Goal: Task Accomplishment & Management: Use online tool/utility

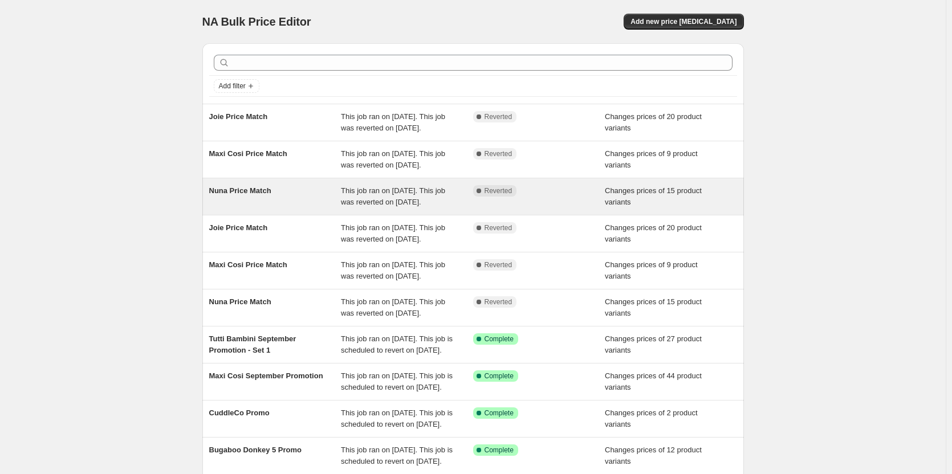
click at [592, 208] on div "Complete Reverted" at bounding box center [539, 196] width 132 height 23
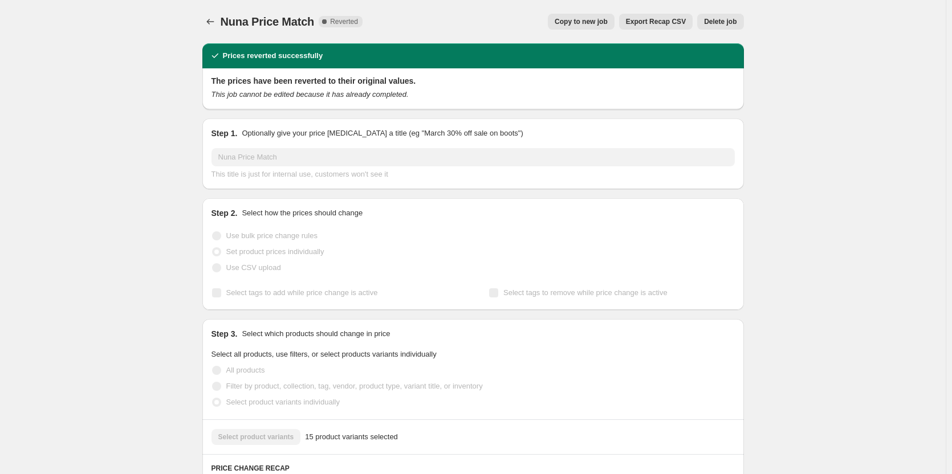
click at [600, 22] on span "Copy to new job" at bounding box center [581, 21] width 53 height 9
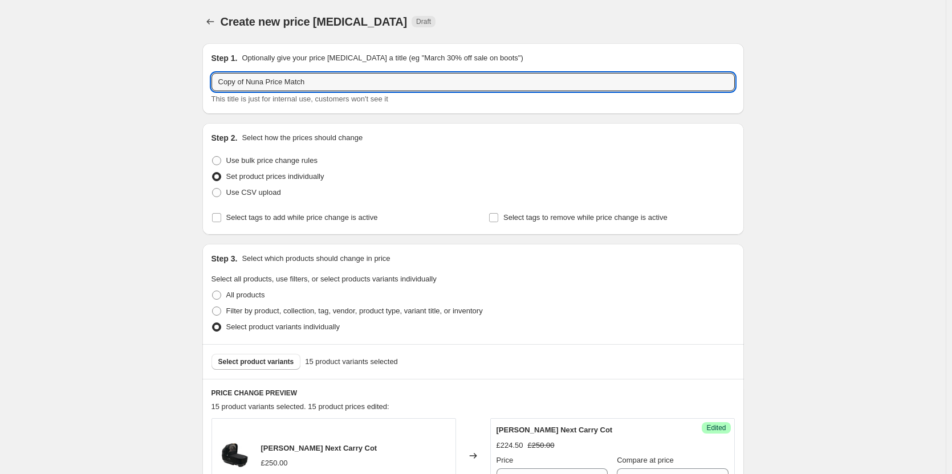
drag, startPoint x: 249, startPoint y: 80, endPoint x: 169, endPoint y: 85, distance: 79.4
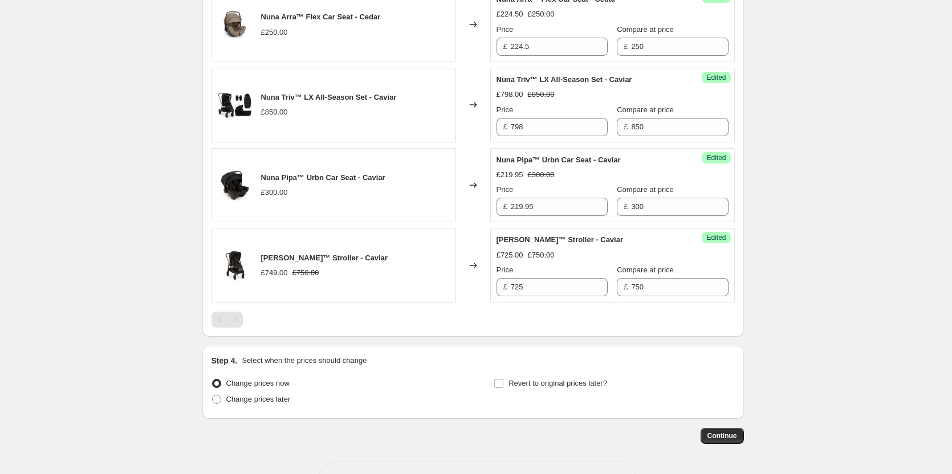
scroll to position [1387, 0]
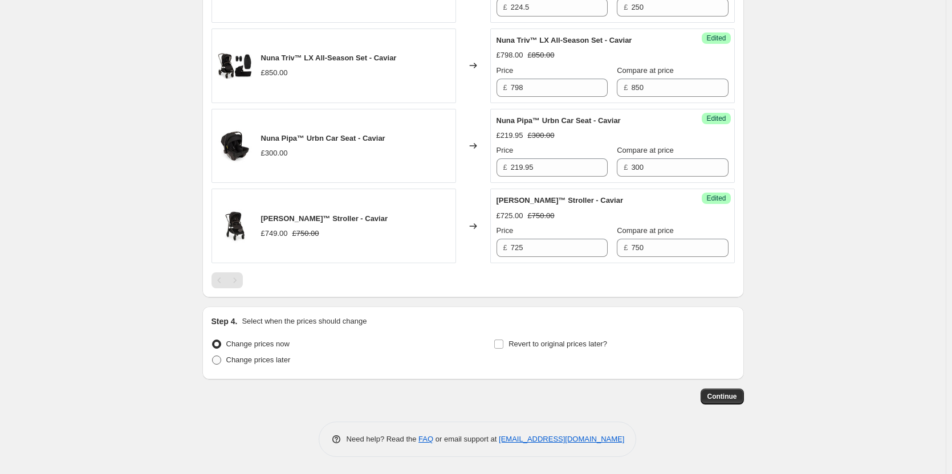
type input "Nuna Price Match"
click at [259, 359] on span "Change prices later" at bounding box center [258, 360] width 64 height 9
click at [213, 356] on input "Change prices later" at bounding box center [212, 356] width 1 height 1
radio input "true"
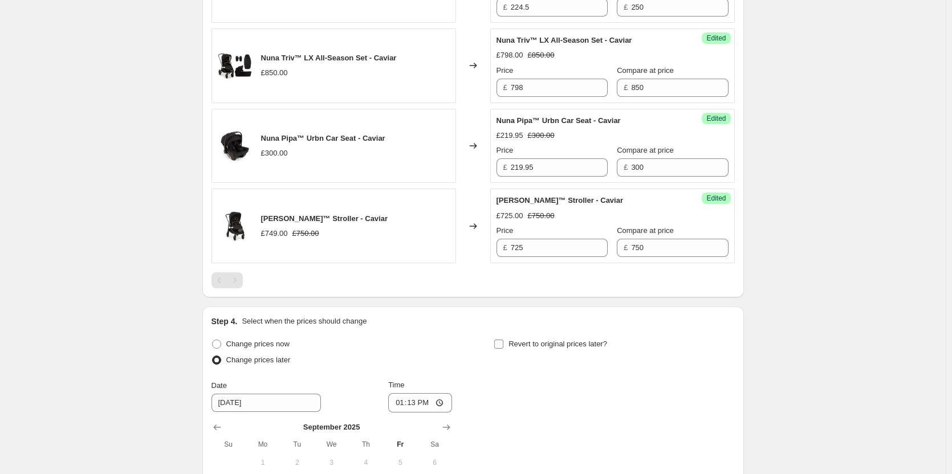
click at [532, 343] on span "Revert to original prices later?" at bounding box center [557, 344] width 99 height 9
click at [503, 343] on input "Revert to original prices later?" at bounding box center [498, 344] width 9 height 9
checkbox input "true"
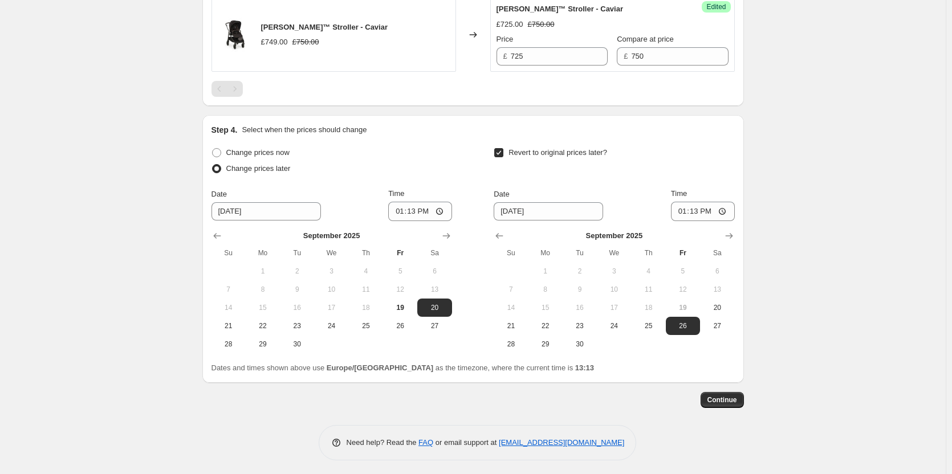
scroll to position [1582, 0]
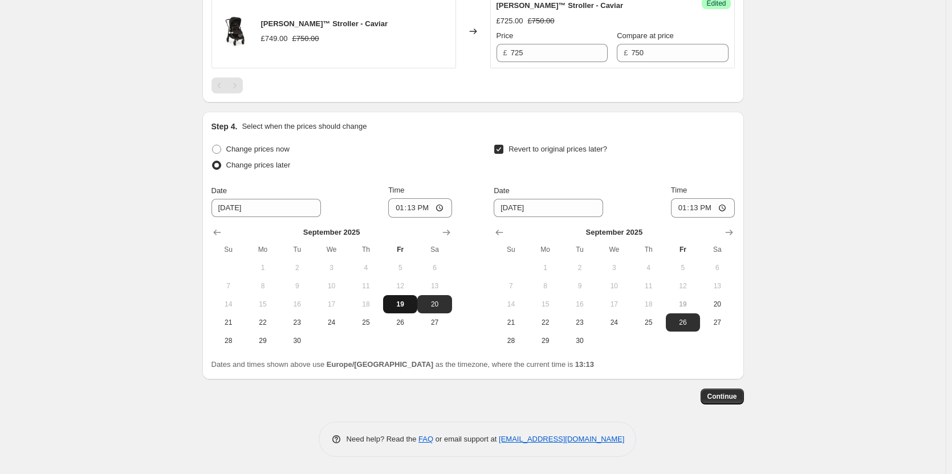
click at [404, 301] on span "19" at bounding box center [400, 304] width 25 height 9
type input "9/19/2025"
click at [733, 309] on button "20" at bounding box center [717, 304] width 34 height 18
type input "9/20/2025"
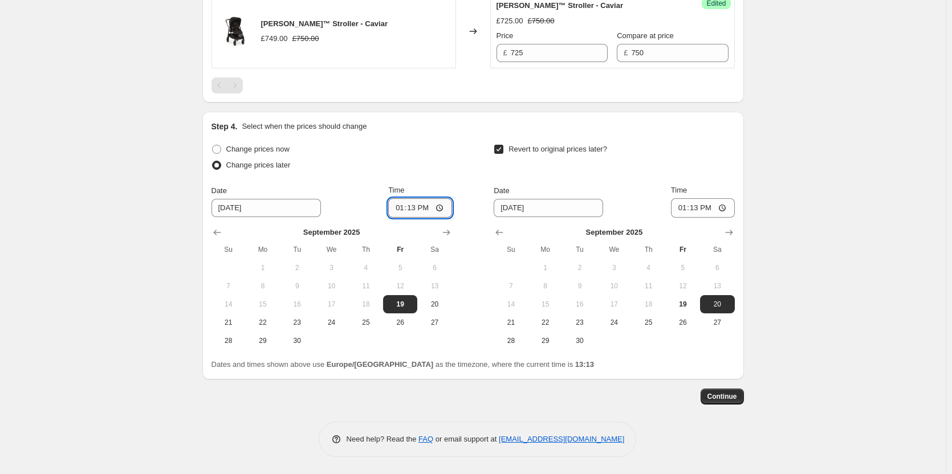
click at [416, 211] on input "13:13" at bounding box center [420, 207] width 64 height 19
type input "18:00"
click at [692, 204] on input "13:13" at bounding box center [703, 207] width 64 height 19
type input "06:00"
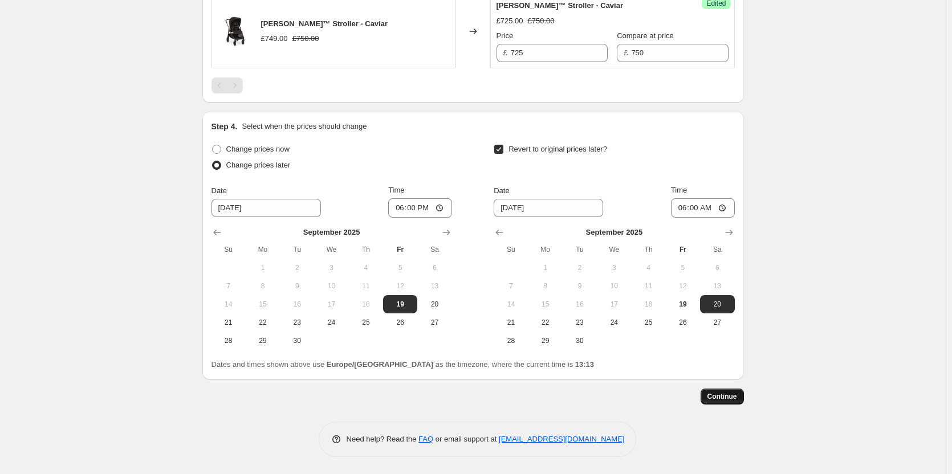
click at [728, 390] on button "Continue" at bounding box center [721, 397] width 43 height 16
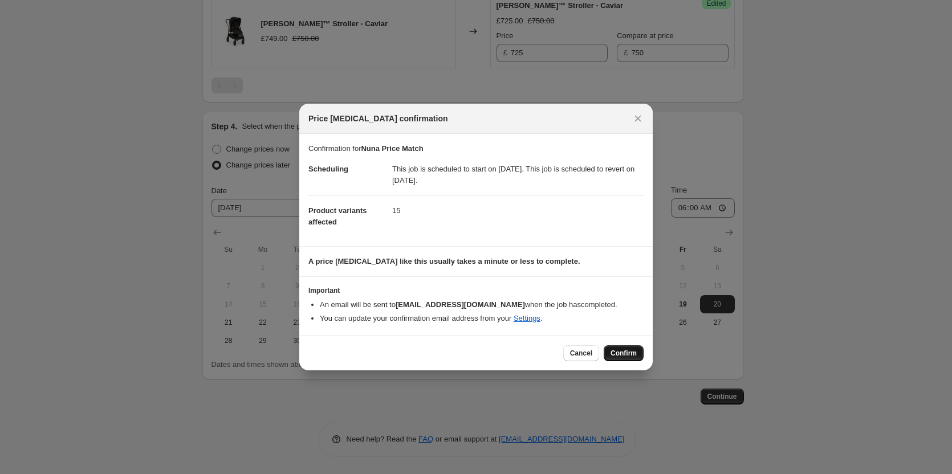
click at [630, 352] on span "Confirm" at bounding box center [623, 353] width 26 height 9
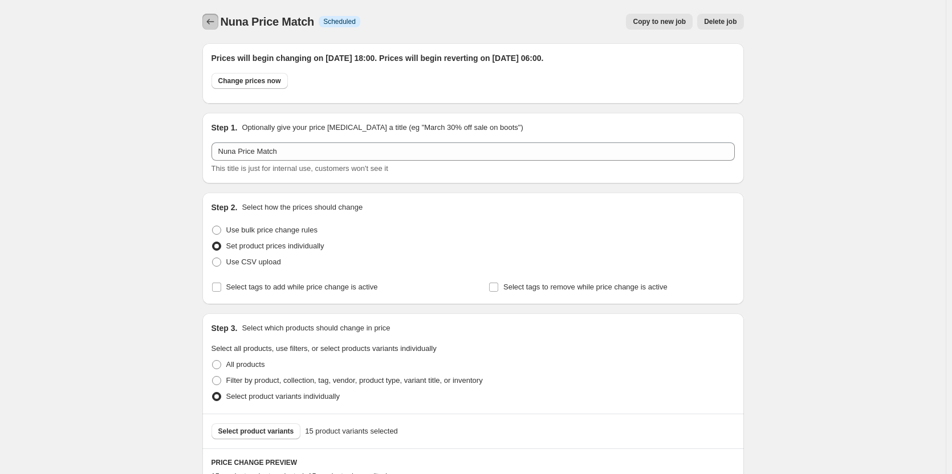
click at [216, 22] on icon "Price change jobs" at bounding box center [210, 21] width 11 height 11
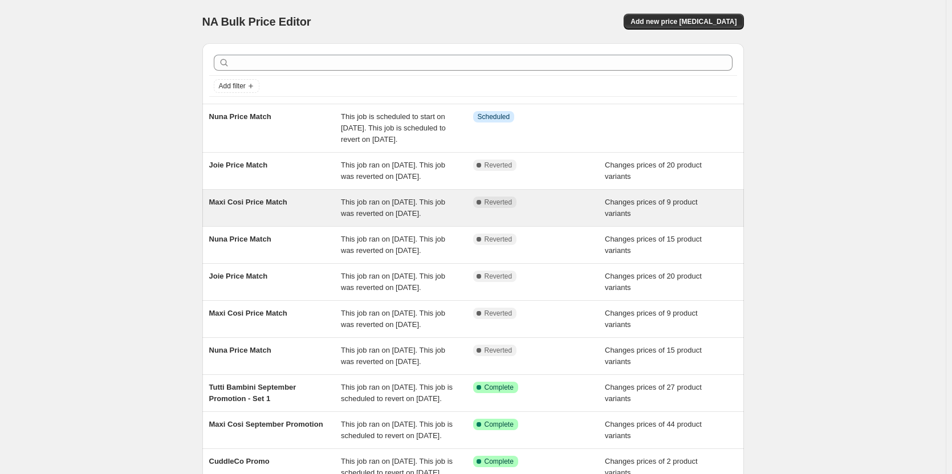
click at [412, 218] on span "This job ran on 18 September 2025. This job was reverted on 19 September 2025." at bounding box center [393, 208] width 104 height 20
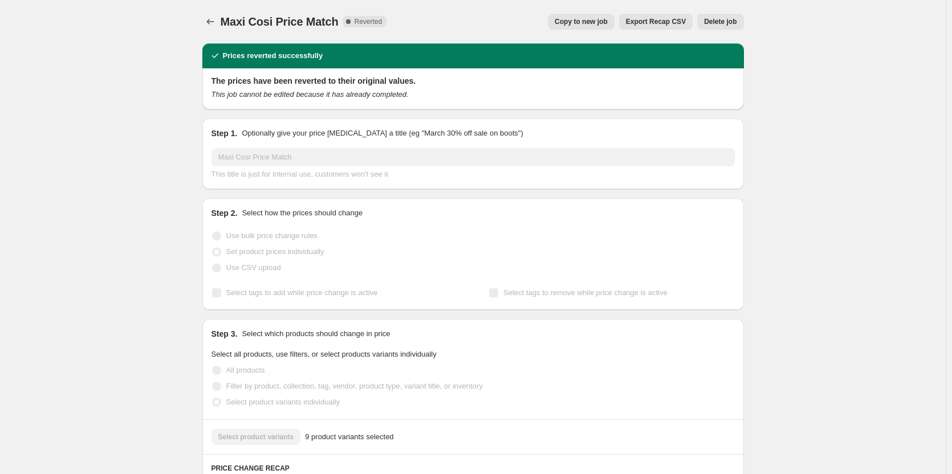
click at [588, 7] on div "Maxi Cosi Price Match. This page is ready Maxi Cosi Price Match Complete Revert…" at bounding box center [472, 21] width 541 height 43
click at [586, 17] on button "Copy to new job" at bounding box center [581, 22] width 67 height 16
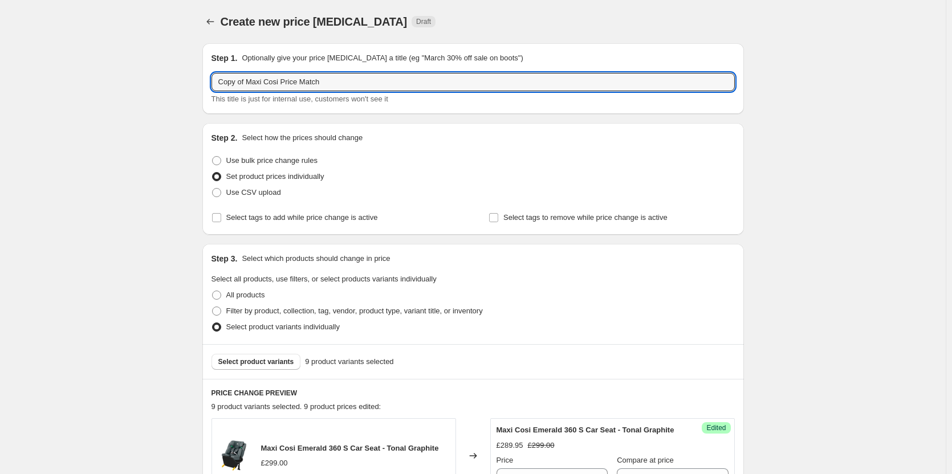
drag, startPoint x: 251, startPoint y: 82, endPoint x: 201, endPoint y: 85, distance: 49.7
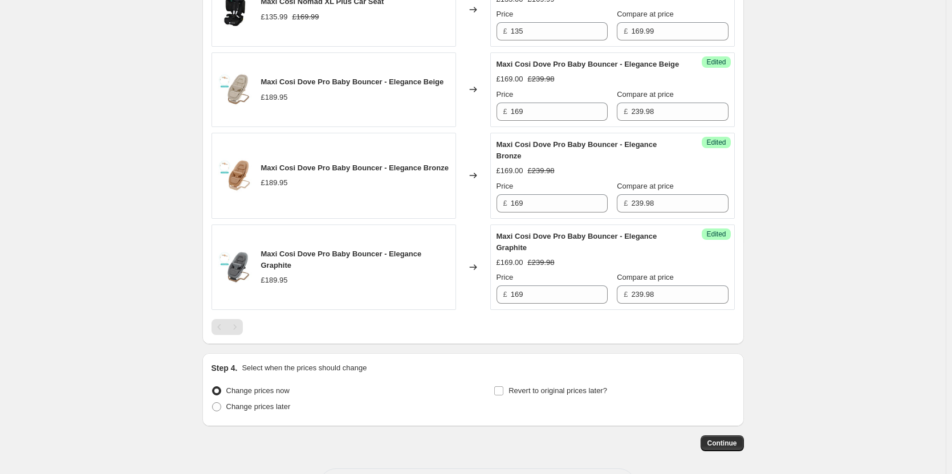
scroll to position [951, 0]
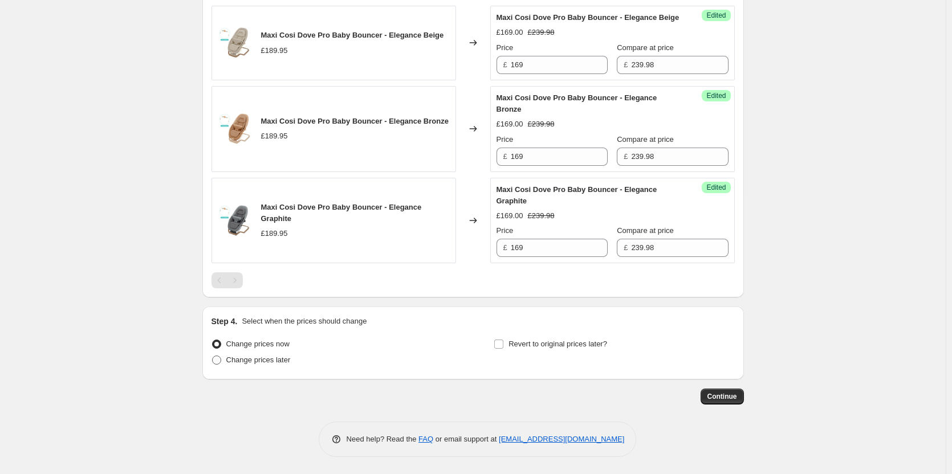
type input "Maxi Cosi Price Match"
click at [276, 357] on span "Change prices later" at bounding box center [258, 360] width 64 height 9
click at [213, 356] on input "Change prices later" at bounding box center [212, 356] width 1 height 1
radio input "true"
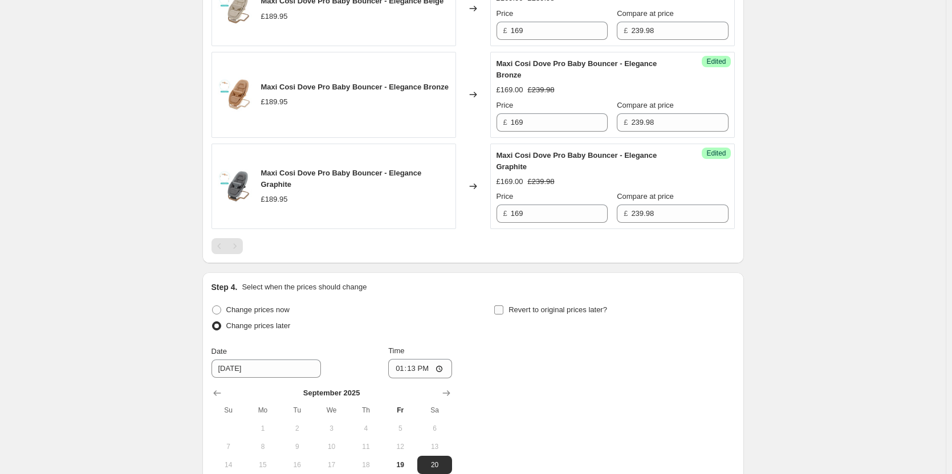
click at [565, 314] on span "Revert to original prices later?" at bounding box center [557, 310] width 99 height 9
click at [503, 315] on input "Revert to original prices later?" at bounding box center [498, 310] width 9 height 9
checkbox input "true"
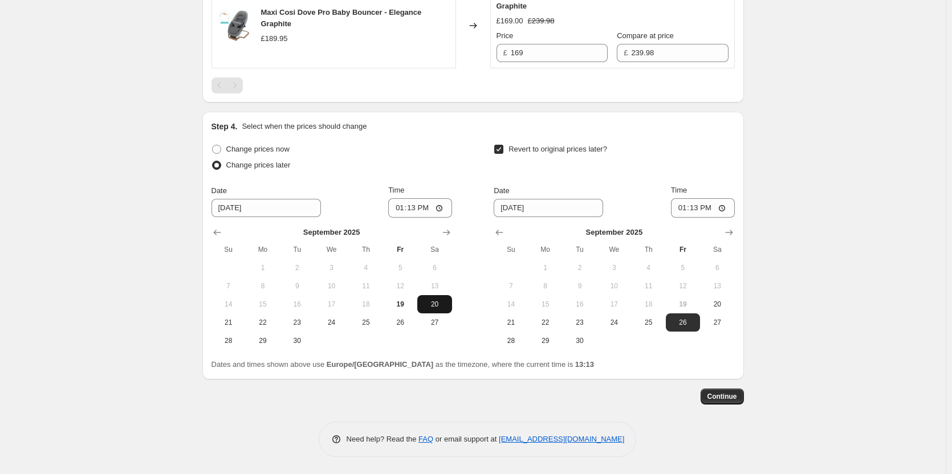
scroll to position [1146, 0]
click at [401, 303] on span "19" at bounding box center [400, 304] width 25 height 9
type input "9/19/2025"
click at [715, 306] on span "20" at bounding box center [716, 304] width 25 height 9
type input "9/20/2025"
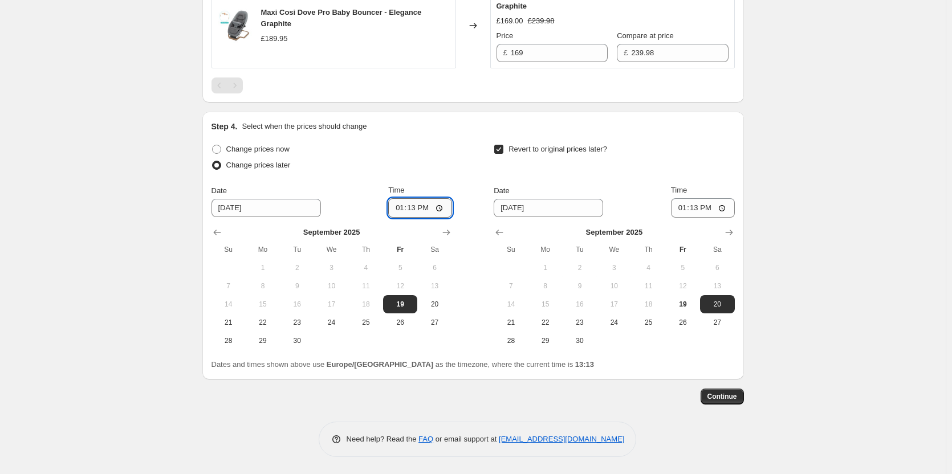
click at [414, 206] on input "13:13" at bounding box center [420, 207] width 64 height 19
type input "18:00"
click at [695, 206] on input "13:13" at bounding box center [703, 207] width 64 height 19
type input "06:00"
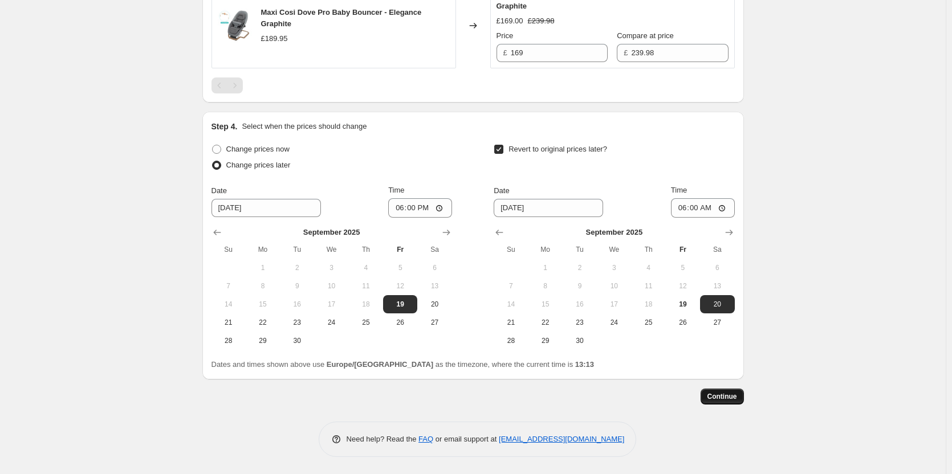
click at [730, 393] on span "Continue" at bounding box center [722, 396] width 30 height 9
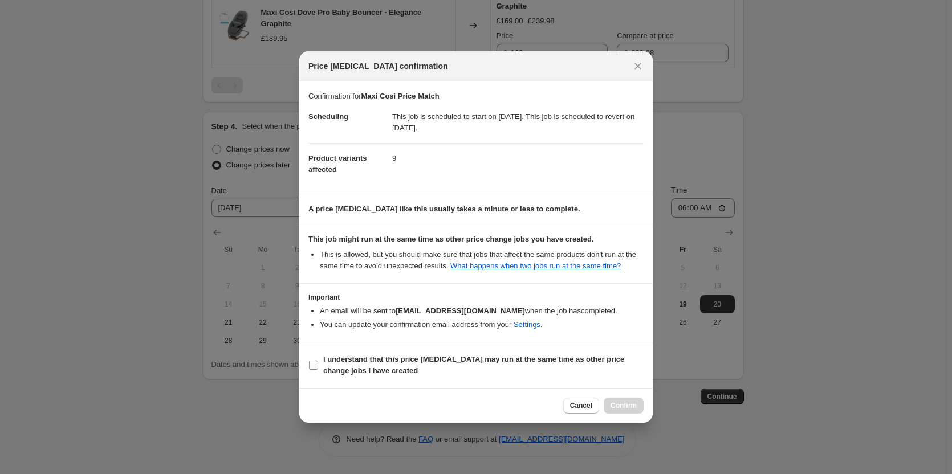
click at [541, 362] on b "I understand that this price change job may run at the same time as other price…" at bounding box center [473, 365] width 301 height 20
click at [318, 362] on input "I understand that this price change job may run at the same time as other price…" at bounding box center [313, 365] width 9 height 9
checkbox input "true"
click at [632, 395] on div "Cancel Confirm" at bounding box center [475, 405] width 353 height 35
click at [629, 401] on span "Confirm" at bounding box center [623, 405] width 26 height 9
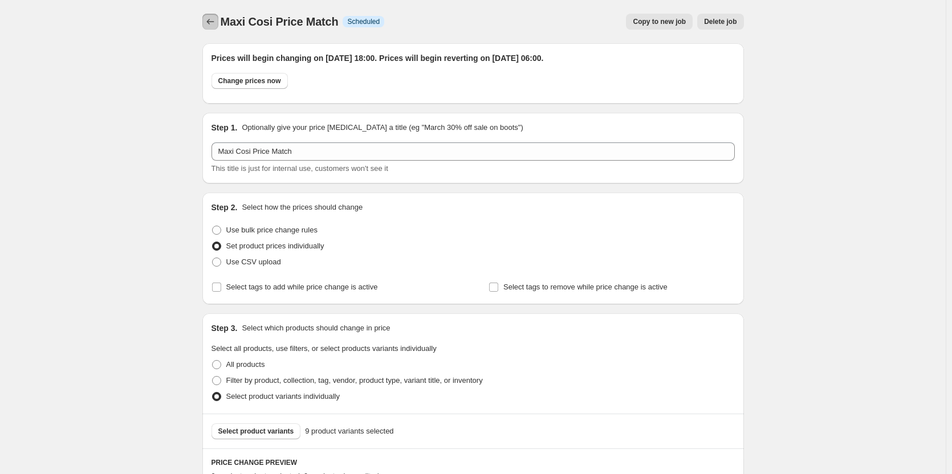
click at [209, 22] on icon "Price change jobs" at bounding box center [210, 21] width 11 height 11
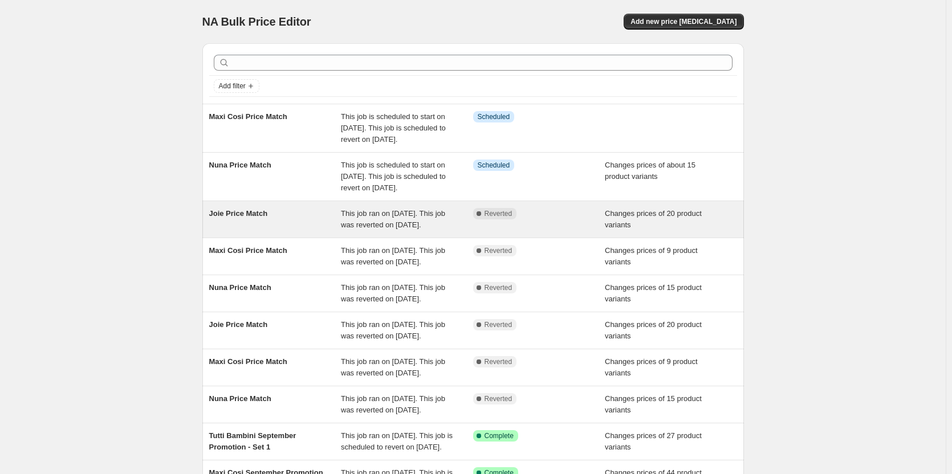
click at [340, 231] on div "Joie Price Match" at bounding box center [275, 219] width 132 height 23
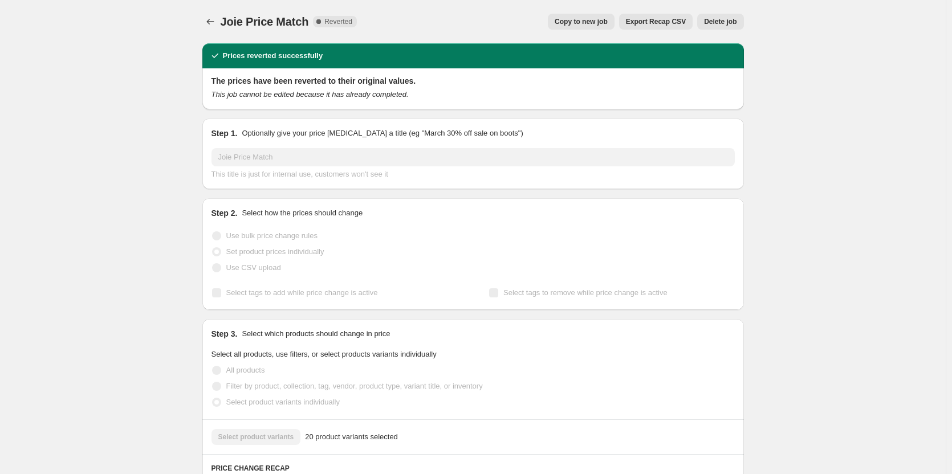
click at [586, 23] on span "Copy to new job" at bounding box center [581, 21] width 53 height 9
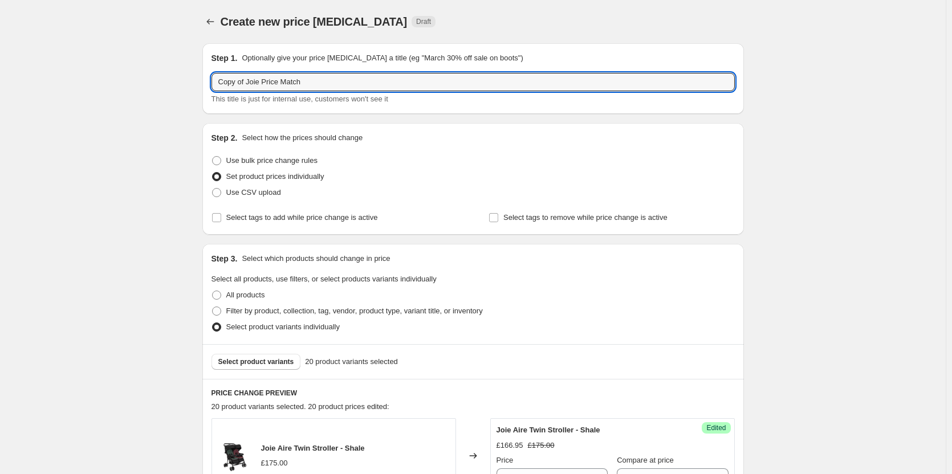
drag, startPoint x: 246, startPoint y: 78, endPoint x: 197, endPoint y: 79, distance: 48.5
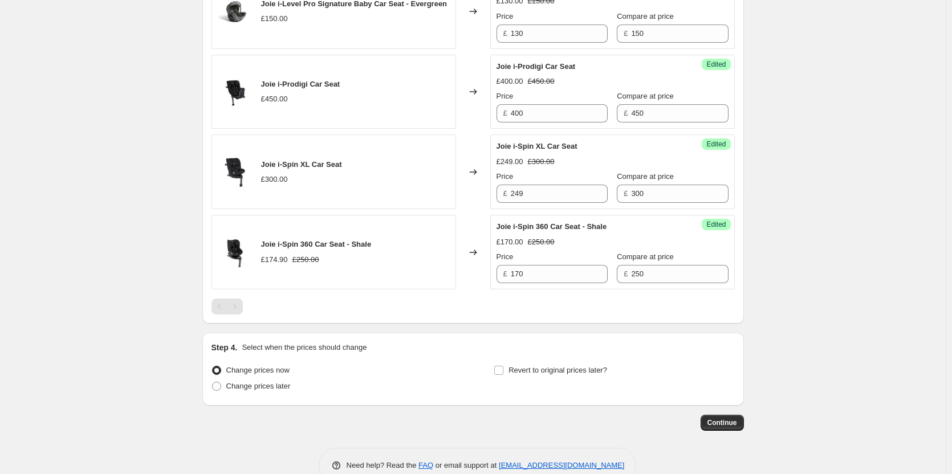
scroll to position [1868, 0]
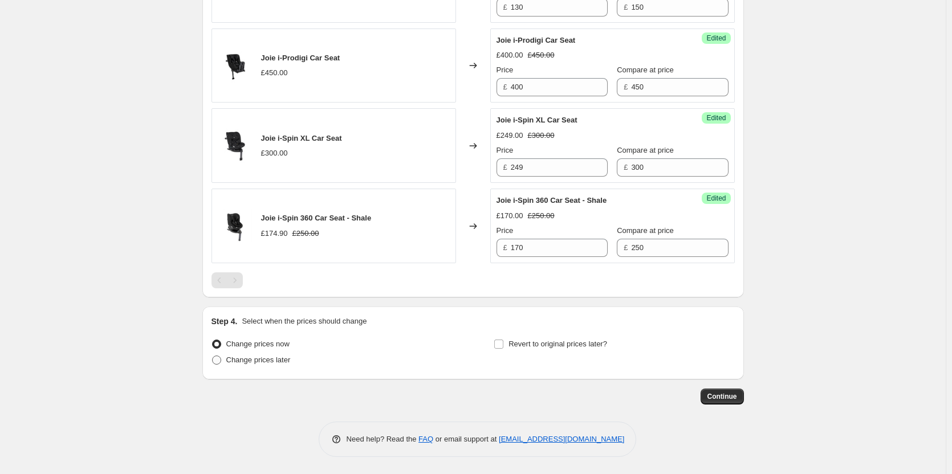
type input "Joie Price Match"
click at [257, 359] on span "Change prices later" at bounding box center [258, 360] width 64 height 9
click at [213, 356] on input "Change prices later" at bounding box center [212, 356] width 1 height 1
radio input "true"
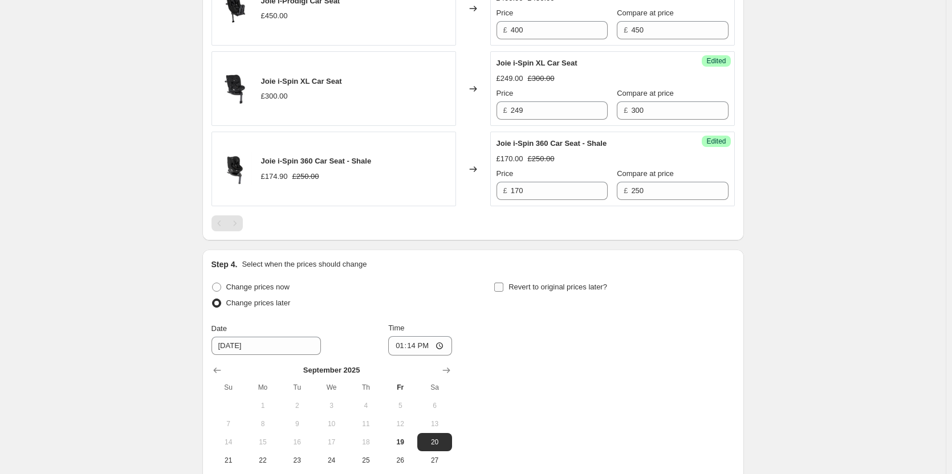
click at [531, 291] on span "Revert to original prices later?" at bounding box center [557, 287] width 99 height 9
click at [503, 292] on input "Revert to original prices later?" at bounding box center [498, 287] width 9 height 9
checkbox input "true"
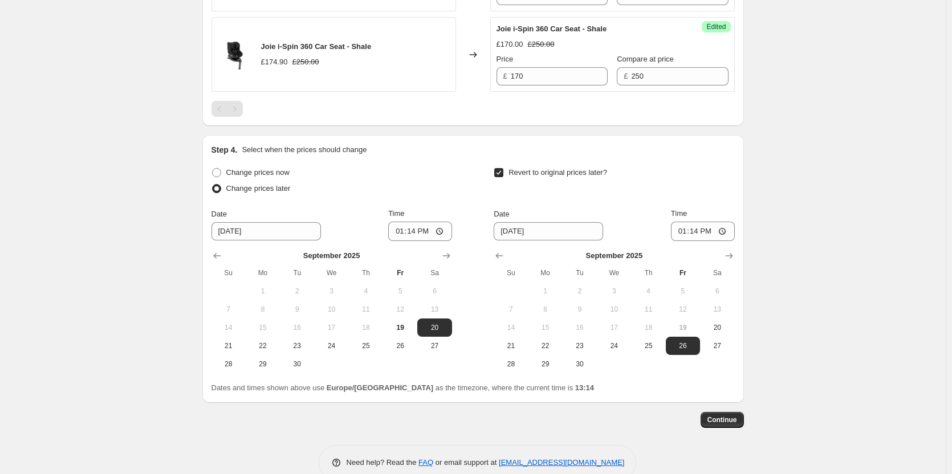
scroll to position [2063, 0]
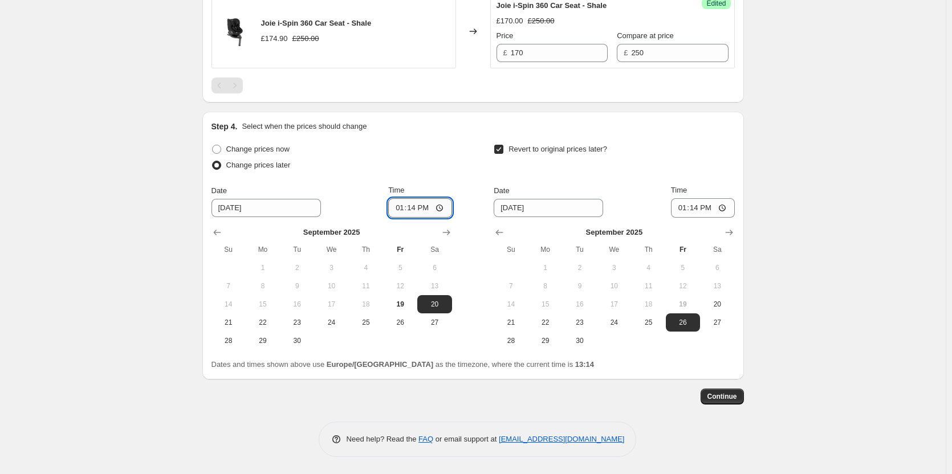
click at [416, 207] on input "13:14" at bounding box center [420, 207] width 64 height 19
type input "18:00"
click at [696, 205] on input "13:14" at bounding box center [703, 207] width 64 height 19
type input "06:00"
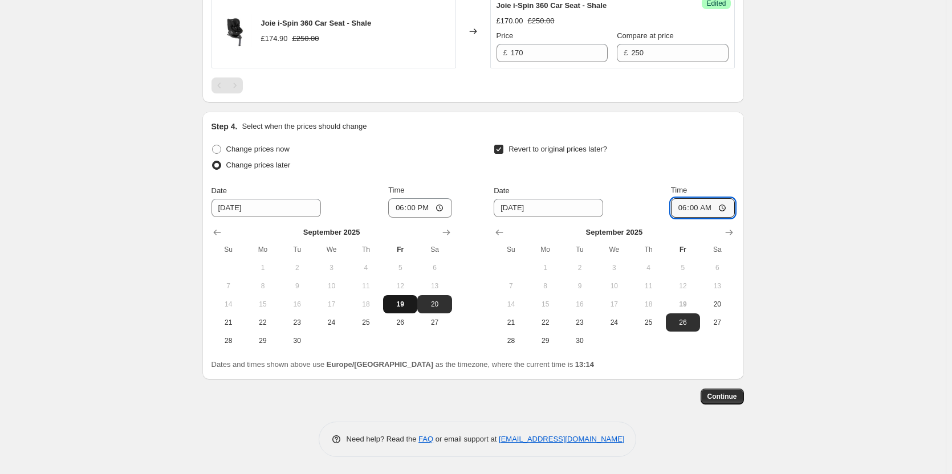
click at [401, 309] on button "19" at bounding box center [400, 304] width 34 height 18
type input "9/19/2025"
click at [712, 300] on span "20" at bounding box center [716, 304] width 25 height 9
type input "9/20/2025"
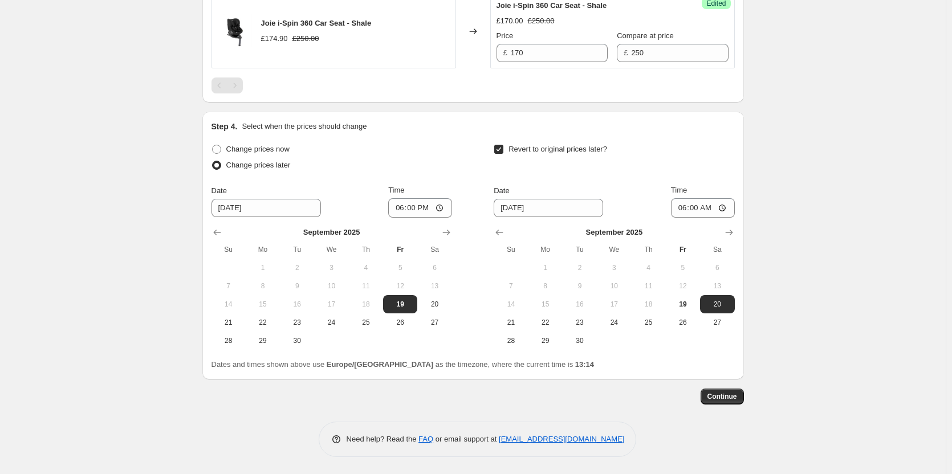
click at [727, 396] on span "Continue" at bounding box center [722, 396] width 30 height 9
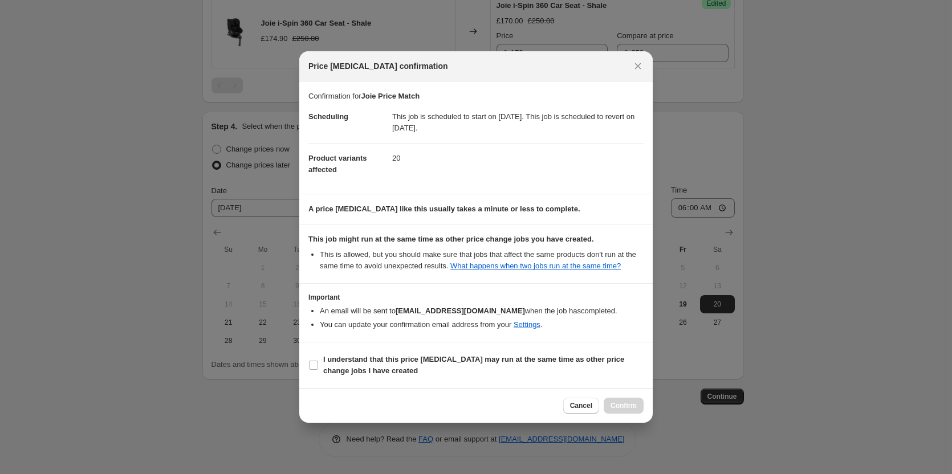
drag, startPoint x: 518, startPoint y: 372, endPoint x: 600, endPoint y: 387, distance: 83.5
click at [519, 372] on span "I understand that this price change job may run at the same time as other price…" at bounding box center [483, 365] width 320 height 23
click at [318, 370] on input "I understand that this price change job may run at the same time as other price…" at bounding box center [313, 365] width 9 height 9
checkbox input "true"
click at [611, 401] on button "Confirm" at bounding box center [624, 406] width 40 height 16
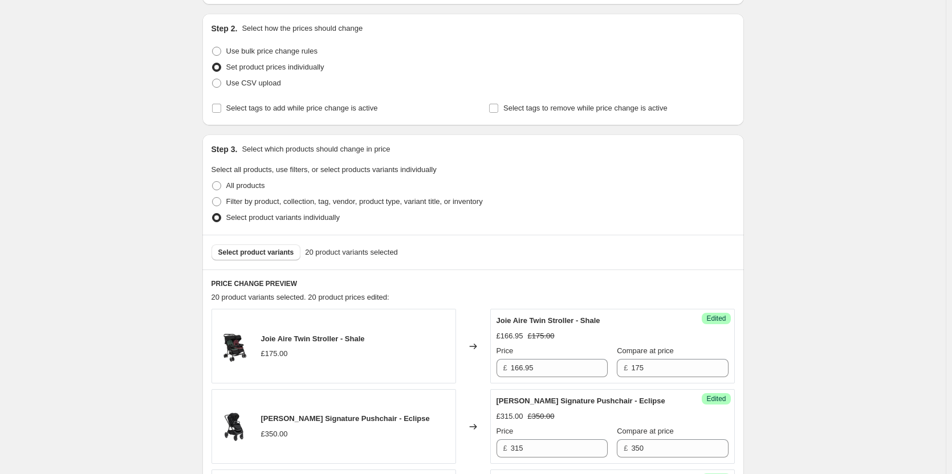
scroll to position [11, 0]
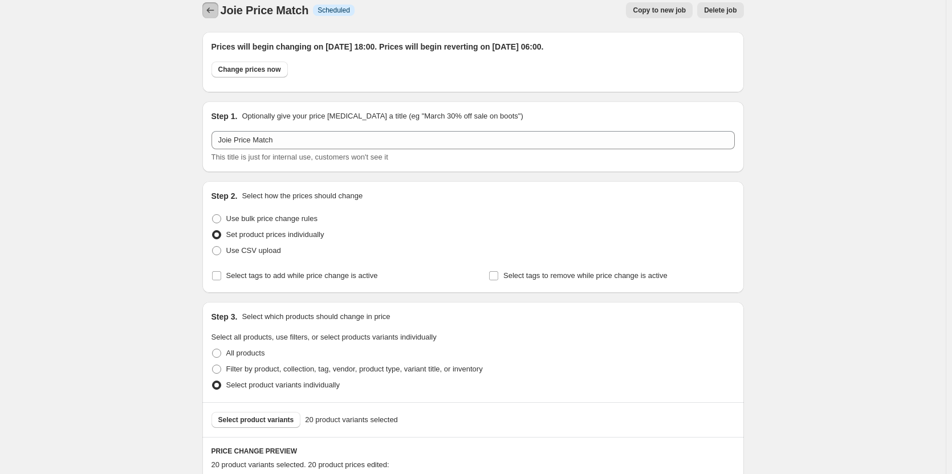
click at [210, 5] on button "Price change jobs" at bounding box center [210, 10] width 16 height 16
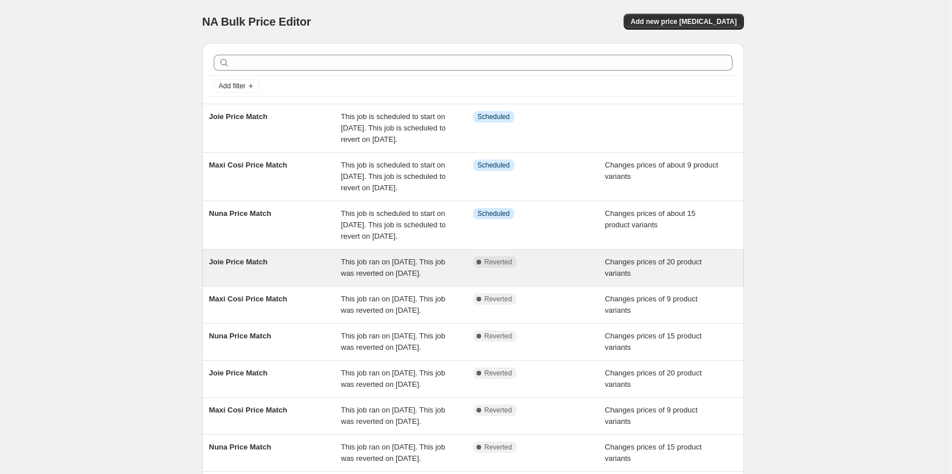
click at [523, 279] on div "Complete Reverted" at bounding box center [539, 267] width 132 height 23
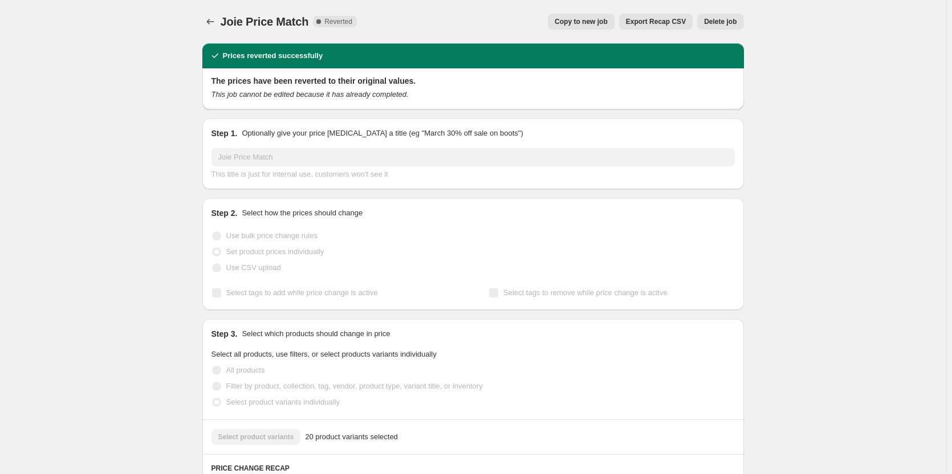
click at [724, 21] on span "Delete job" at bounding box center [720, 21] width 32 height 9
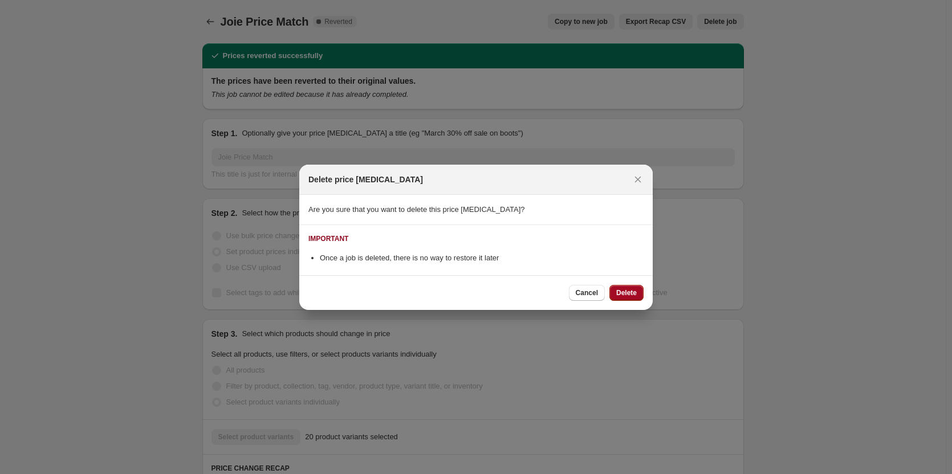
click at [625, 290] on span "Delete" at bounding box center [626, 292] width 21 height 9
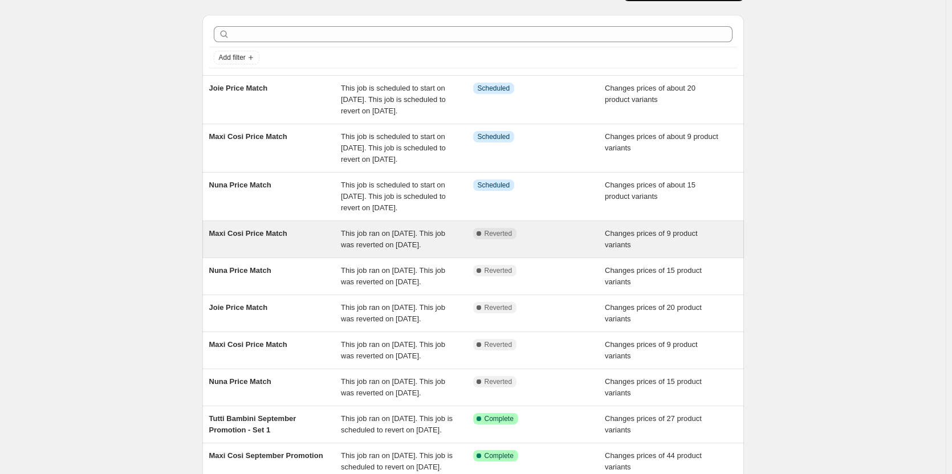
scroll to position [57, 0]
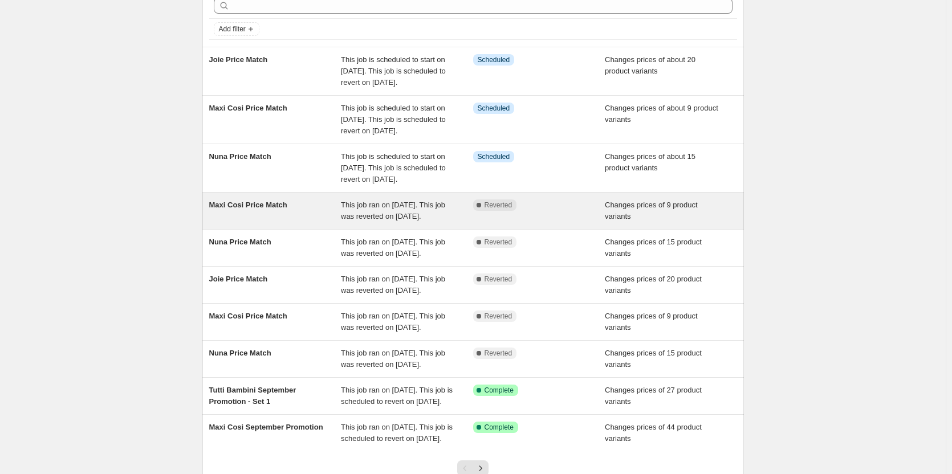
click at [611, 229] on div "Maxi Cosi Price Match This job ran on 18 September 2025. This job was reverted …" at bounding box center [472, 211] width 541 height 36
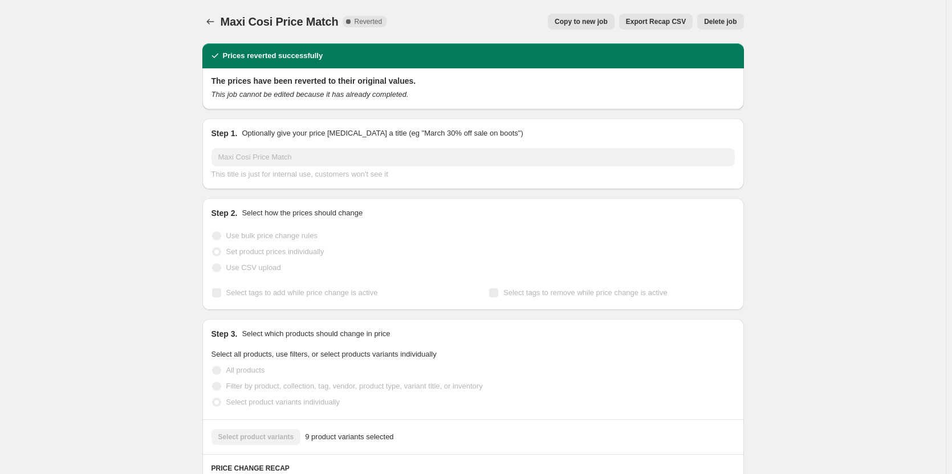
click at [713, 15] on button "Delete job" at bounding box center [720, 22] width 46 height 16
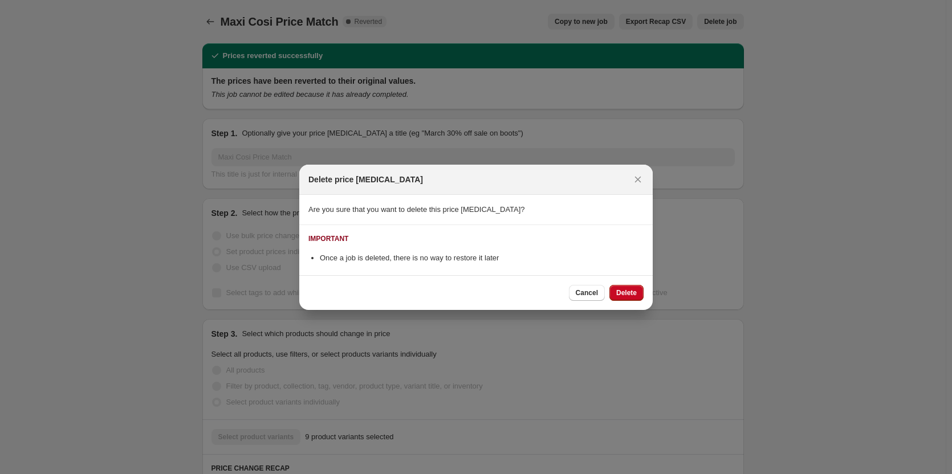
click at [629, 293] on span "Delete" at bounding box center [626, 292] width 21 height 9
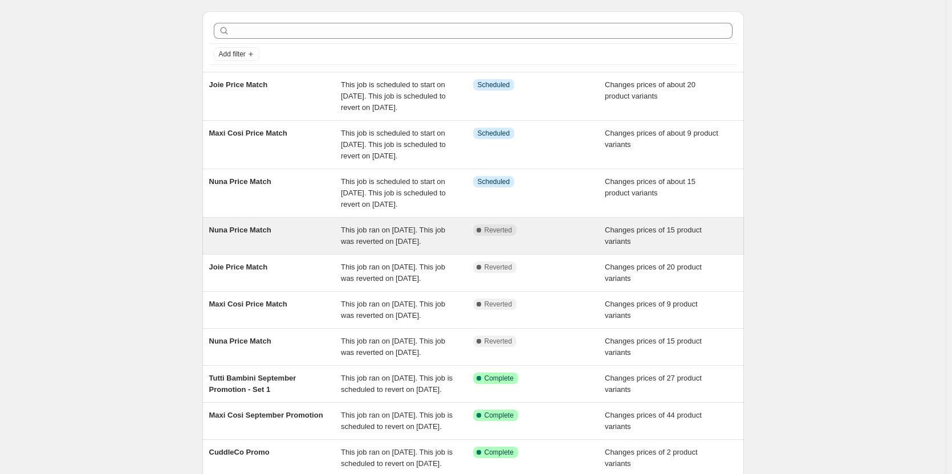
scroll to position [57, 0]
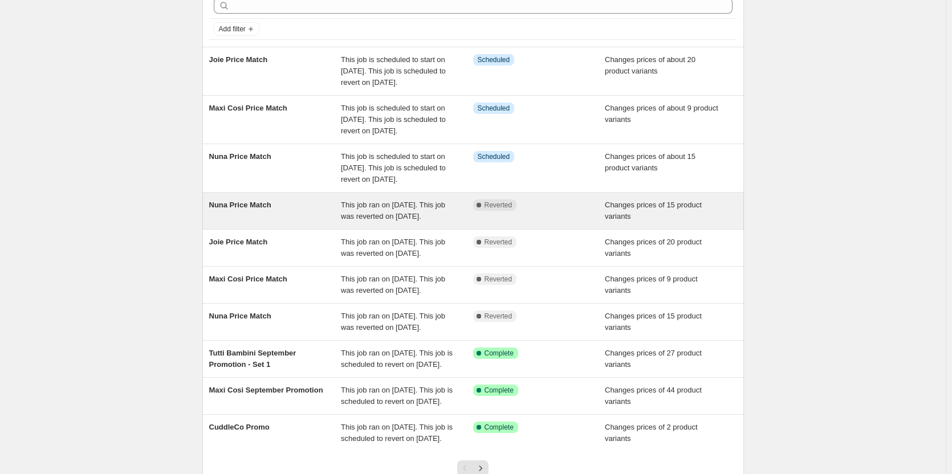
click at [572, 222] on div "Complete Reverted" at bounding box center [539, 210] width 132 height 23
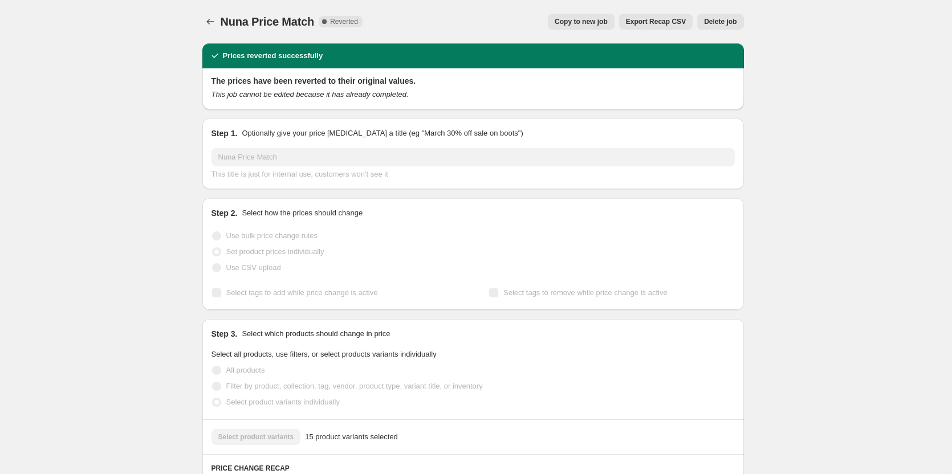
click at [715, 23] on span "Delete job" at bounding box center [720, 21] width 32 height 9
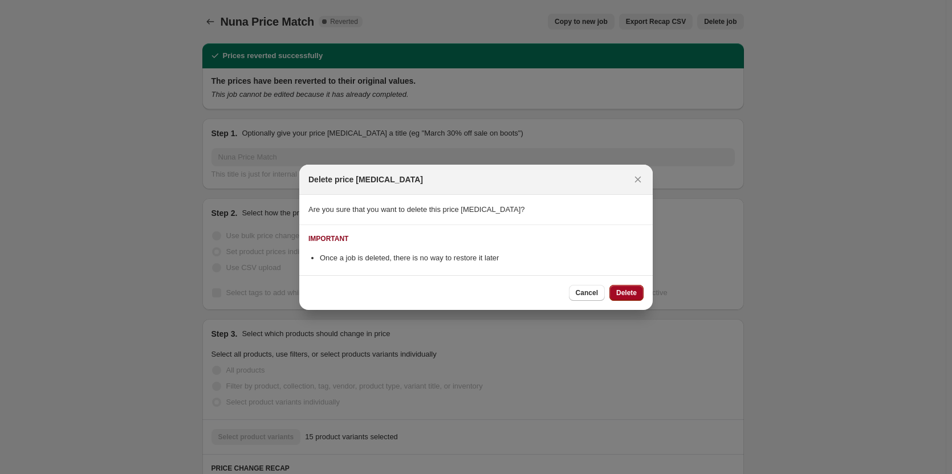
click at [637, 298] on button "Delete" at bounding box center [626, 293] width 34 height 16
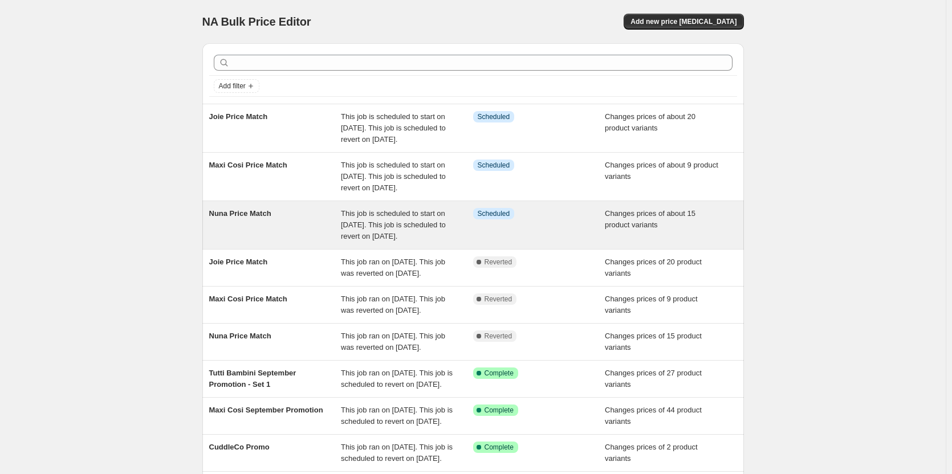
scroll to position [57, 0]
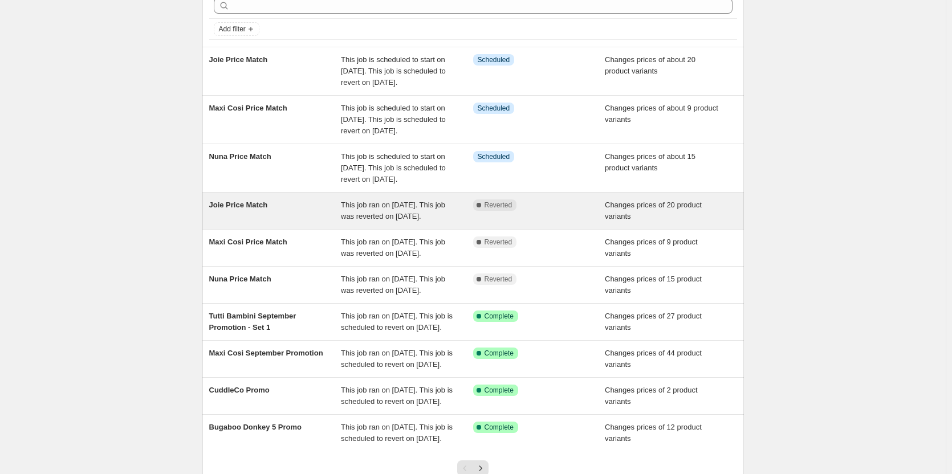
click at [604, 222] on div "Complete Reverted" at bounding box center [539, 210] width 132 height 23
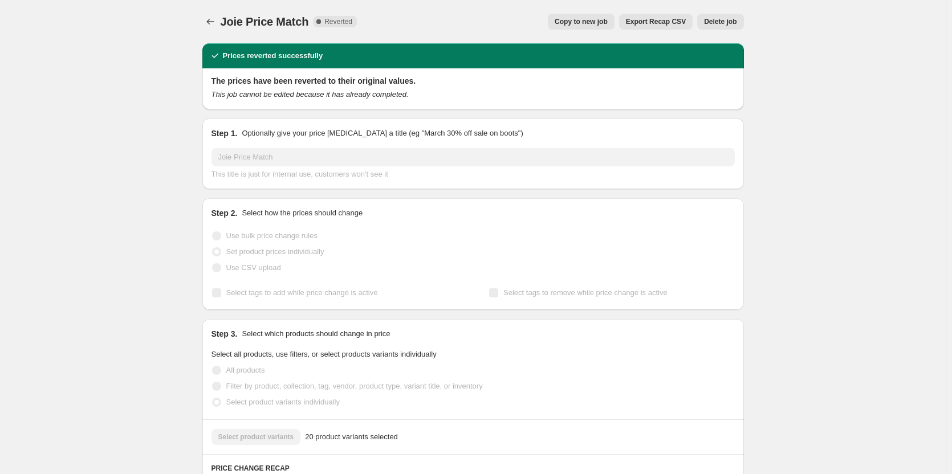
click at [711, 17] on button "Delete job" at bounding box center [720, 22] width 46 height 16
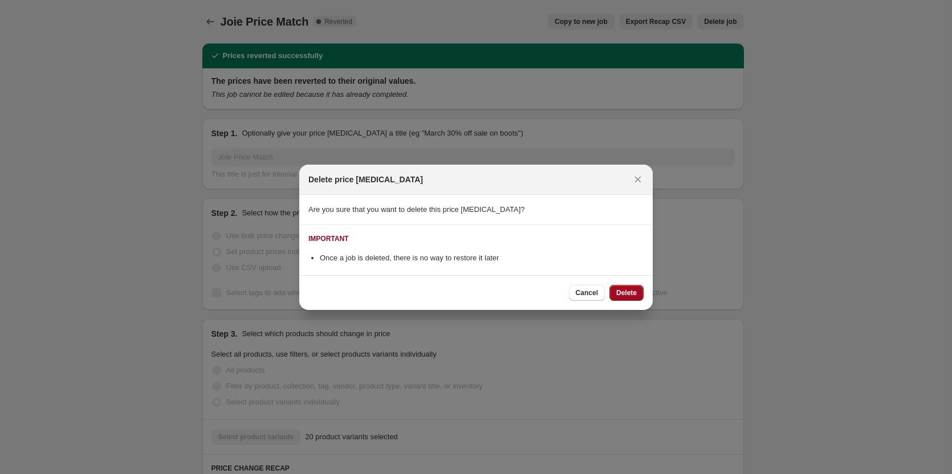
click at [625, 299] on button "Delete" at bounding box center [626, 293] width 34 height 16
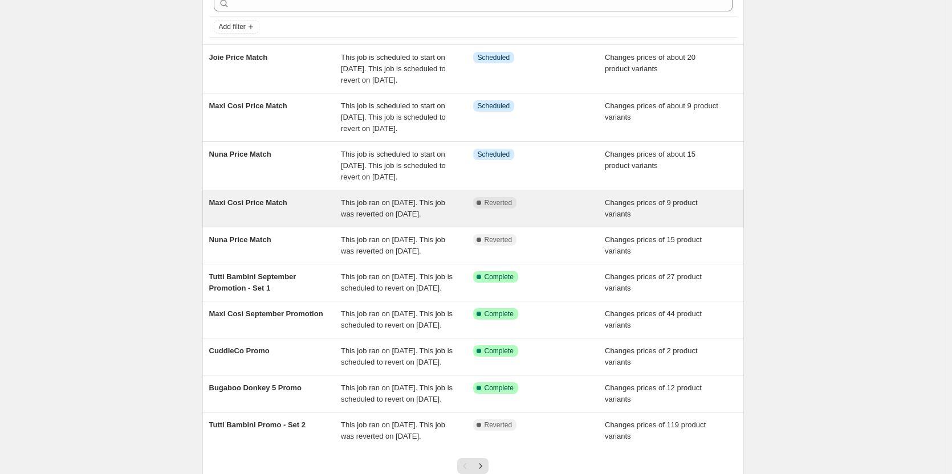
scroll to position [114, 0]
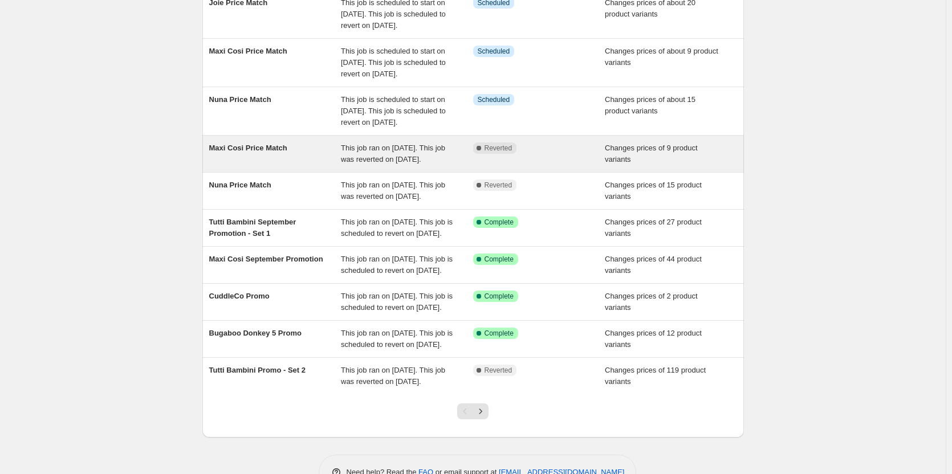
click at [609, 165] on div "Changes prices of 9 product variants" at bounding box center [671, 153] width 132 height 23
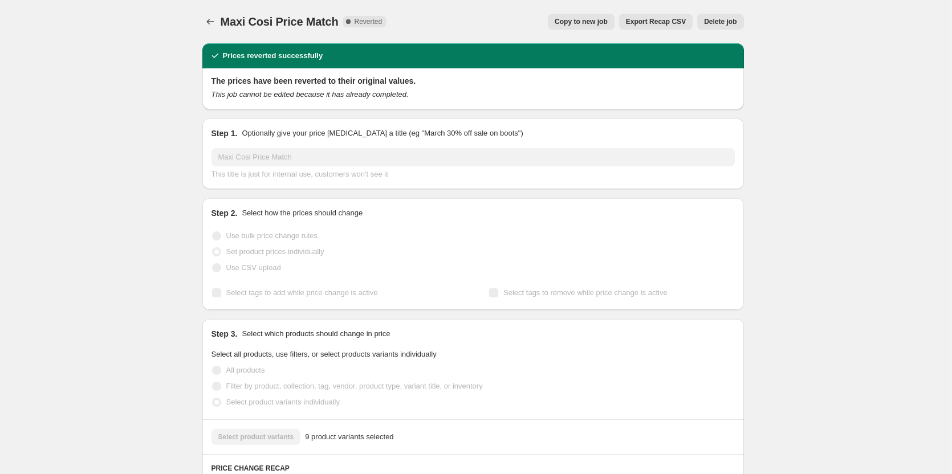
click at [724, 14] on button "Delete job" at bounding box center [720, 22] width 46 height 16
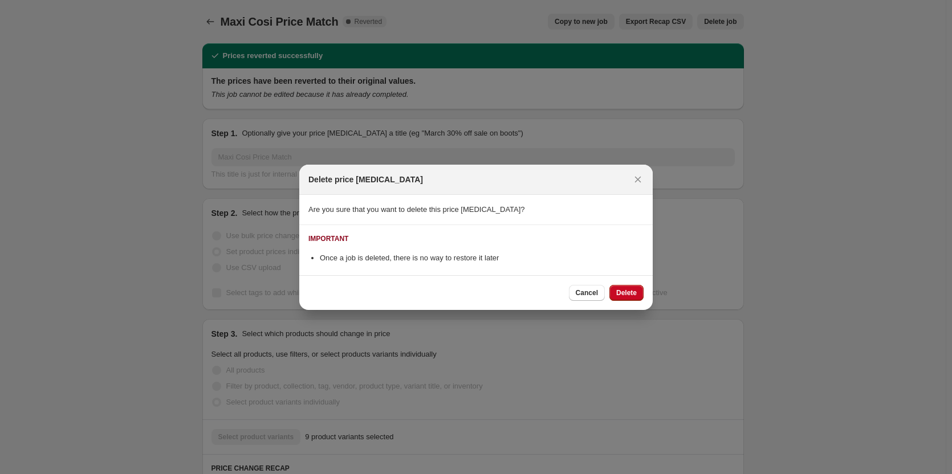
click at [622, 304] on div "Cancel Delete" at bounding box center [475, 292] width 353 height 35
click at [624, 294] on span "Delete" at bounding box center [626, 292] width 21 height 9
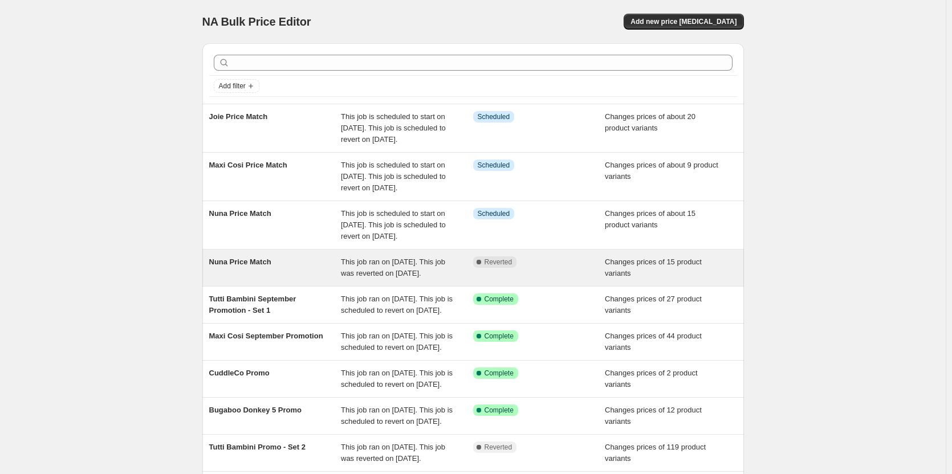
click at [598, 279] on div "Complete Reverted" at bounding box center [539, 267] width 132 height 23
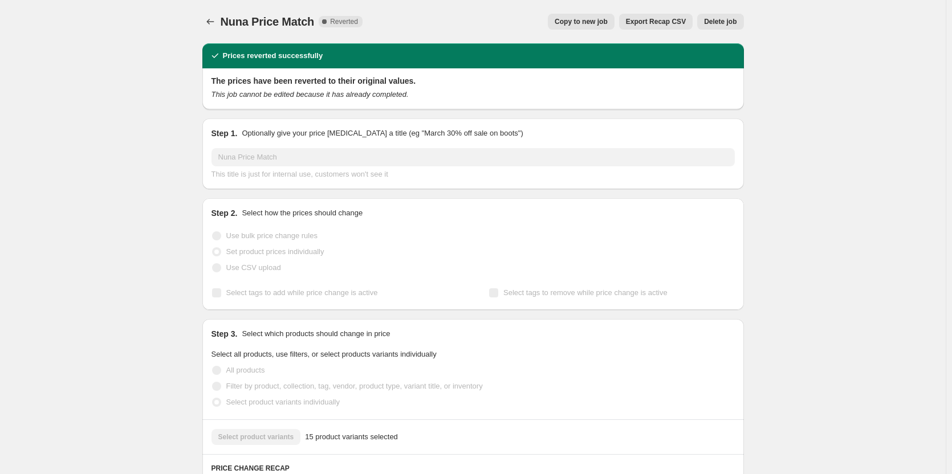
click at [719, 25] on span "Delete job" at bounding box center [720, 21] width 32 height 9
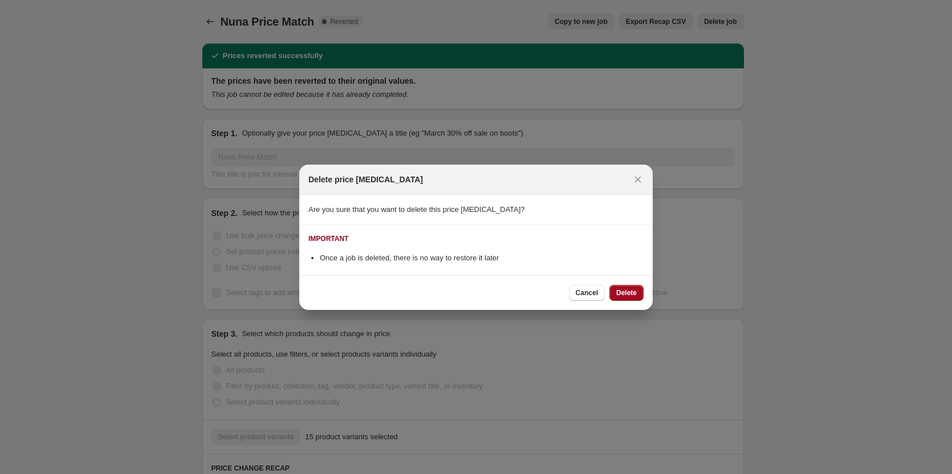
click at [633, 296] on span "Delete" at bounding box center [626, 292] width 21 height 9
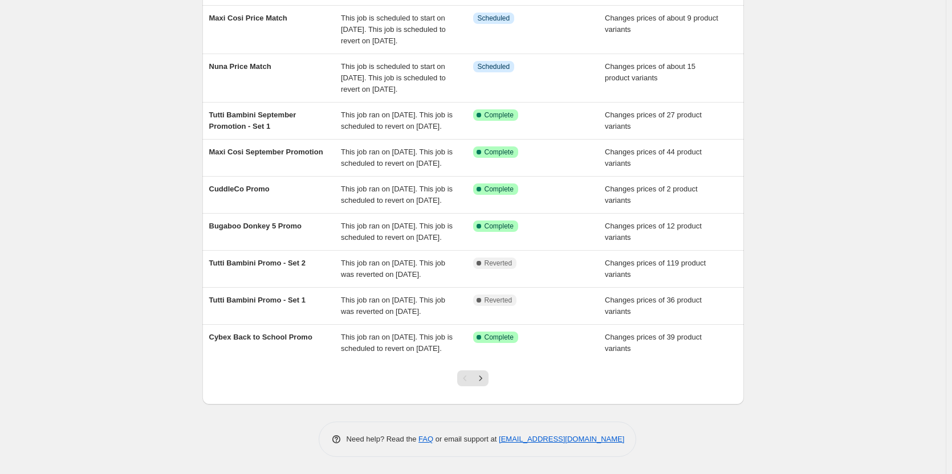
scroll to position [261, 0]
click at [491, 377] on div at bounding box center [473, 382] width 46 height 43
click at [488, 381] on button "Next" at bounding box center [481, 378] width 16 height 16
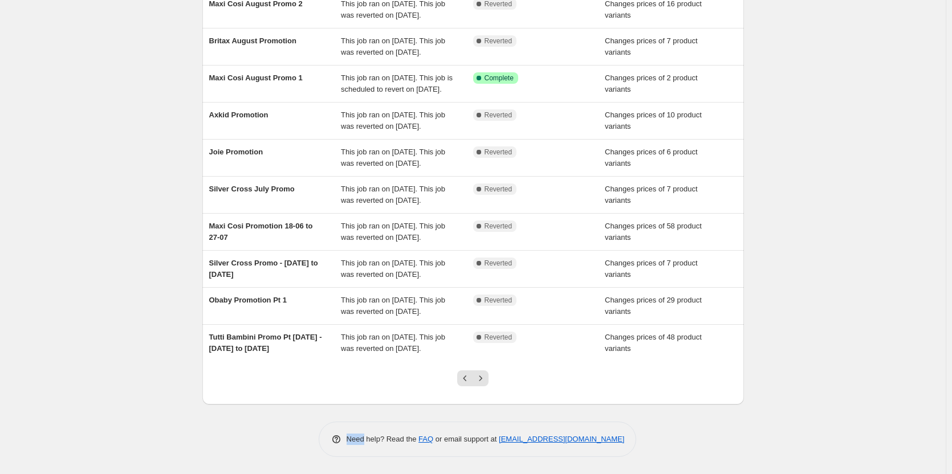
scroll to position [171, 0]
click at [471, 384] on icon "Previous" at bounding box center [464, 378] width 11 height 11
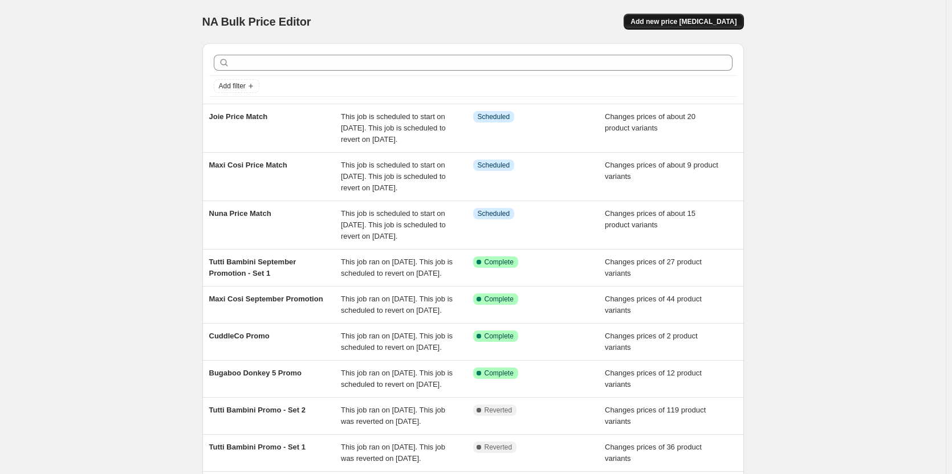
click at [683, 22] on span "Add new price change job" at bounding box center [683, 21] width 106 height 9
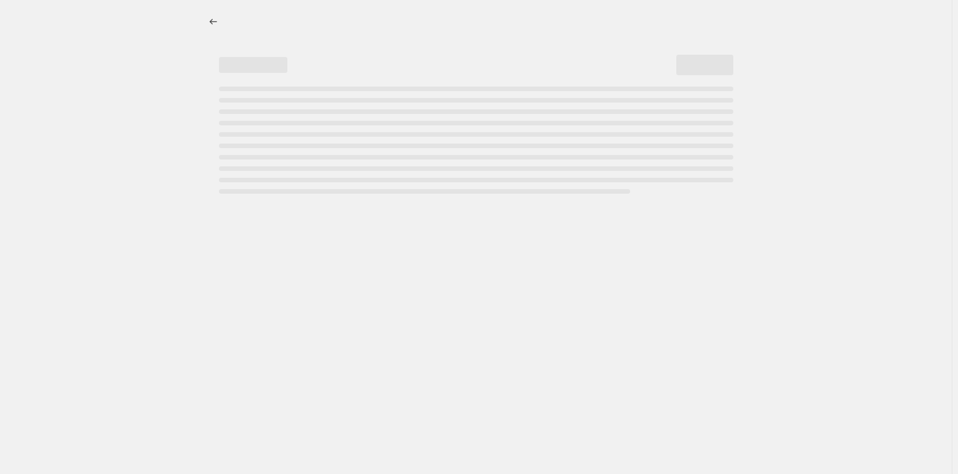
select select "percentage"
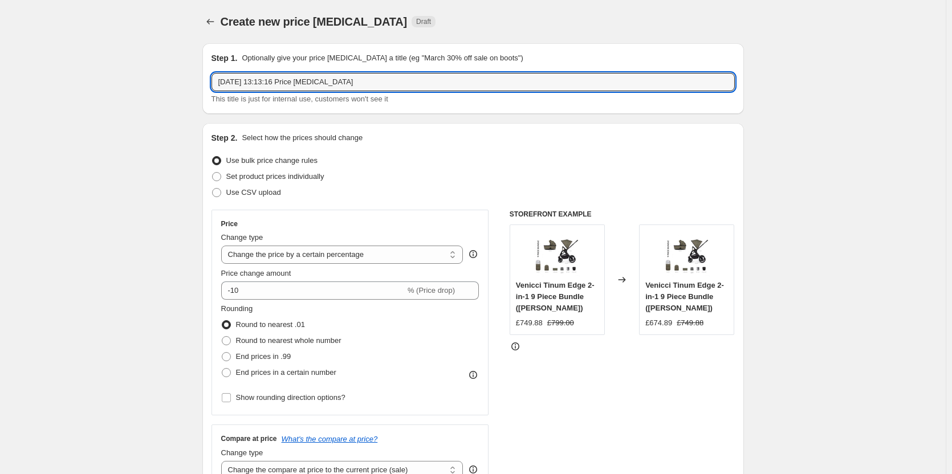
drag, startPoint x: 397, startPoint y: 83, endPoint x: 107, endPoint y: 88, distance: 290.2
type input "Obaby Promotion"
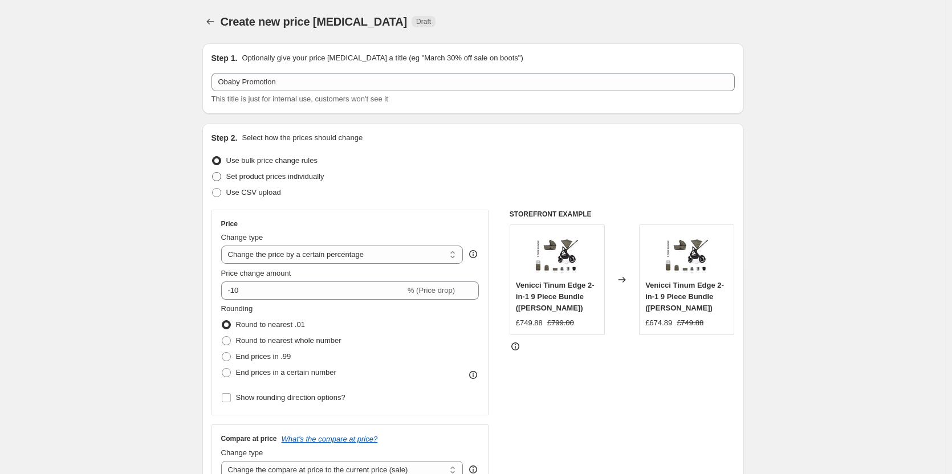
click at [221, 173] on span at bounding box center [216, 176] width 9 height 9
click at [213, 173] on input "Set product prices individually" at bounding box center [212, 172] width 1 height 1
radio input "true"
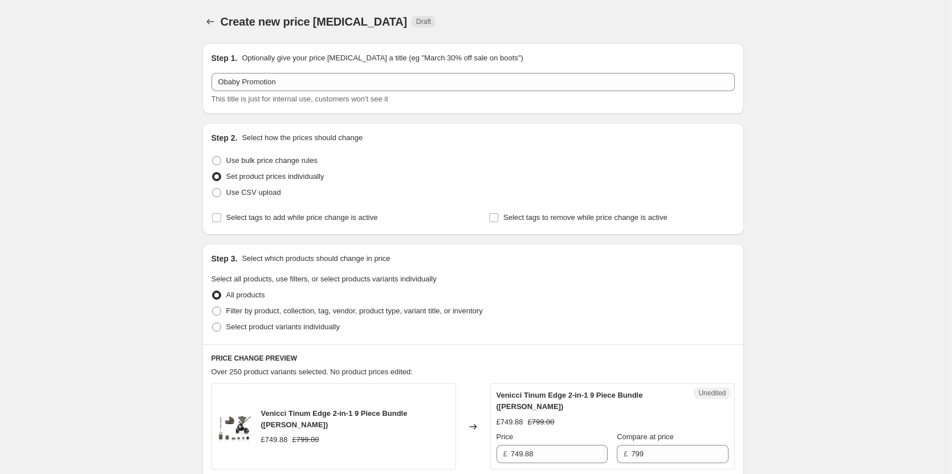
scroll to position [114, 0]
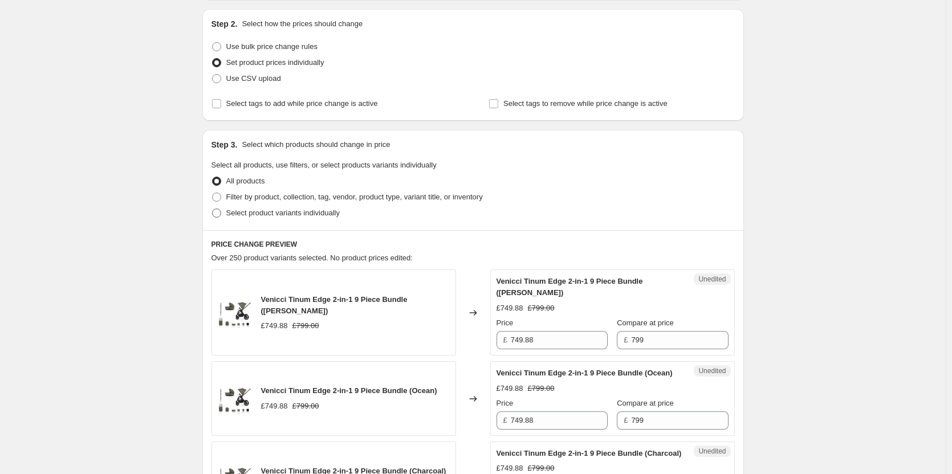
click at [272, 214] on span "Select product variants individually" at bounding box center [282, 213] width 113 height 9
click at [213, 209] on input "Select product variants individually" at bounding box center [212, 209] width 1 height 1
radio input "true"
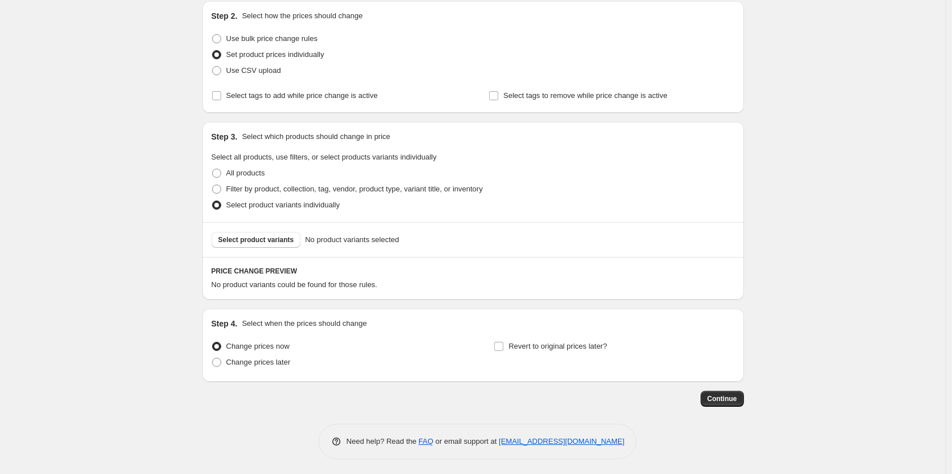
scroll to position [124, 0]
click at [266, 361] on span "Change prices later" at bounding box center [258, 360] width 64 height 9
click at [213, 356] on input "Change prices later" at bounding box center [212, 356] width 1 height 1
radio input "true"
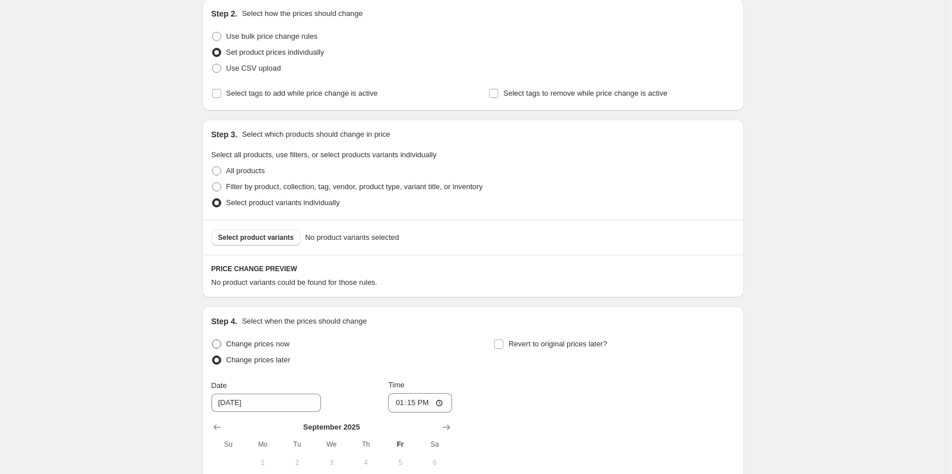
click at [274, 345] on span "Change prices now" at bounding box center [257, 344] width 63 height 9
click at [213, 340] on input "Change prices now" at bounding box center [212, 340] width 1 height 1
radio input "true"
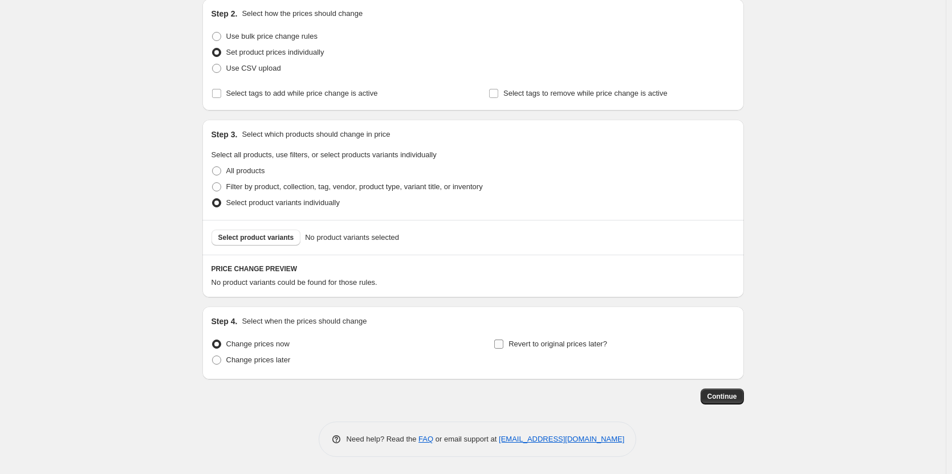
click at [552, 349] on span "Revert to original prices later?" at bounding box center [557, 344] width 99 height 11
click at [503, 349] on input "Revert to original prices later?" at bounding box center [498, 344] width 9 height 9
checkbox input "true"
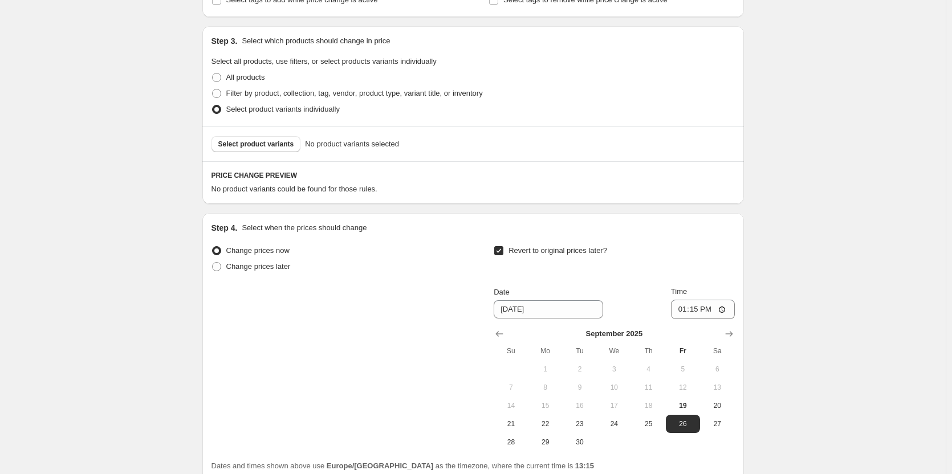
scroll to position [238, 0]
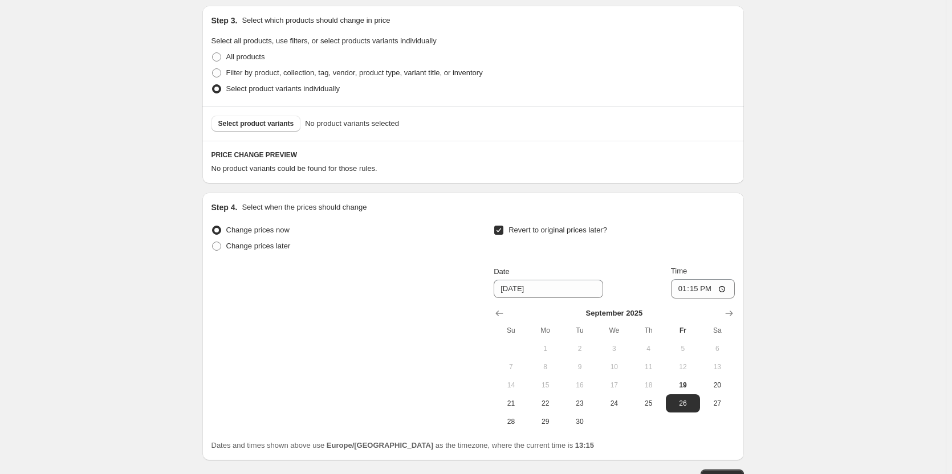
click at [740, 314] on div "Step 4. Select when the prices should change Change prices now Change prices la…" at bounding box center [472, 327] width 541 height 268
click at [735, 314] on icon "Show next month, October 2025" at bounding box center [728, 313] width 11 height 11
click at [553, 379] on button "13" at bounding box center [545, 385] width 34 height 18
type input "10/13/2025"
click at [702, 288] on input "13:15" at bounding box center [703, 288] width 64 height 19
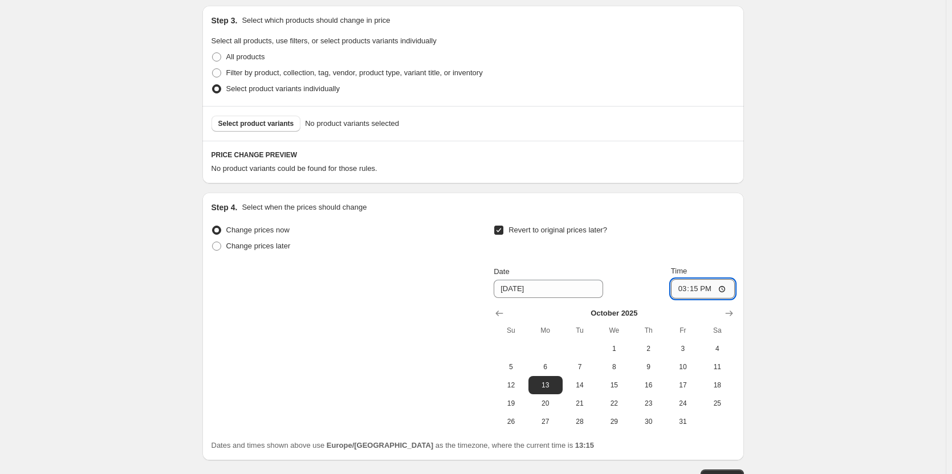
type input "15:00"
click at [862, 158] on div "Create new price change job. This page is ready Create new price change job Dra…" at bounding box center [473, 158] width 946 height 793
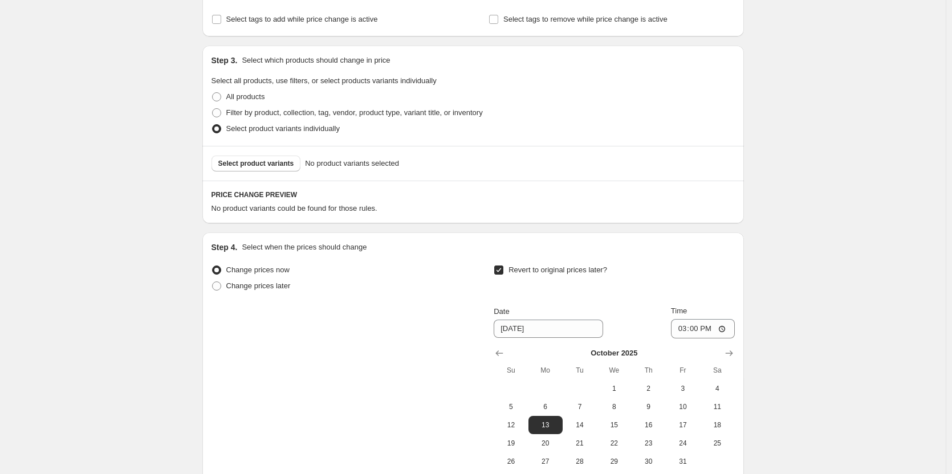
scroll to position [181, 0]
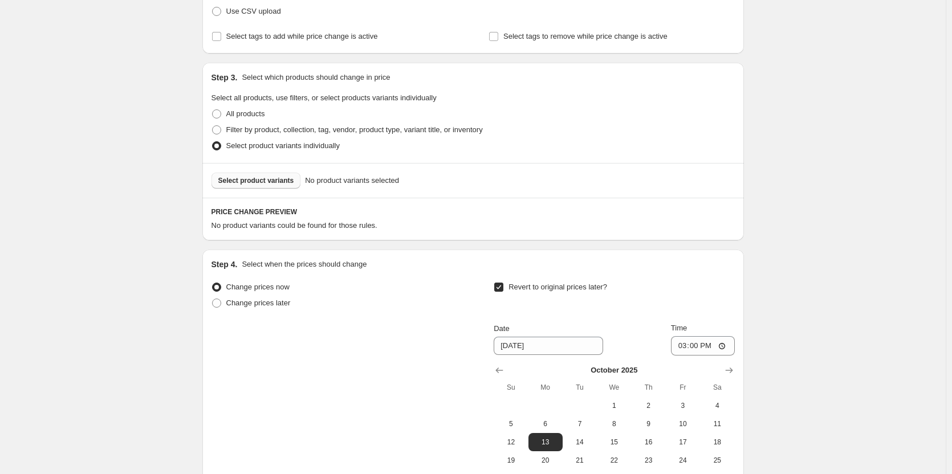
click at [254, 177] on span "Select product variants" at bounding box center [256, 180] width 76 height 9
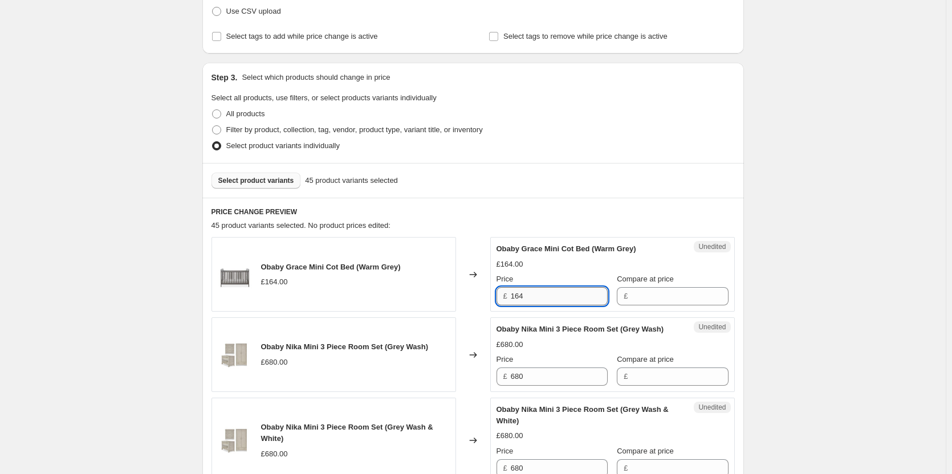
click at [548, 302] on input "164" at bounding box center [559, 296] width 97 height 18
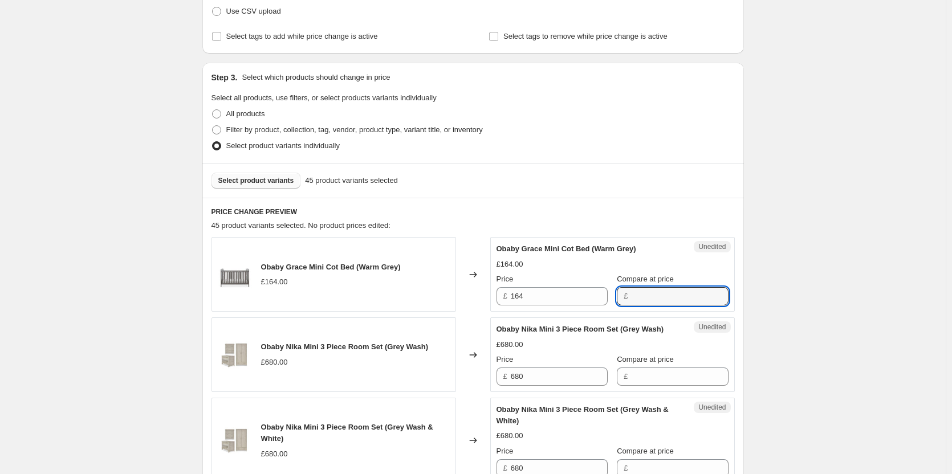
drag, startPoint x: 657, startPoint y: 292, endPoint x: 606, endPoint y: 300, distance: 51.4
click at [657, 292] on input "Compare at price" at bounding box center [679, 296] width 97 height 18
paste input "164"
type input "164"
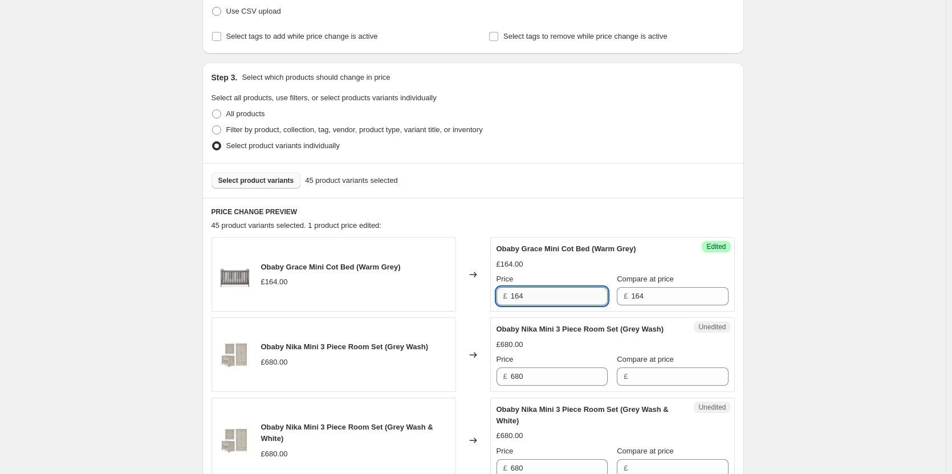
click at [568, 301] on input "164" at bounding box center [559, 296] width 97 height 18
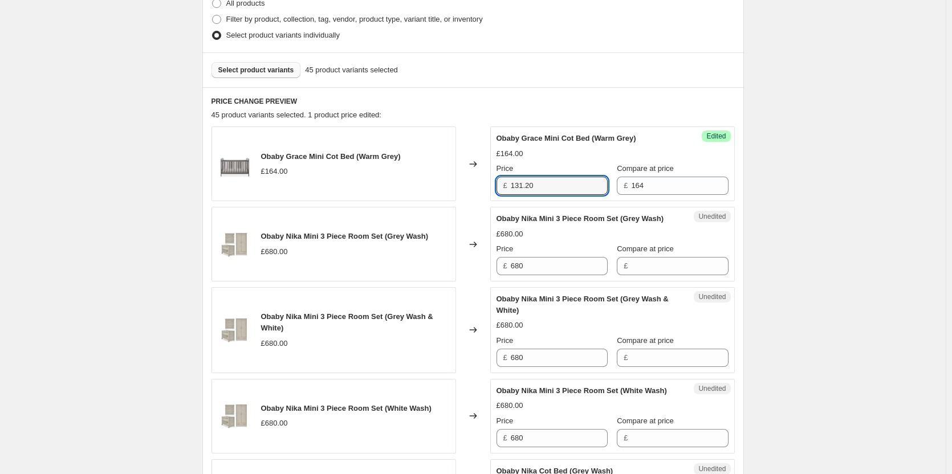
scroll to position [295, 0]
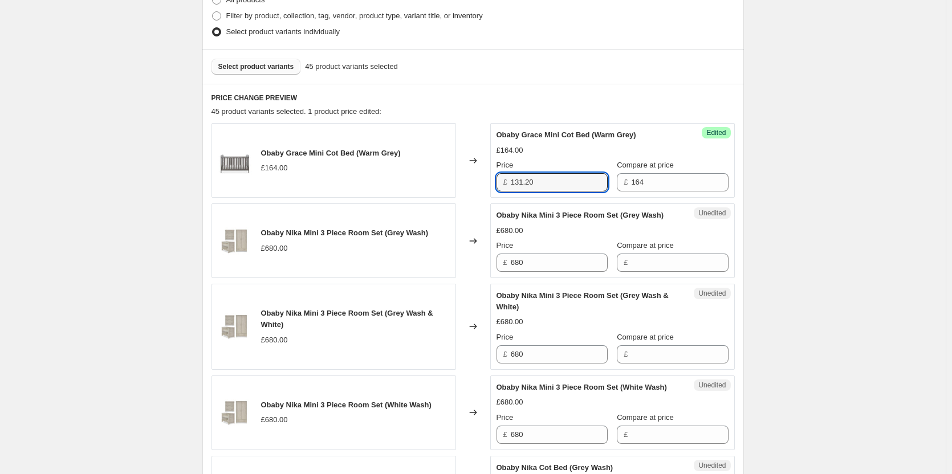
type input "131.20"
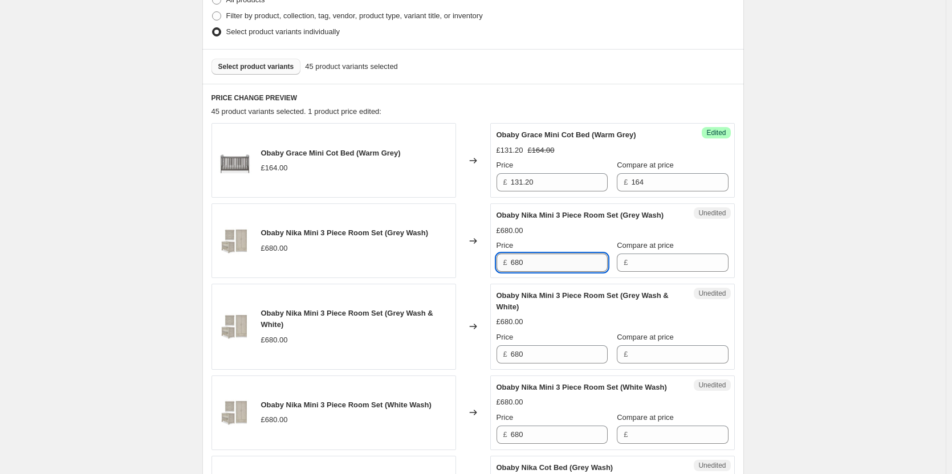
click at [568, 272] on input "680" at bounding box center [559, 263] width 97 height 18
drag, startPoint x: 654, startPoint y: 268, endPoint x: 601, endPoint y: 269, distance: 53.6
click at [653, 268] on input "Compare at price" at bounding box center [679, 263] width 97 height 18
paste input "680"
type input "680"
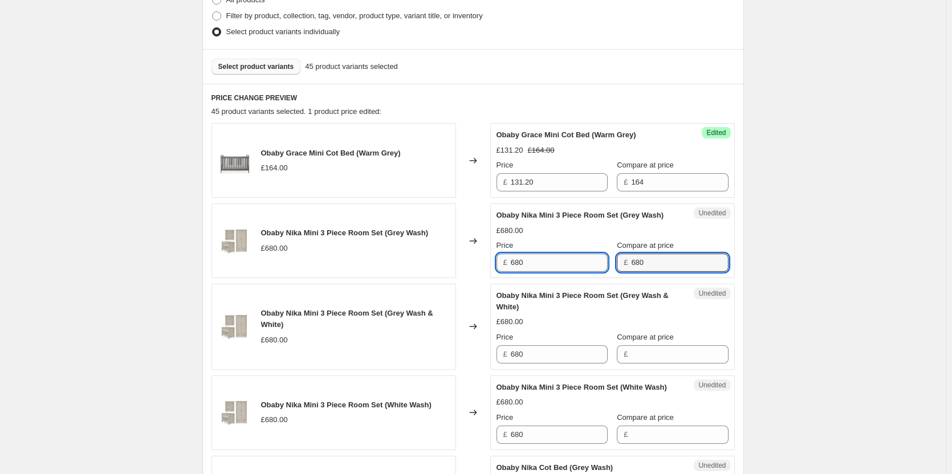
click at [536, 268] on input "680" at bounding box center [559, 263] width 97 height 18
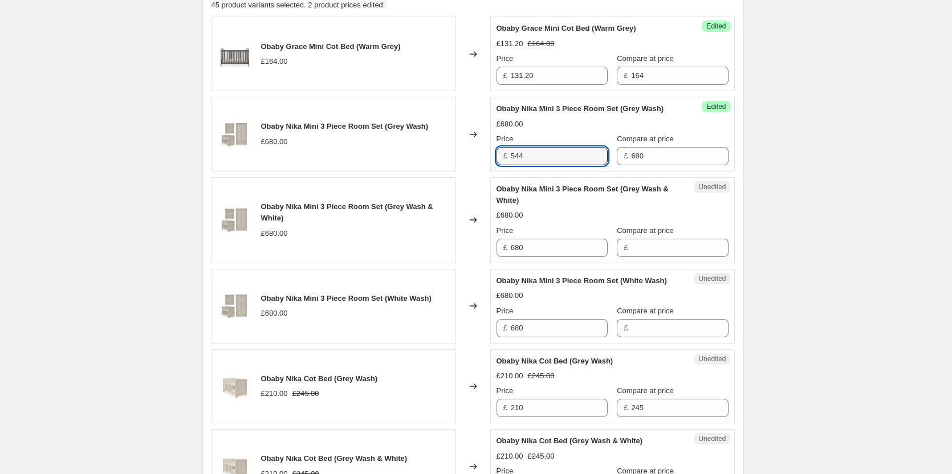
scroll to position [409, 0]
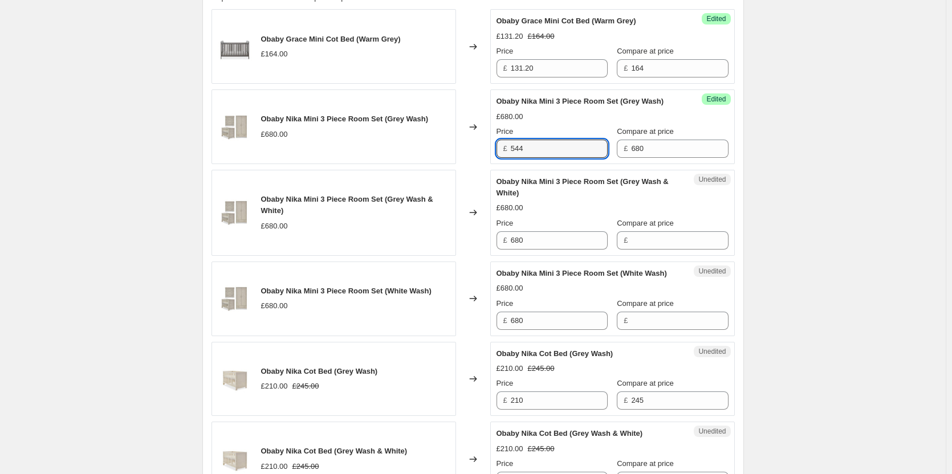
type input "544"
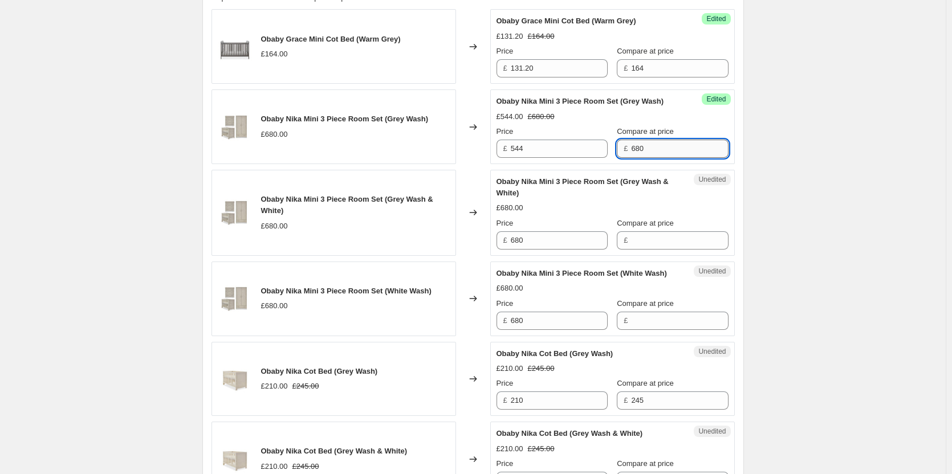
click at [653, 153] on input "680" at bounding box center [679, 149] width 97 height 18
drag, startPoint x: 639, startPoint y: 245, endPoint x: 638, endPoint y: 258, distance: 13.7
click at [639, 245] on input "Compare at price" at bounding box center [679, 240] width 97 height 18
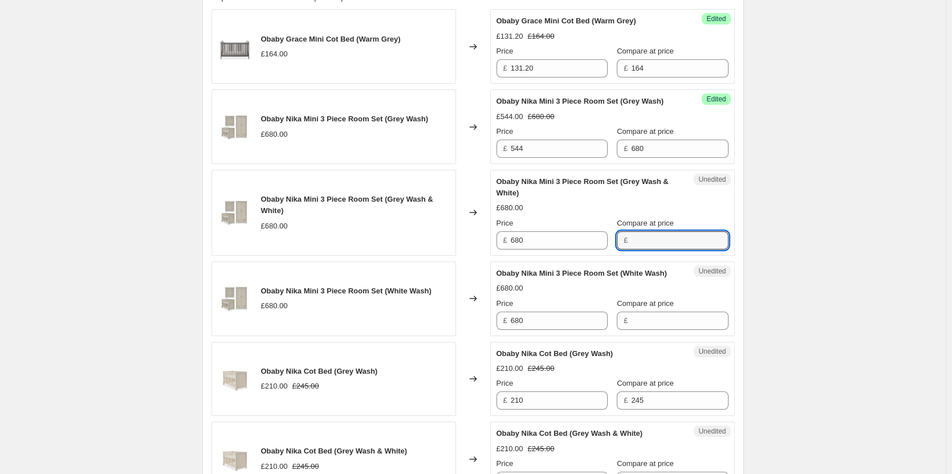
paste input "680"
type input "680"
paste input "680"
click at [644, 330] on input "680" at bounding box center [679, 321] width 97 height 18
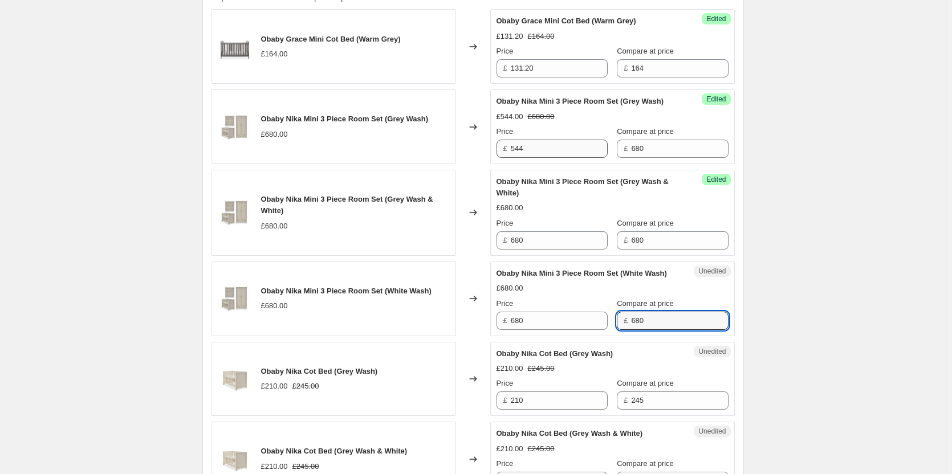
type input "680"
click at [562, 158] on input "544" at bounding box center [559, 149] width 97 height 18
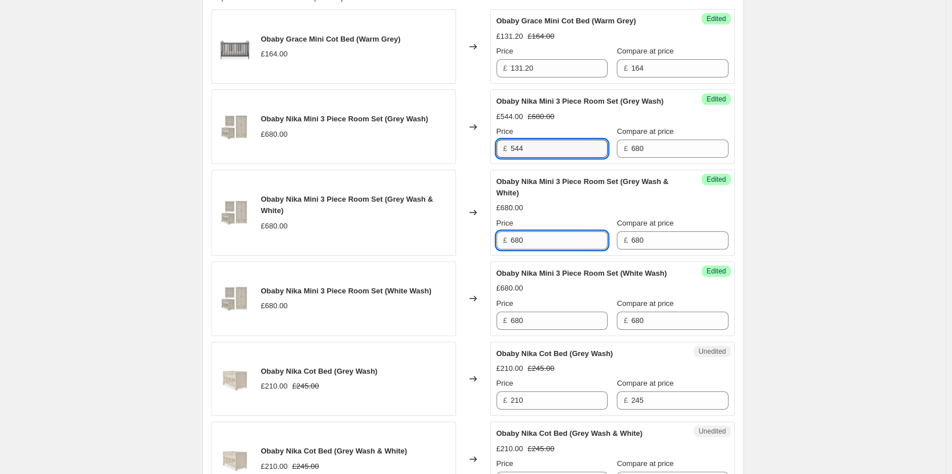
click at [547, 250] on input "680" at bounding box center [559, 240] width 97 height 18
paste input "544"
type input "544"
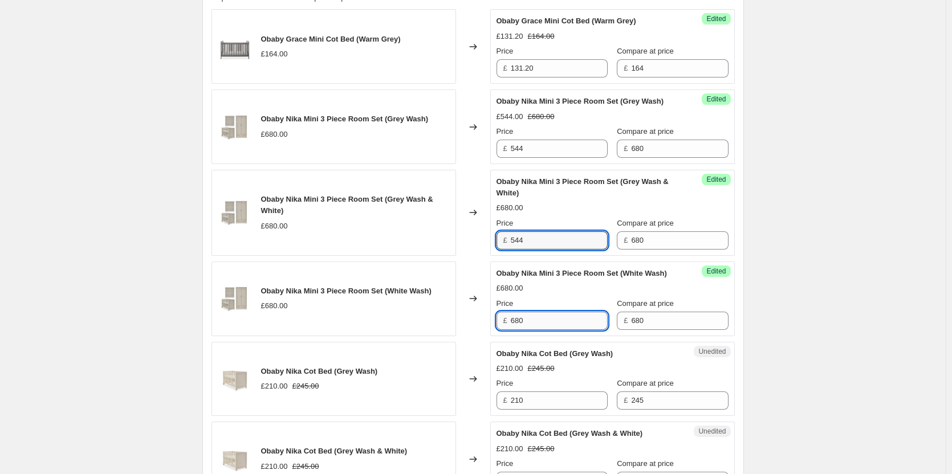
click at [543, 330] on input "680" at bounding box center [559, 321] width 97 height 18
paste input "544"
type input "544"
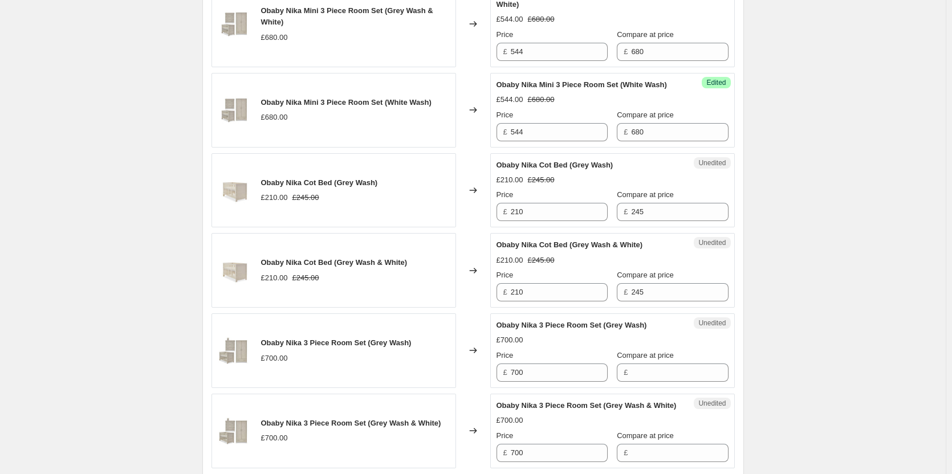
scroll to position [580, 0]
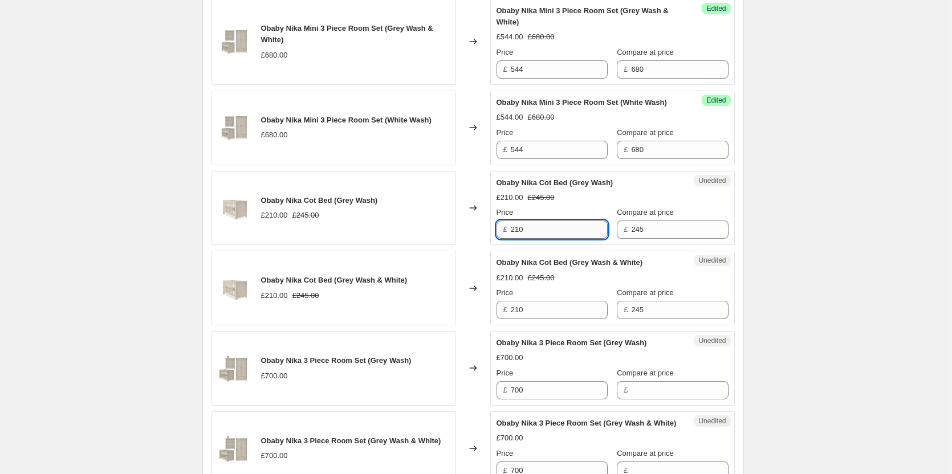
click at [565, 239] on input "210" at bounding box center [559, 230] width 97 height 18
type input "196"
click at [531, 319] on input "210" at bounding box center [559, 310] width 97 height 18
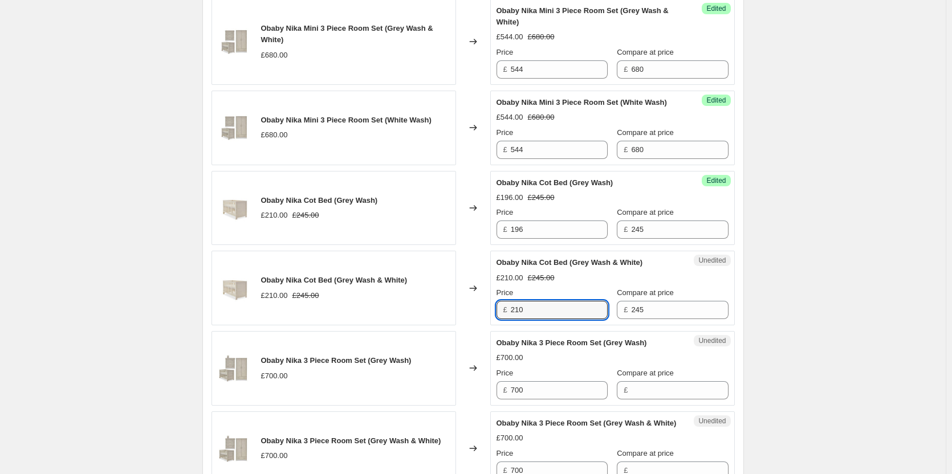
paste input "196"
type input "196"
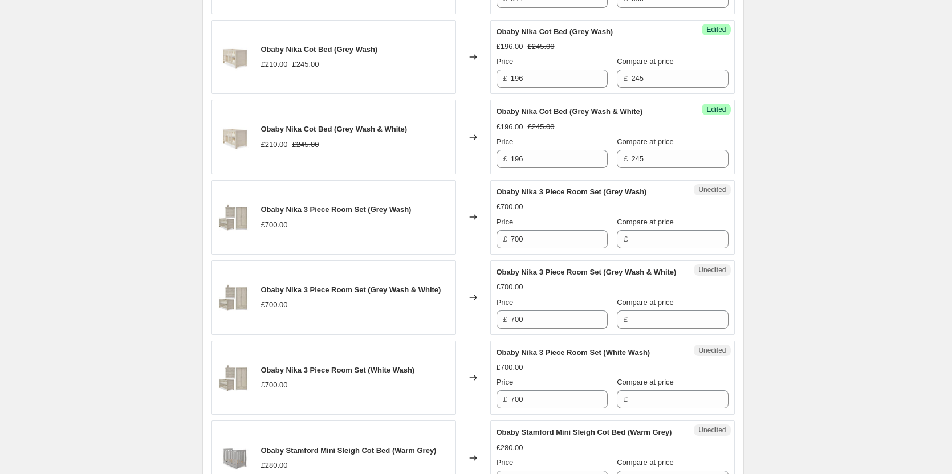
scroll to position [751, 0]
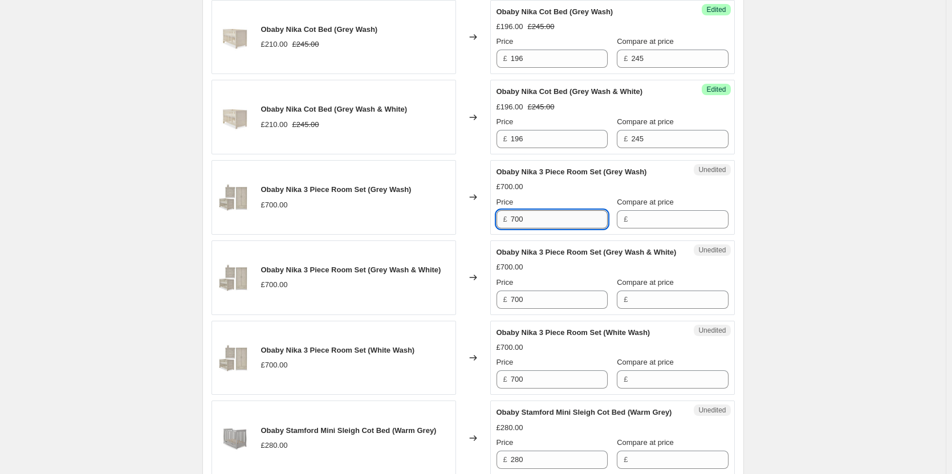
click at [554, 229] on input "700" at bounding box center [559, 219] width 97 height 18
click at [659, 229] on input "Compare at price" at bounding box center [679, 219] width 97 height 18
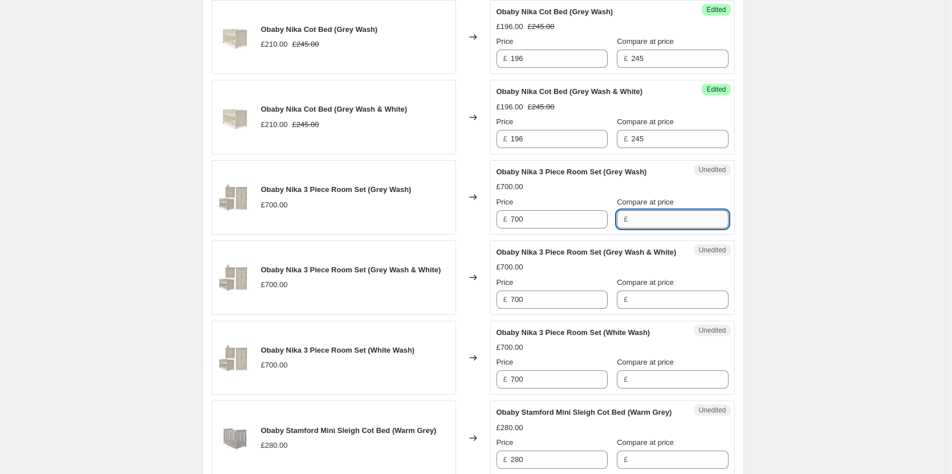
paste input "700"
type input "700"
click at [648, 309] on input "Compare at price" at bounding box center [679, 300] width 97 height 18
paste input "700"
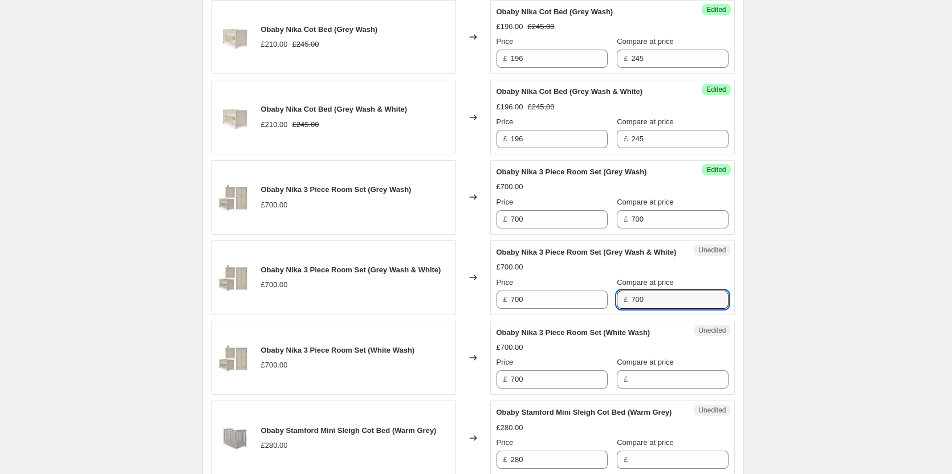
type input "700"
click at [641, 396] on div "Unedited Obaby Nika 3 Piece Room Set (White Wash) £700.00 Price £ 700 Compare a…" at bounding box center [612, 358] width 245 height 75
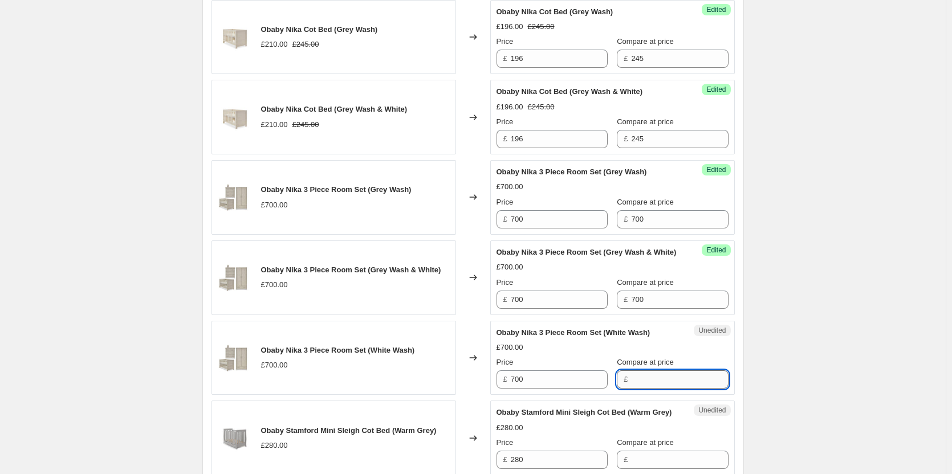
click at [642, 389] on input "Compare at price" at bounding box center [679, 379] width 97 height 18
paste input "700"
type input "700"
click at [567, 229] on input "700" at bounding box center [559, 219] width 97 height 18
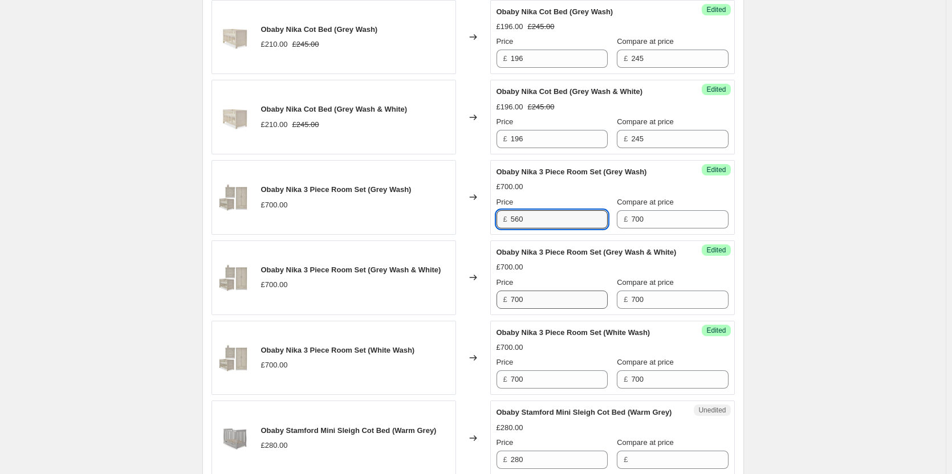
type input "560"
click at [563, 309] on input "700" at bounding box center [559, 300] width 97 height 18
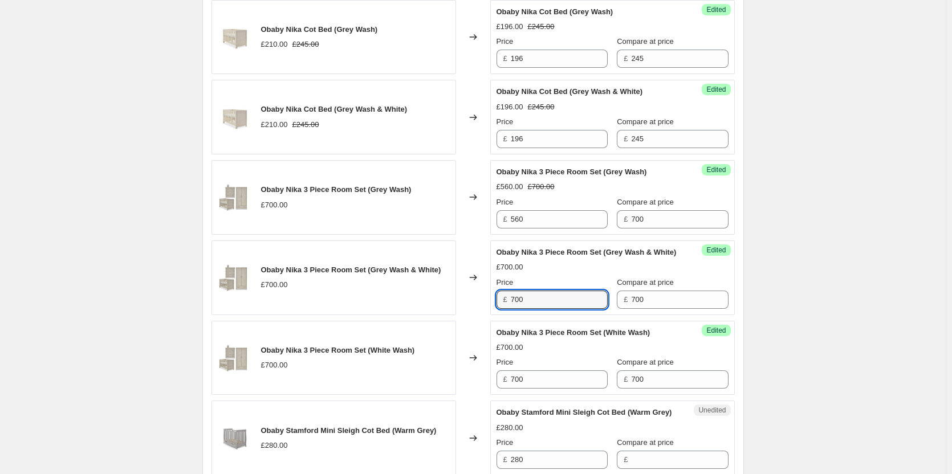
paste input "56"
type input "560"
click at [545, 389] on input "700" at bounding box center [559, 379] width 97 height 18
paste input "56"
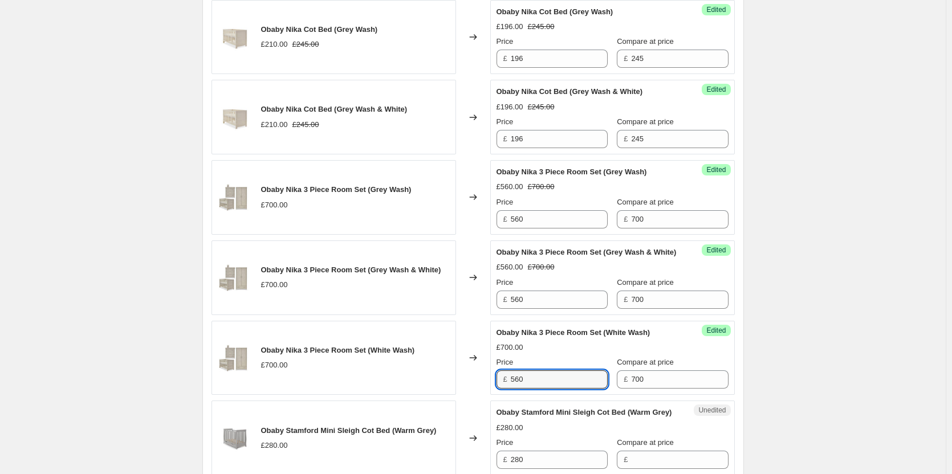
type input "560"
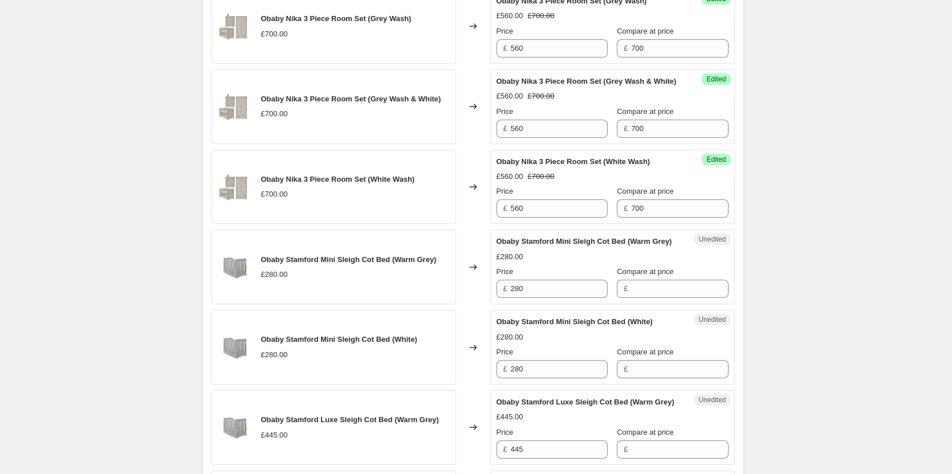
scroll to position [979, 0]
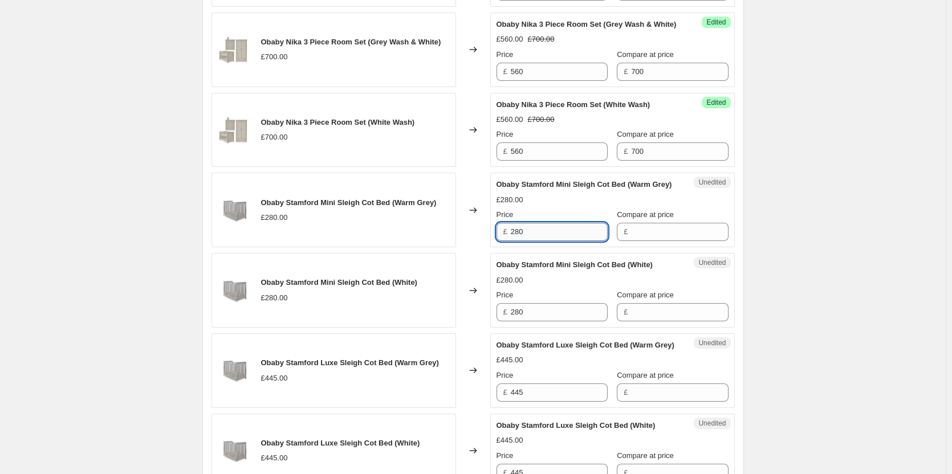
click at [547, 241] on input "280" at bounding box center [559, 232] width 97 height 18
click at [645, 241] on input "Compare at price" at bounding box center [679, 232] width 97 height 18
paste input "280"
type input "280"
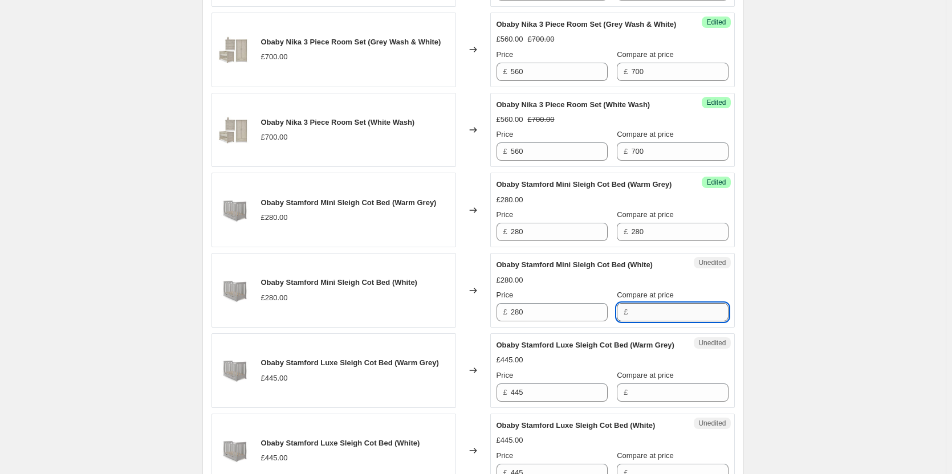
click at [647, 321] on input "Compare at price" at bounding box center [679, 312] width 97 height 18
paste input "280"
type input "280"
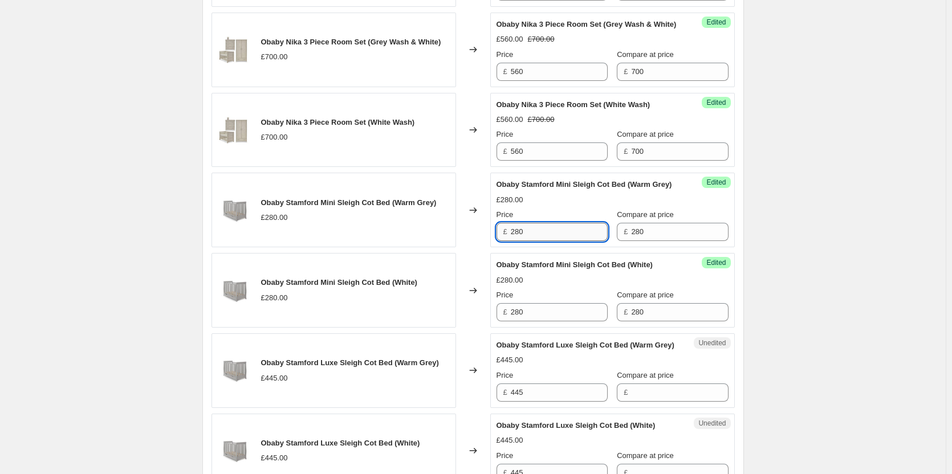
click at [561, 241] on input "280" at bounding box center [559, 232] width 97 height 18
type input "224"
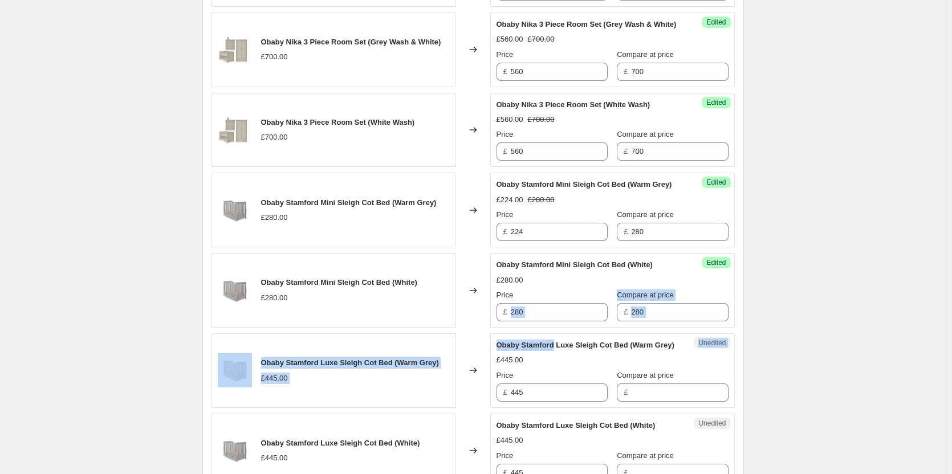
click at [554, 373] on div "Obaby Grace Mini Cot Bed (Warm Grey) £164.00 Changed to Success Edited Obaby Gr…" at bounding box center [472, 278] width 523 height 1679
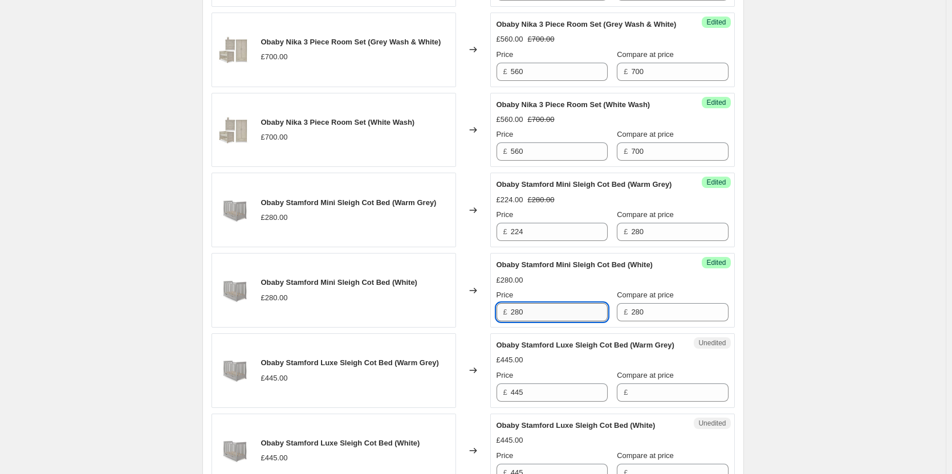
click at [563, 321] on input "280" at bounding box center [559, 312] width 97 height 18
paste input "24"
type input "224"
click at [843, 298] on div "Create new price change job. This page is ready Create new price change job Dra…" at bounding box center [473, 272] width 946 height 2503
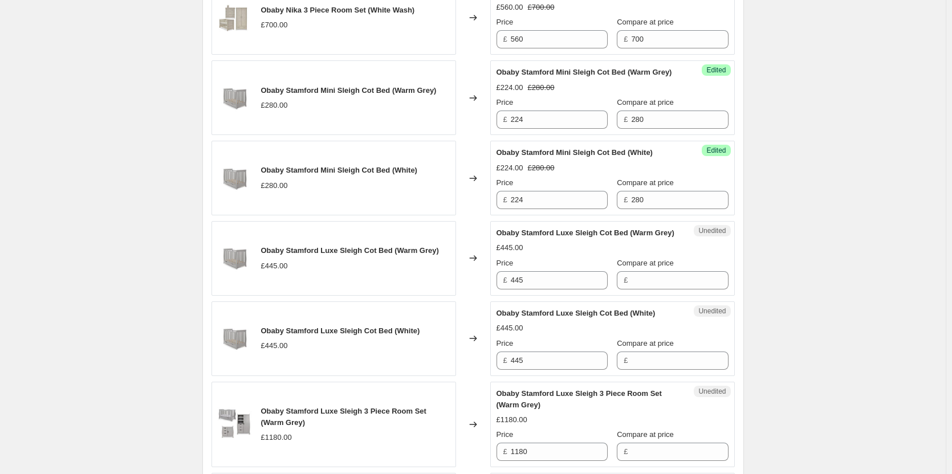
scroll to position [1093, 0]
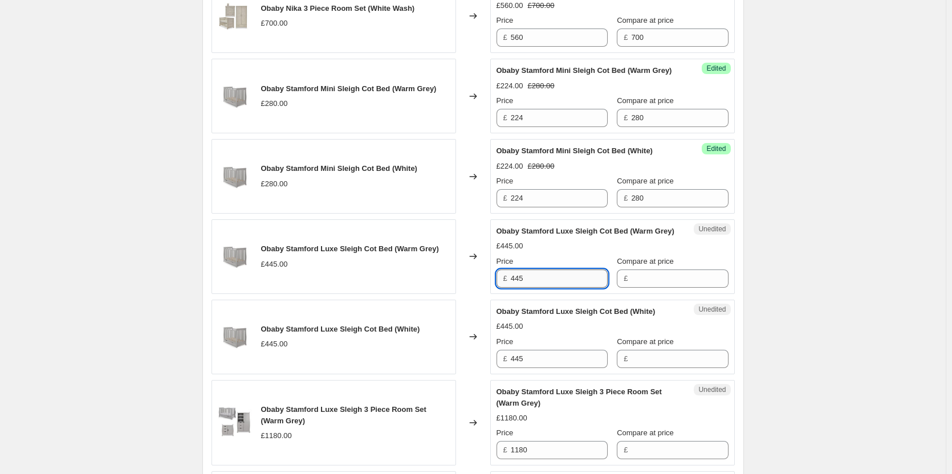
click at [565, 288] on input "445" at bounding box center [559, 279] width 97 height 18
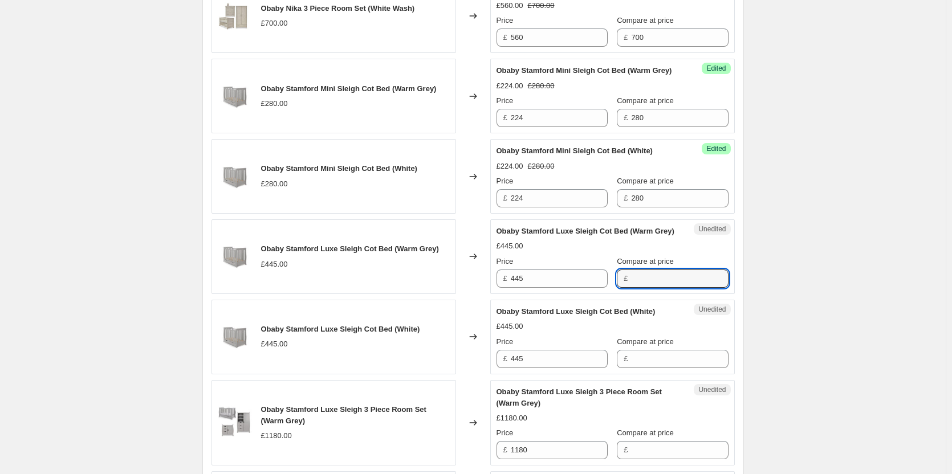
drag, startPoint x: 692, startPoint y: 336, endPoint x: 653, endPoint y: 352, distance: 41.9
click at [692, 288] on input "Compare at price" at bounding box center [679, 279] width 97 height 18
paste input "445"
type input "445"
drag, startPoint x: 658, startPoint y: 418, endPoint x: 628, endPoint y: 413, distance: 31.1
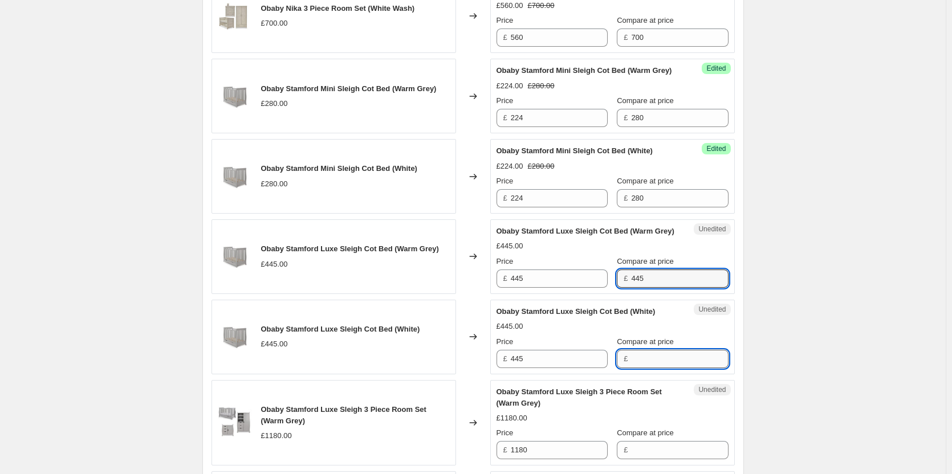
click at [657, 368] on input "Compare at price" at bounding box center [679, 359] width 97 height 18
paste input "445"
type input "445"
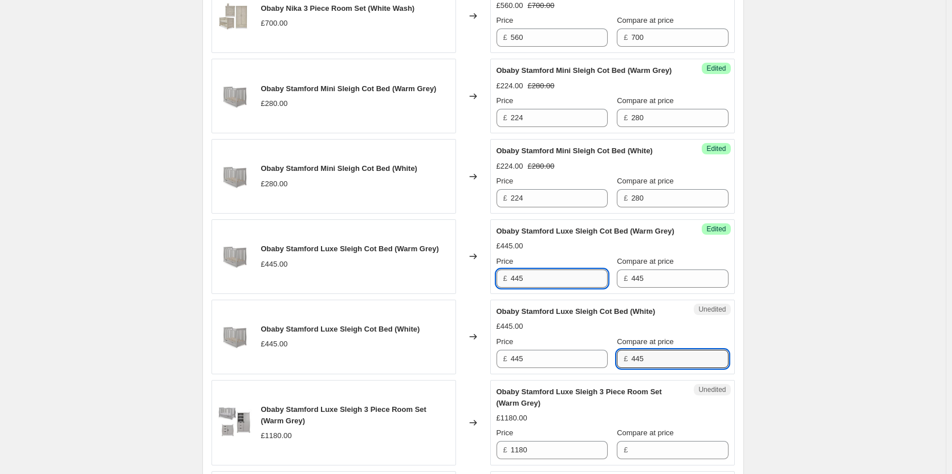
click at [542, 288] on input "445" at bounding box center [559, 279] width 97 height 18
type input "356"
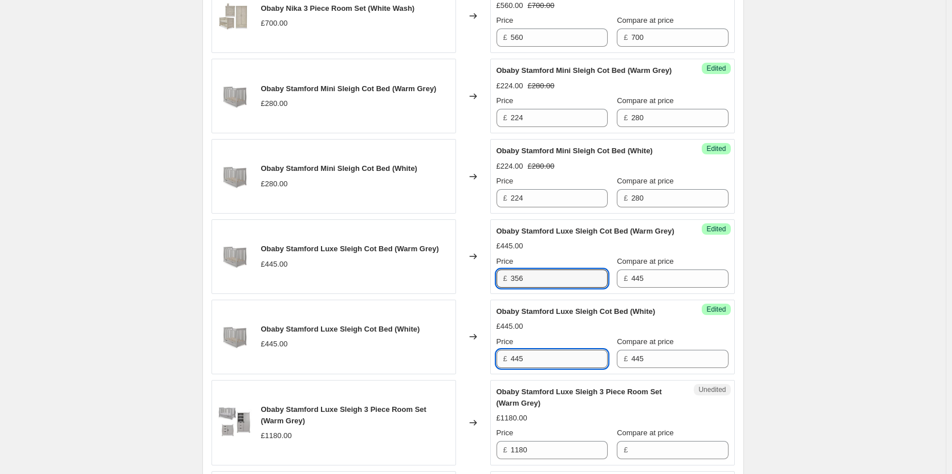
click at [540, 368] on input "445" at bounding box center [559, 359] width 97 height 18
paste input "356"
type input "356"
click at [931, 324] on div "Create new price change job. This page is ready Create new price change job Dra…" at bounding box center [473, 158] width 946 height 2503
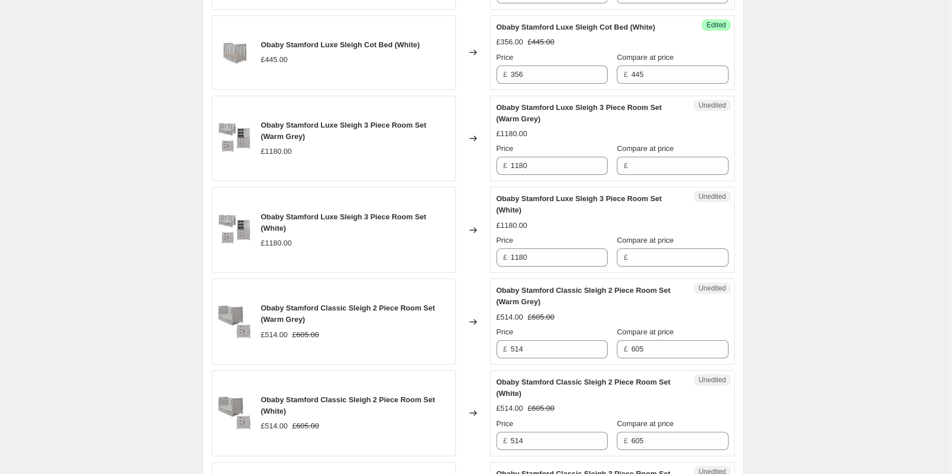
scroll to position [1378, 0]
click at [572, 174] on input "1180" at bounding box center [559, 165] width 97 height 18
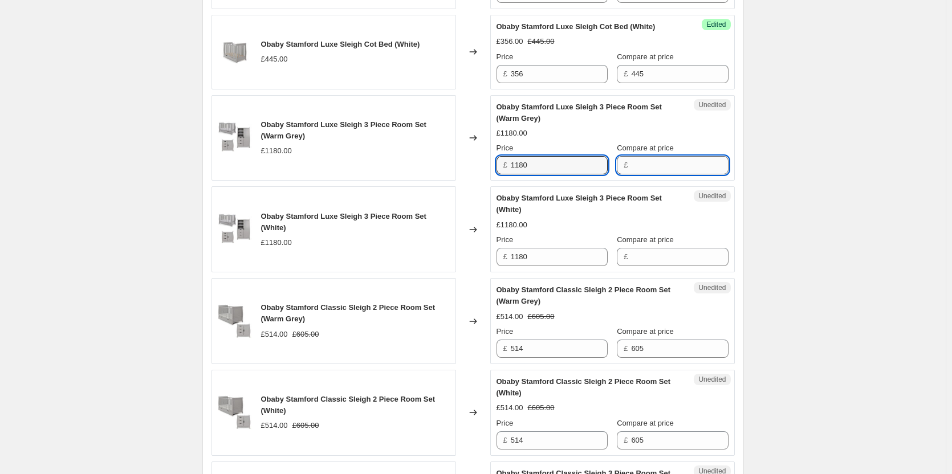
click at [666, 174] on input "Compare at price" at bounding box center [679, 165] width 97 height 18
paste input "1180"
type input "1180"
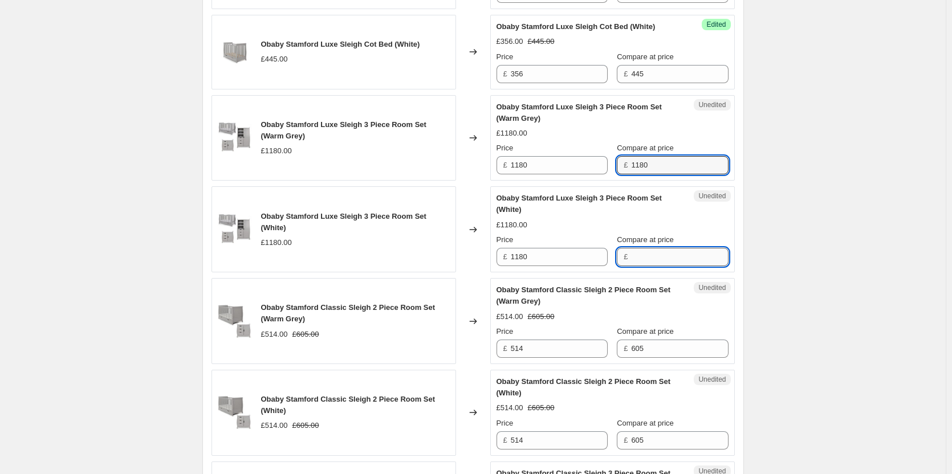
drag, startPoint x: 650, startPoint y: 311, endPoint x: 638, endPoint y: 309, distance: 12.7
click at [650, 266] on input "Compare at price" at bounding box center [679, 257] width 97 height 18
paste input "1180"
type input "1180"
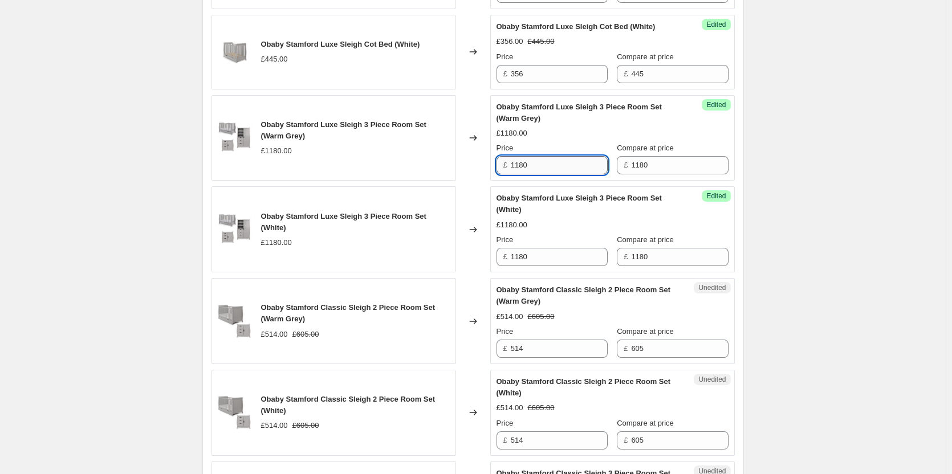
click at [552, 174] on input "1180" at bounding box center [559, 165] width 97 height 18
type input "944"
click at [544, 266] on input "1180" at bounding box center [559, 257] width 97 height 18
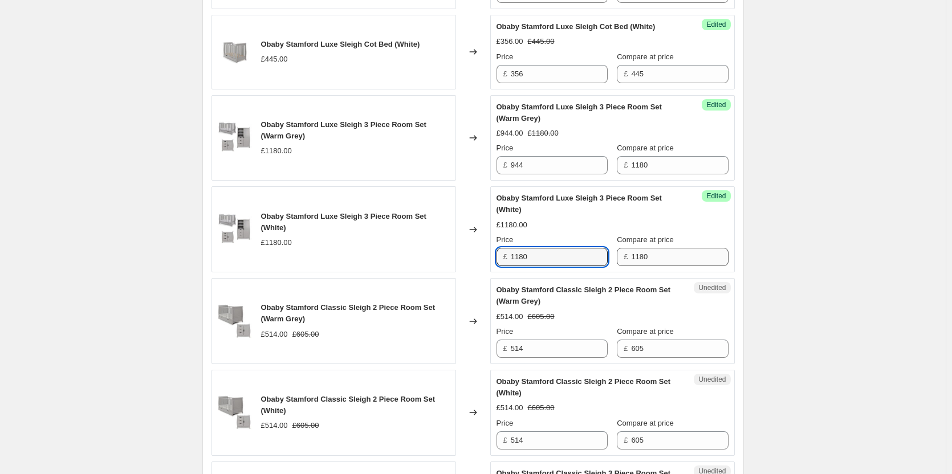
paste input "944"
type input "944"
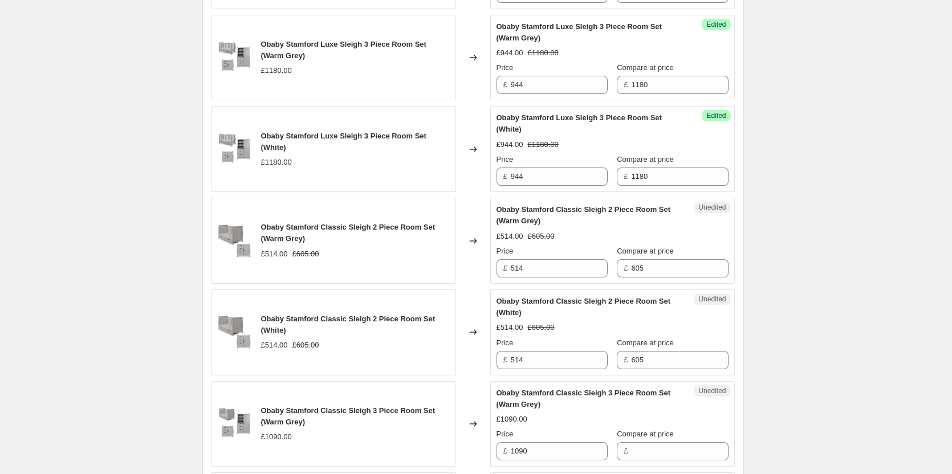
scroll to position [1549, 0]
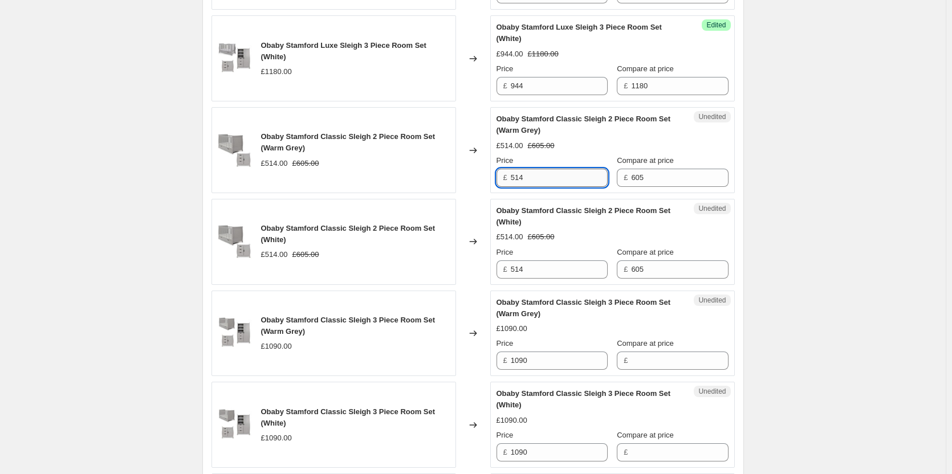
click at [576, 187] on input "514" at bounding box center [559, 178] width 97 height 18
type input "484"
drag, startPoint x: 544, startPoint y: 323, endPoint x: 555, endPoint y: 318, distance: 11.5
click at [548, 279] on input "514" at bounding box center [559, 269] width 97 height 18
paste input "48"
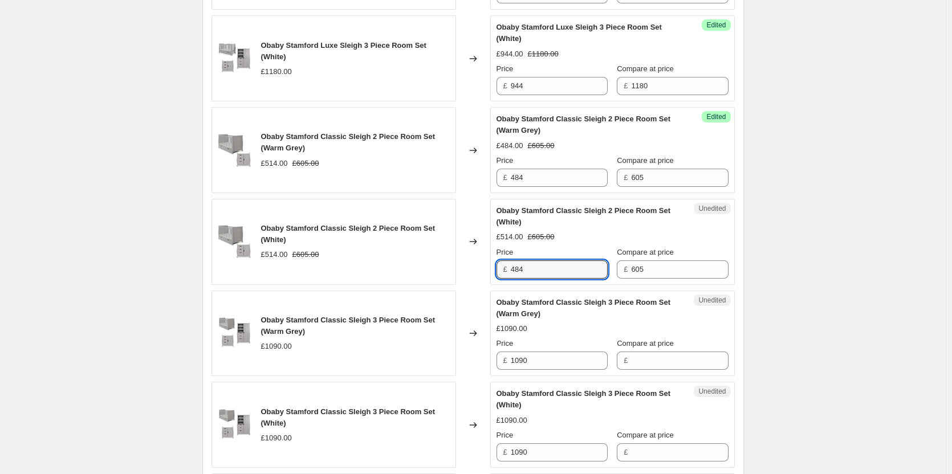
type input "484"
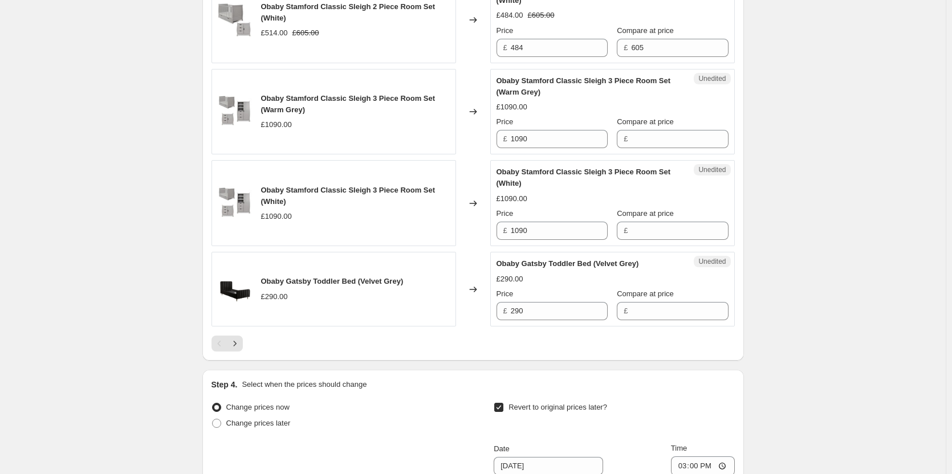
scroll to position [1834, 0]
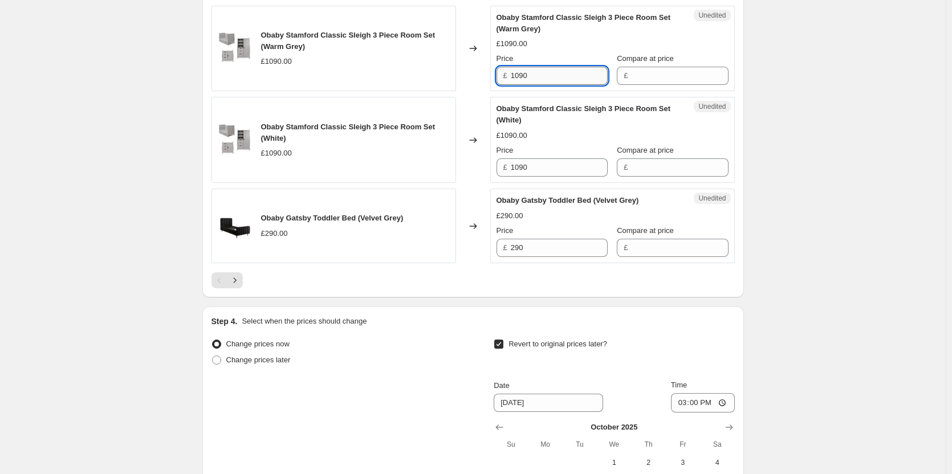
click at [541, 85] on input "1090" at bounding box center [559, 76] width 97 height 18
click at [657, 85] on input "Compare at price" at bounding box center [679, 76] width 97 height 18
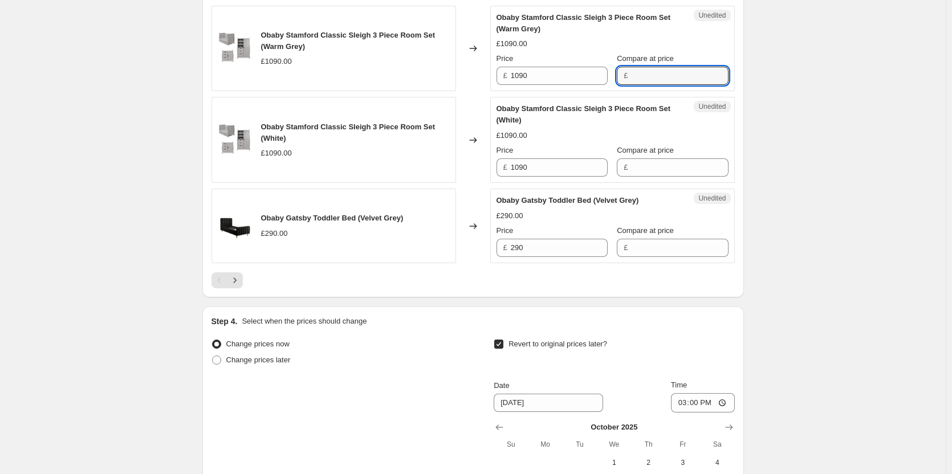
paste input "1090"
type input "1090"
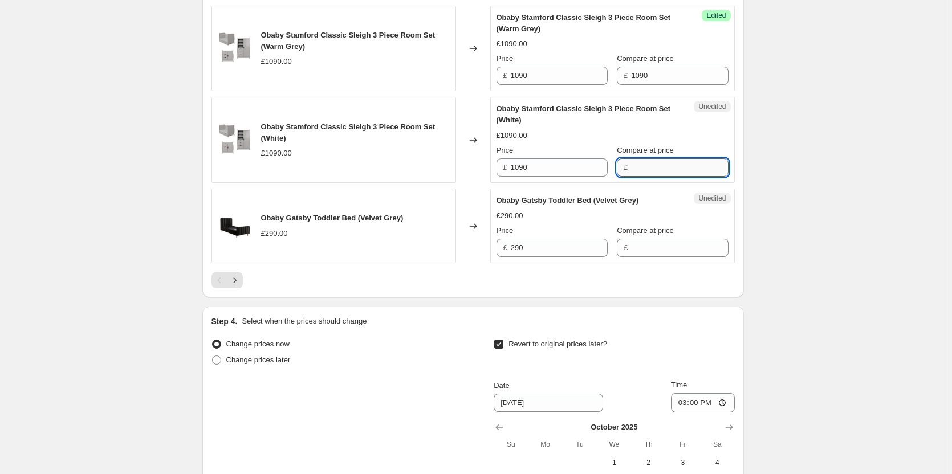
click at [649, 177] on input "Compare at price" at bounding box center [679, 167] width 97 height 18
paste input "1090"
type input "1090"
click at [543, 85] on input "1090" at bounding box center [559, 76] width 97 height 18
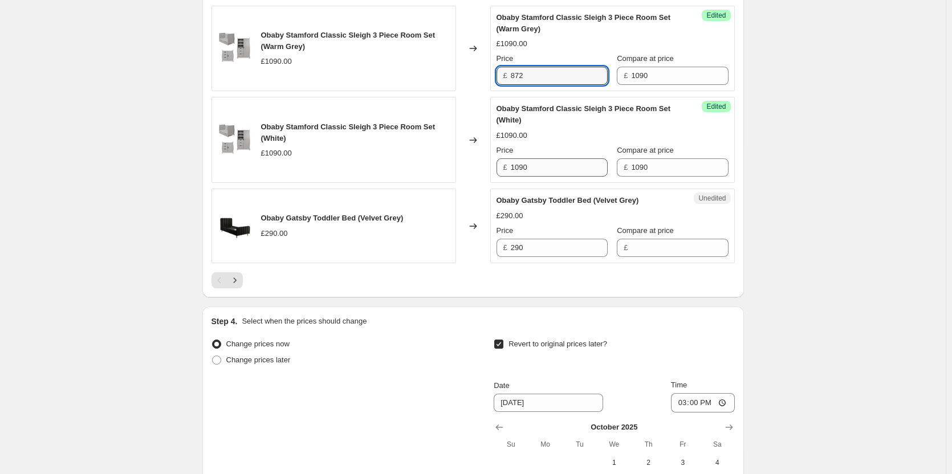
type input "872"
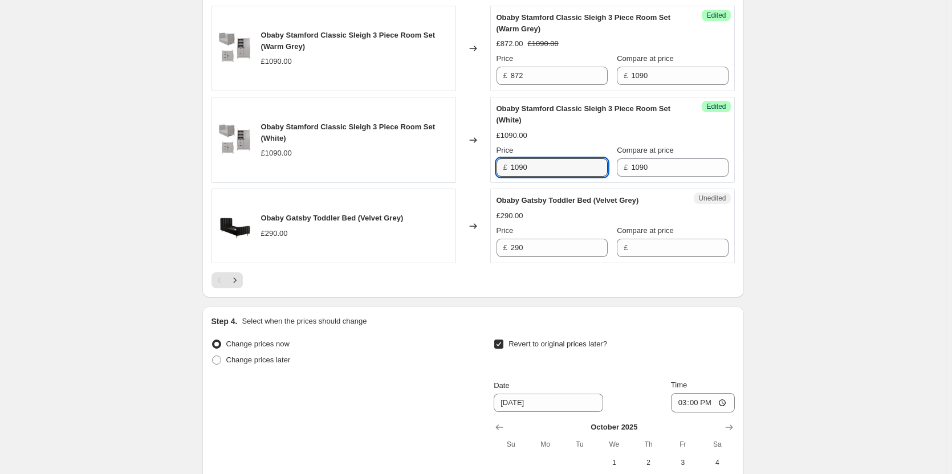
drag, startPoint x: 553, startPoint y: 228, endPoint x: 827, endPoint y: 210, distance: 274.2
click at [555, 177] on input "1090" at bounding box center [559, 167] width 97 height 18
paste input "872"
type input "872"
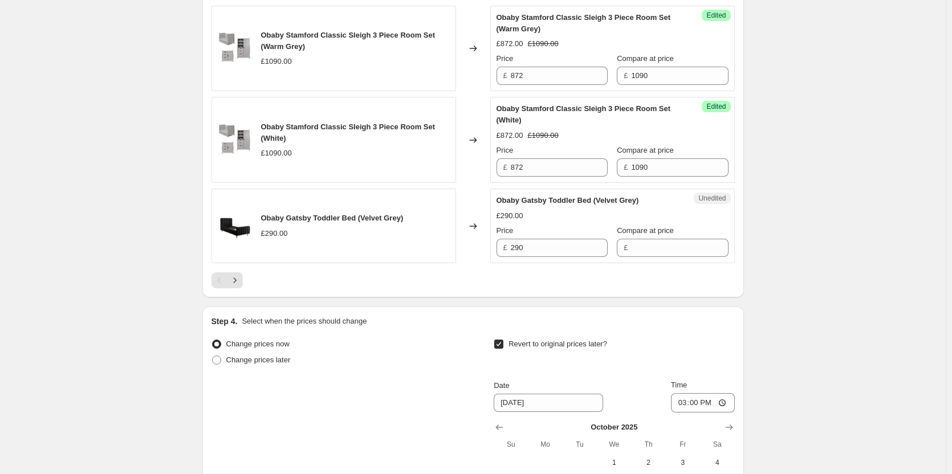
click at [562, 263] on div "Unedited Obaby Gatsby Toddler Bed (Velvet Grey) £290.00 Price £ 290 Compare at …" at bounding box center [612, 226] width 245 height 75
click at [561, 257] on input "290" at bounding box center [559, 248] width 97 height 18
click at [674, 257] on input "Compare at price" at bounding box center [679, 248] width 97 height 18
paste input "290"
type input "290"
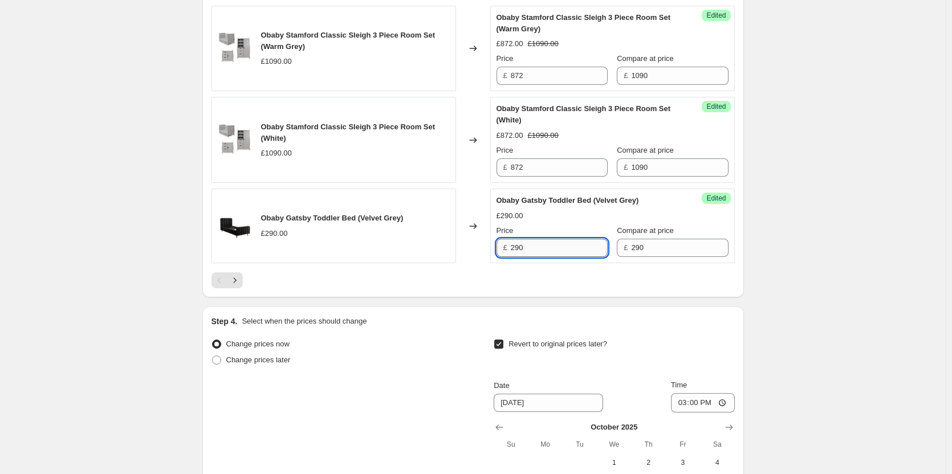
click at [550, 257] on input "290" at bounding box center [559, 248] width 97 height 18
type input "232"
click at [243, 288] on button "Next" at bounding box center [235, 280] width 16 height 16
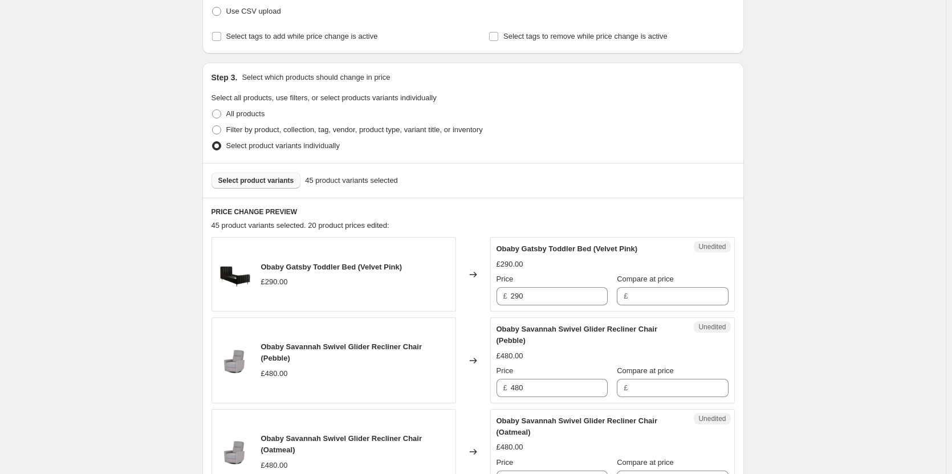
scroll to position [238, 0]
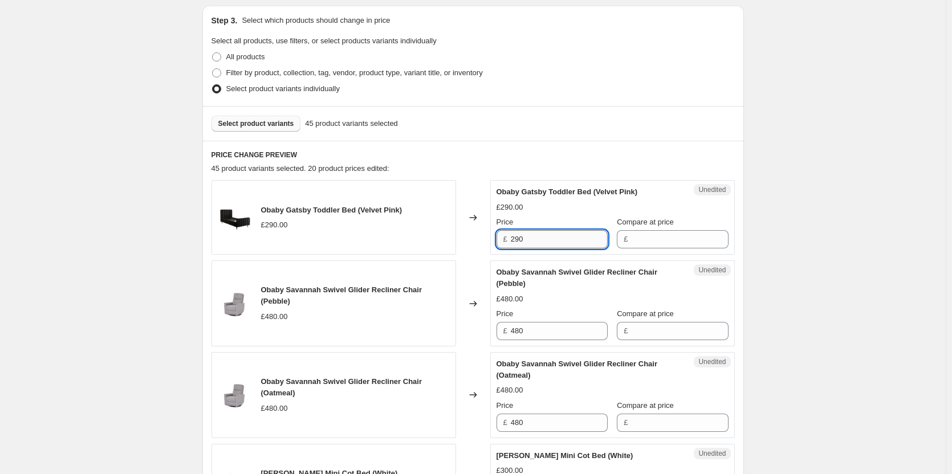
click at [567, 238] on input "290" at bounding box center [559, 239] width 97 height 18
click at [643, 244] on input "Compare at price" at bounding box center [679, 239] width 97 height 18
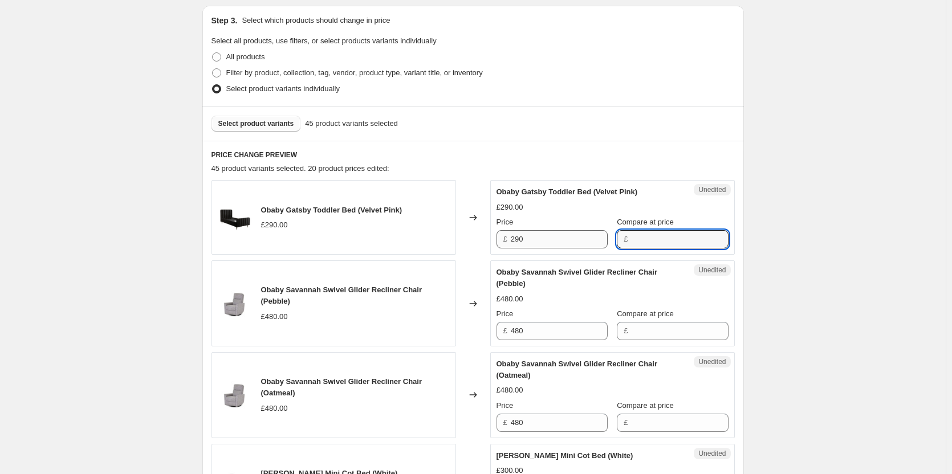
paste input "290"
type input "290"
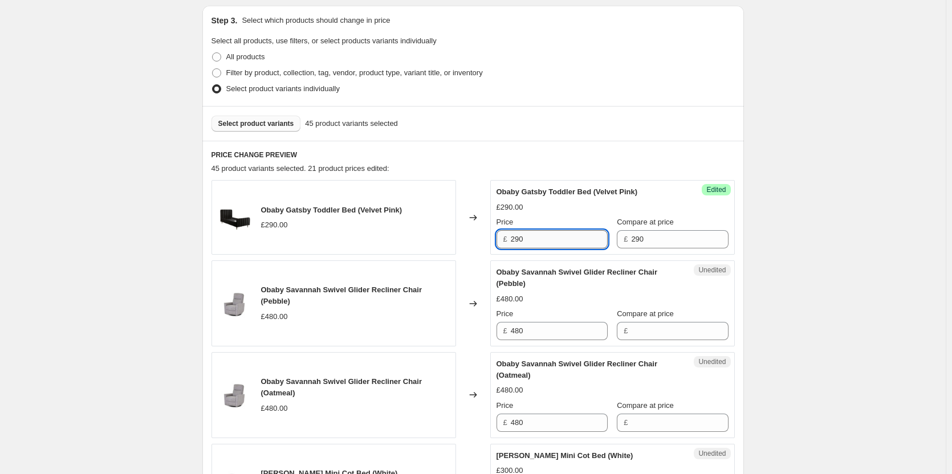
click at [556, 246] on input "290" at bounding box center [559, 239] width 97 height 18
type input "232"
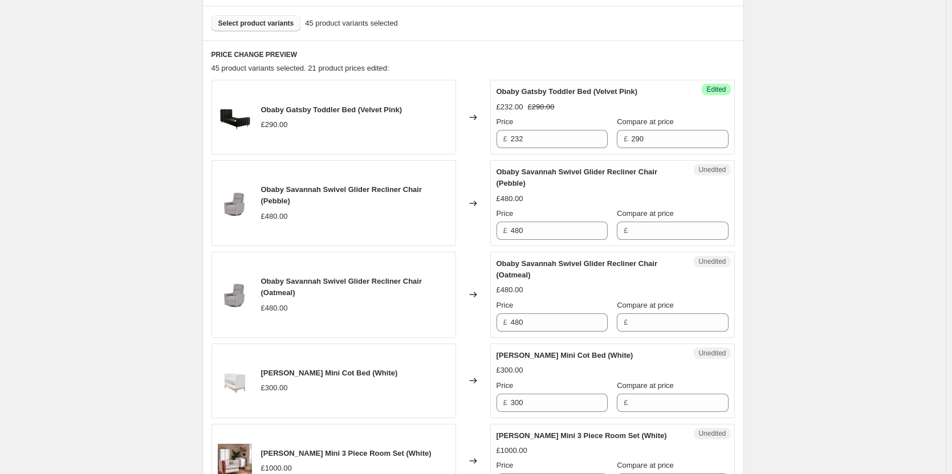
scroll to position [352, 0]
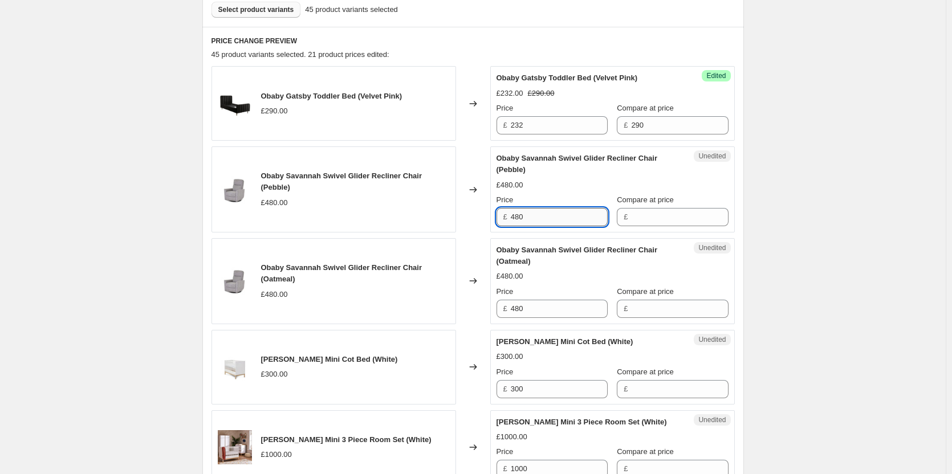
click at [558, 219] on input "480" at bounding box center [559, 217] width 97 height 18
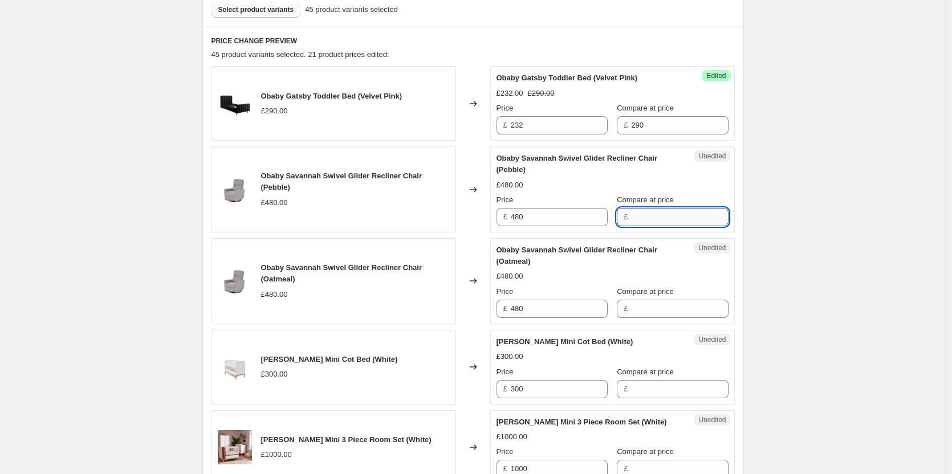
click at [657, 223] on input "Compare at price" at bounding box center [679, 217] width 97 height 18
paste input "480"
type input "480"
drag, startPoint x: 645, startPoint y: 309, endPoint x: 614, endPoint y: 295, distance: 33.7
click at [644, 309] on input "Compare at price" at bounding box center [679, 309] width 97 height 18
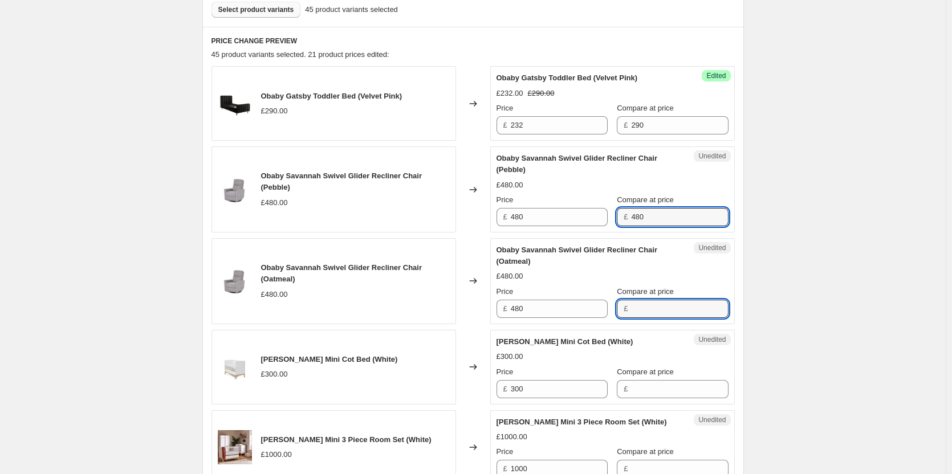
paste input "480"
type input "480"
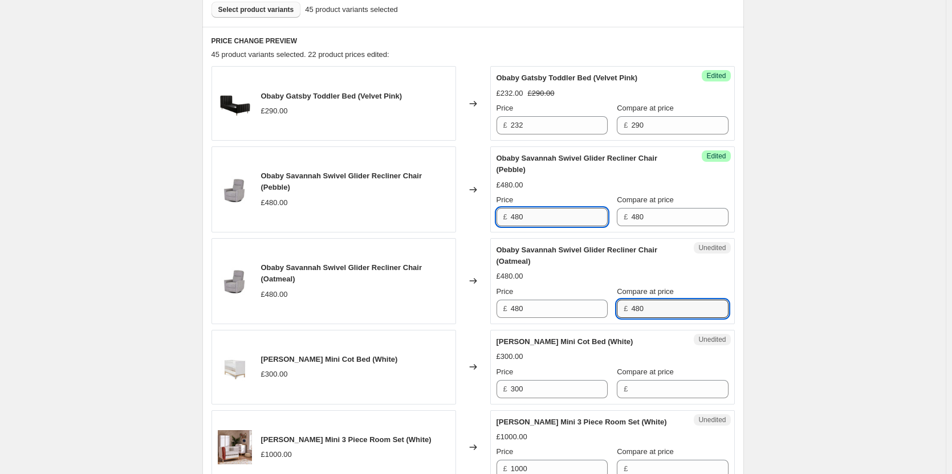
click at [550, 210] on input "480" at bounding box center [559, 217] width 97 height 18
type input "384"
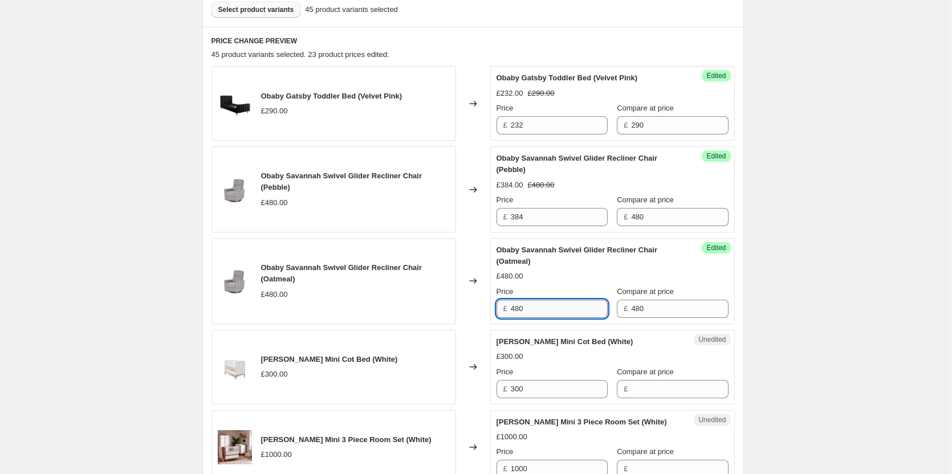
click at [552, 305] on input "480" at bounding box center [559, 309] width 97 height 18
paste input "384"
type input "384"
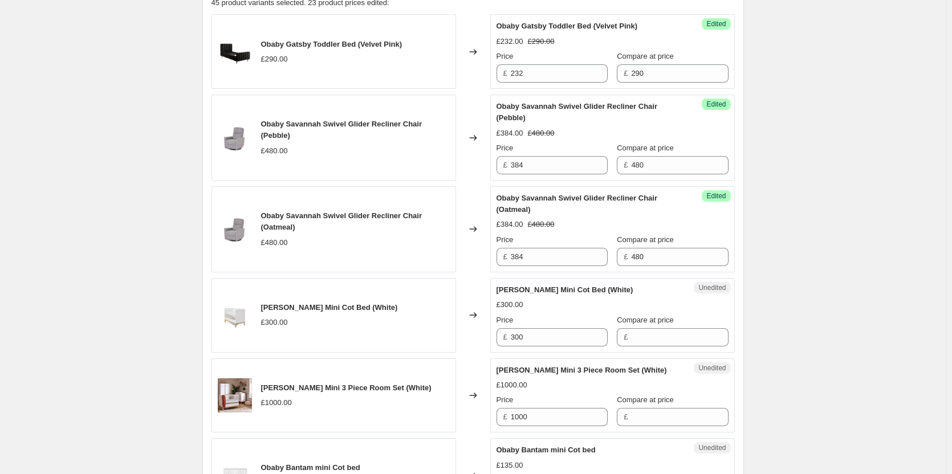
scroll to position [466, 0]
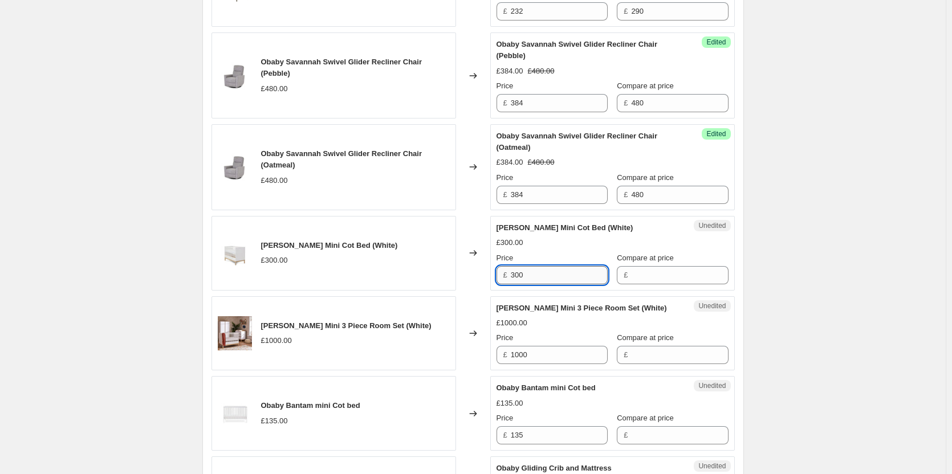
click at [536, 274] on input "300" at bounding box center [559, 275] width 97 height 18
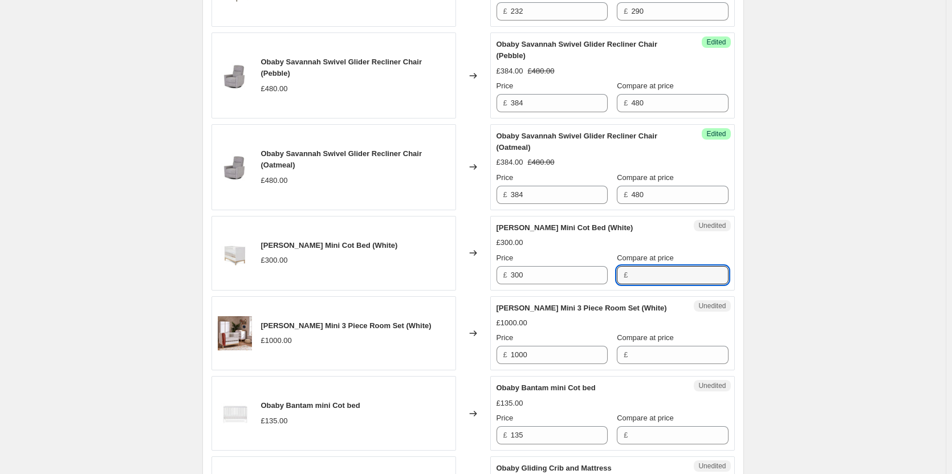
drag, startPoint x: 634, startPoint y: 274, endPoint x: 613, endPoint y: 280, distance: 21.3
click at [634, 274] on input "Compare at price" at bounding box center [679, 275] width 97 height 18
paste input "300"
type input "300"
click at [547, 270] on input "300" at bounding box center [559, 275] width 97 height 18
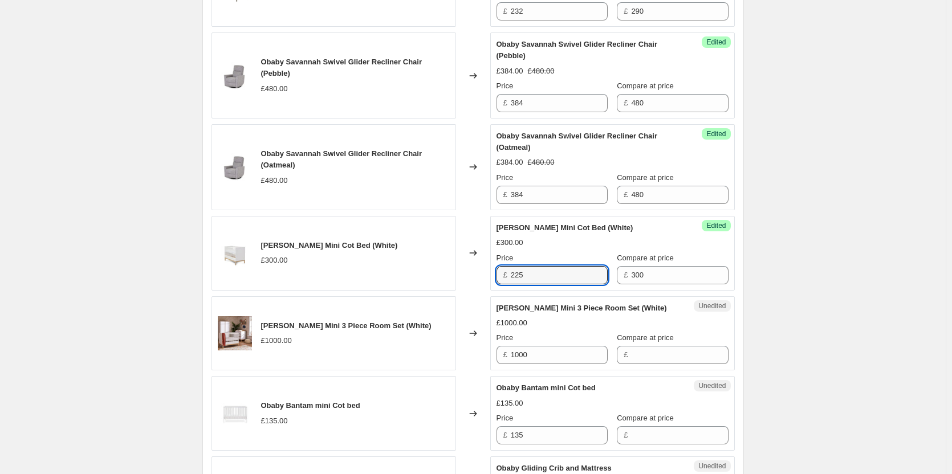
type input "225"
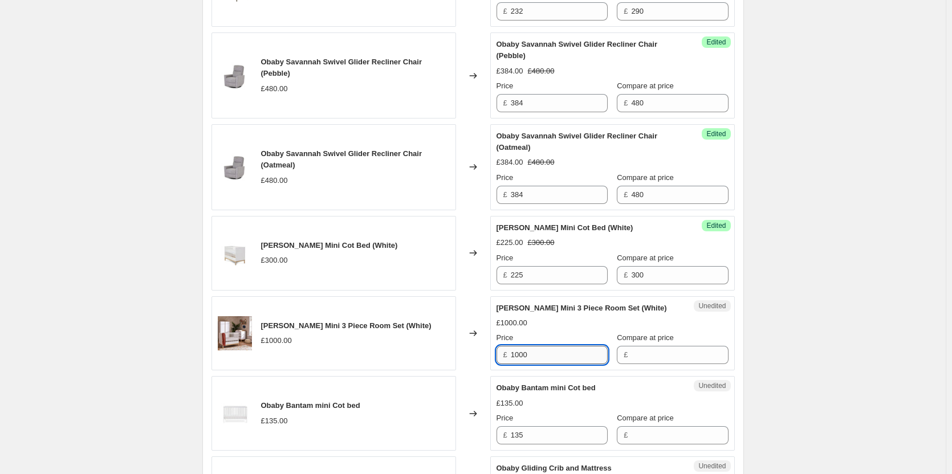
click at [544, 355] on input "1000" at bounding box center [559, 355] width 97 height 18
click at [631, 353] on input "Compare at price" at bounding box center [679, 355] width 97 height 18
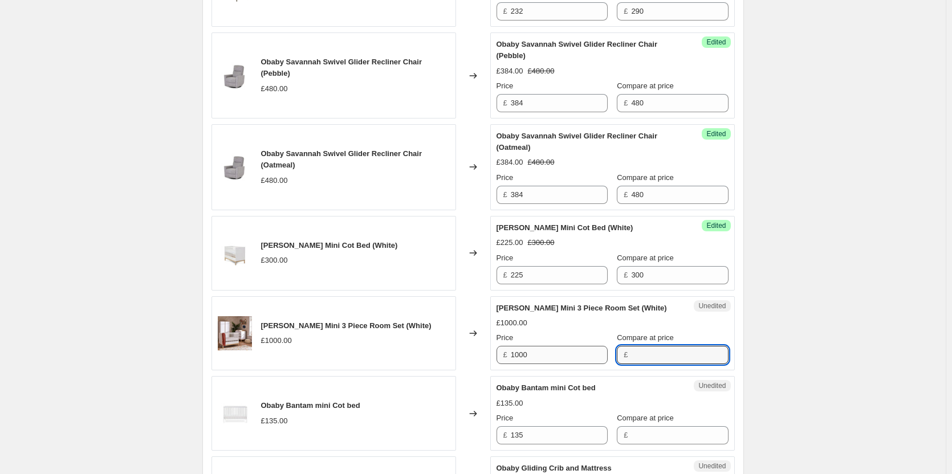
paste input "1000"
type input "1000"
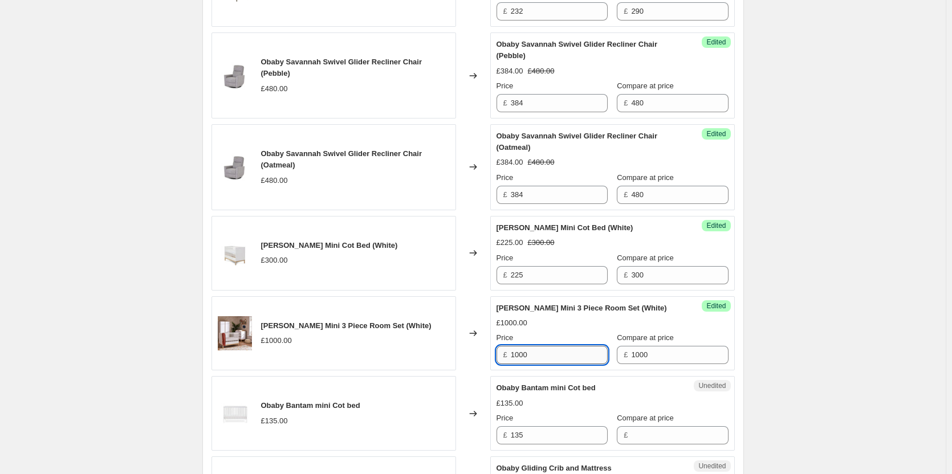
click at [555, 353] on input "1000" at bounding box center [559, 355] width 97 height 18
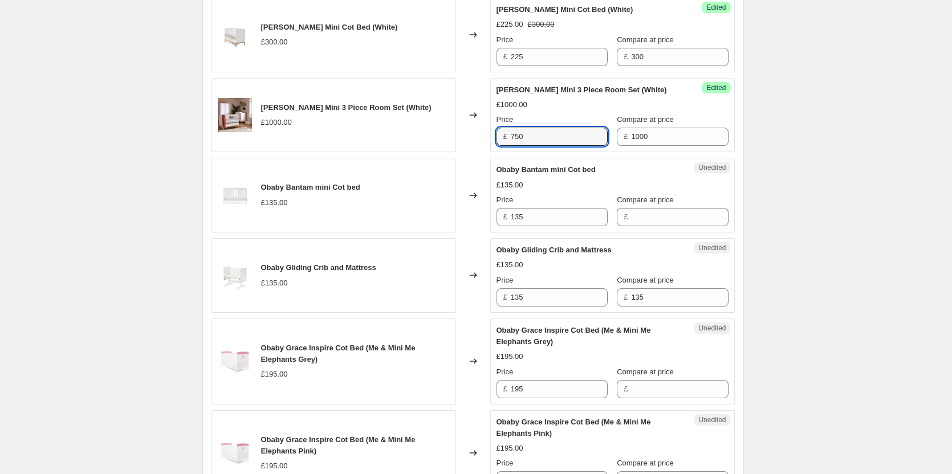
scroll to position [694, 0]
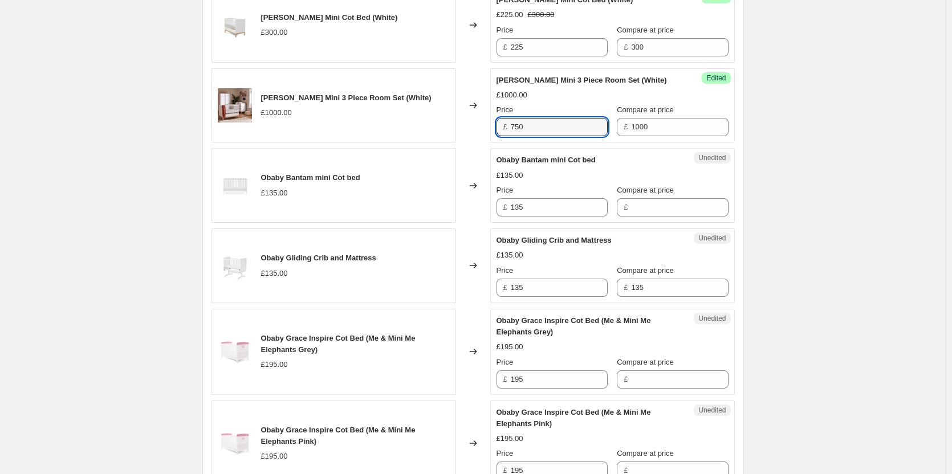
type input "750"
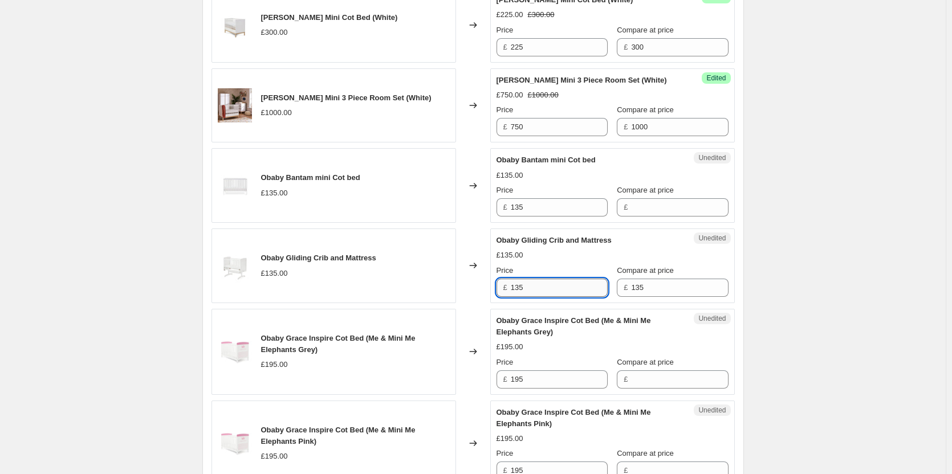
click at [566, 286] on input "135" at bounding box center [559, 288] width 97 height 18
type input "108"
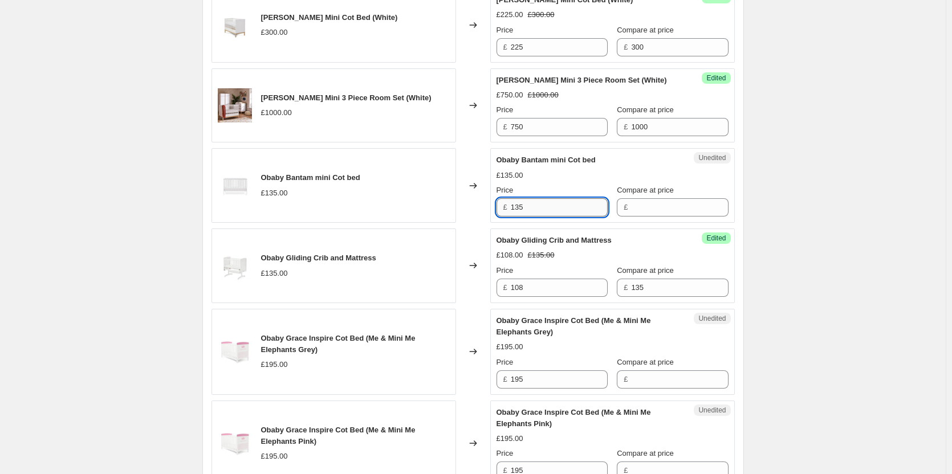
click at [557, 205] on input "135" at bounding box center [559, 207] width 97 height 18
paste input "08"
type input "108"
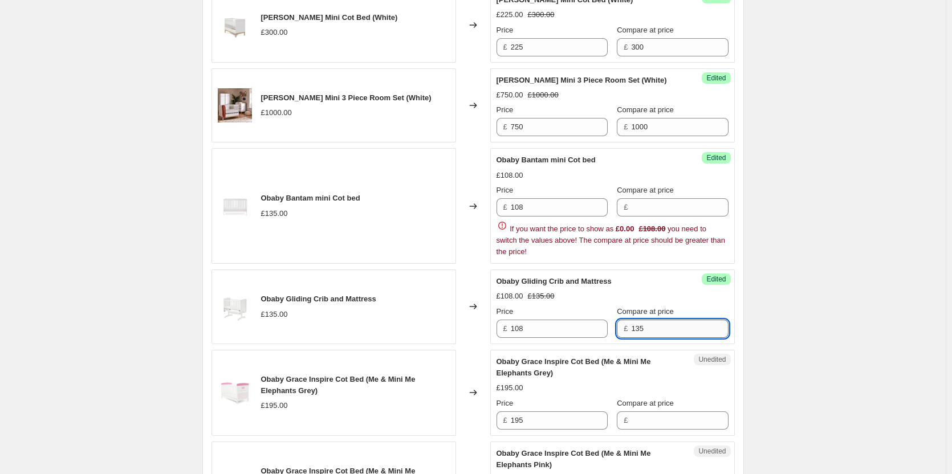
click at [654, 289] on div "Obaby Gliding Crib and Mattress £108.00 £135.00 Price £ 108 Compare at price £ …" at bounding box center [612, 307] width 232 height 62
click at [651, 209] on input "Compare at price" at bounding box center [679, 207] width 97 height 18
paste input "135"
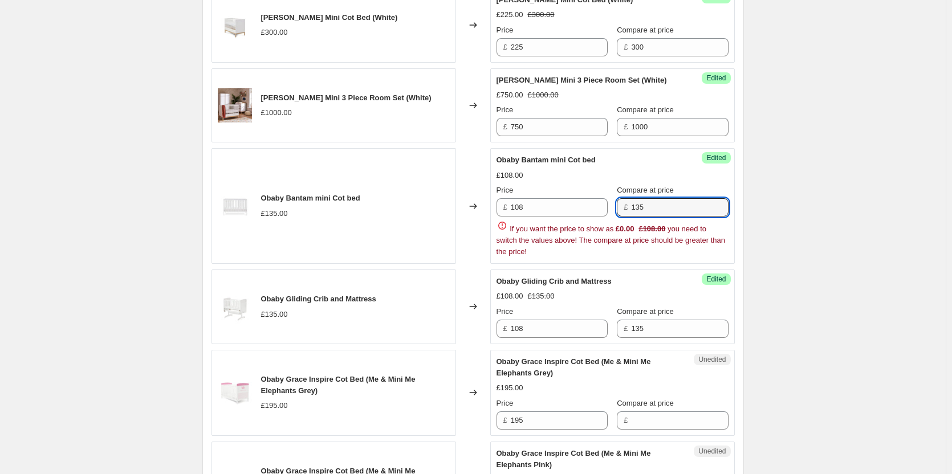
type input "135"
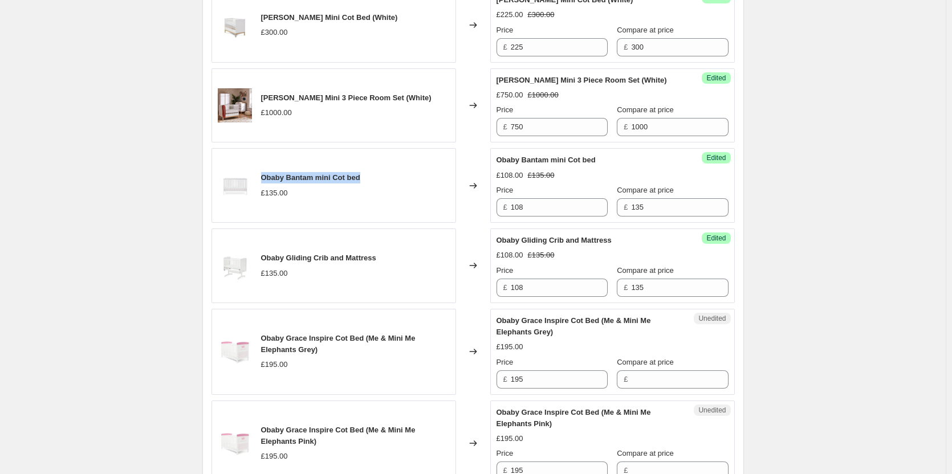
drag, startPoint x: 365, startPoint y: 176, endPoint x: 259, endPoint y: 180, distance: 106.1
click at [259, 180] on div "Obaby Bantam mini Cot bed £135.00" at bounding box center [333, 185] width 245 height 75
copy span "Obaby Bantam mini Cot bed"
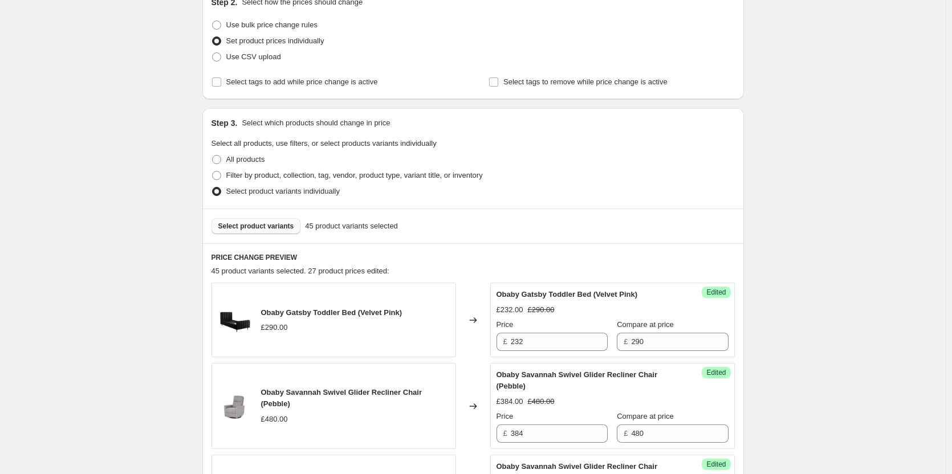
scroll to position [124, 0]
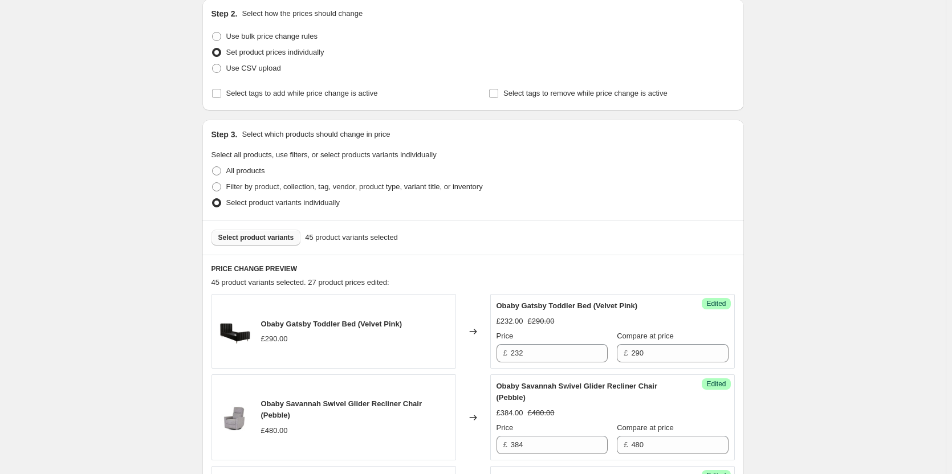
click at [263, 237] on span "Select product variants" at bounding box center [256, 237] width 76 height 9
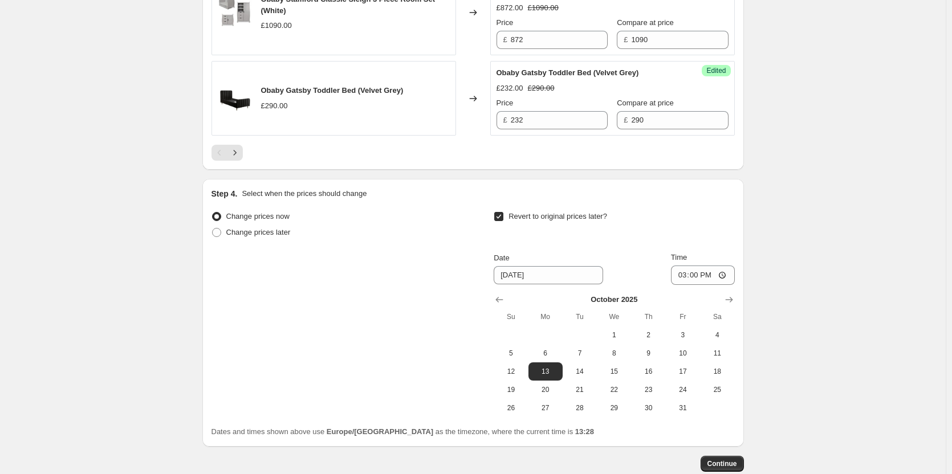
scroll to position [2062, 0]
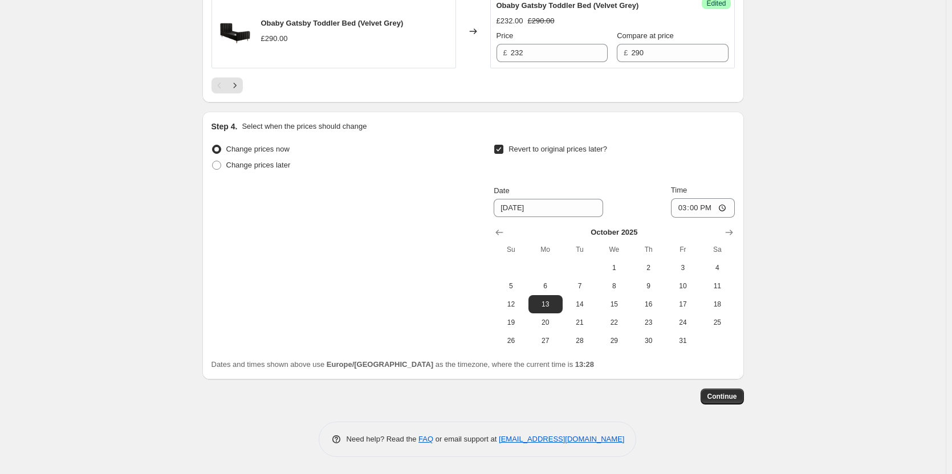
click at [246, 93] on div at bounding box center [472, 86] width 523 height 16
click at [227, 93] on div "Pagination" at bounding box center [219, 86] width 16 height 16
click at [235, 91] on icon "Next" at bounding box center [234, 85] width 11 height 11
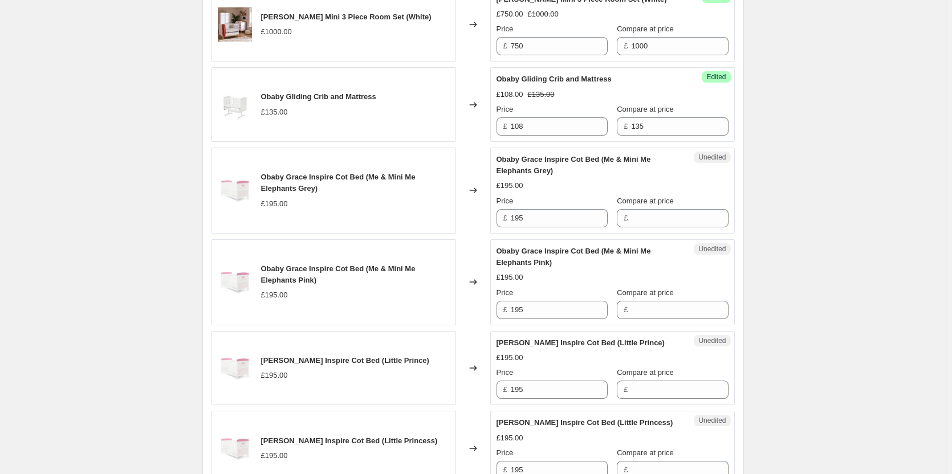
scroll to position [798, 0]
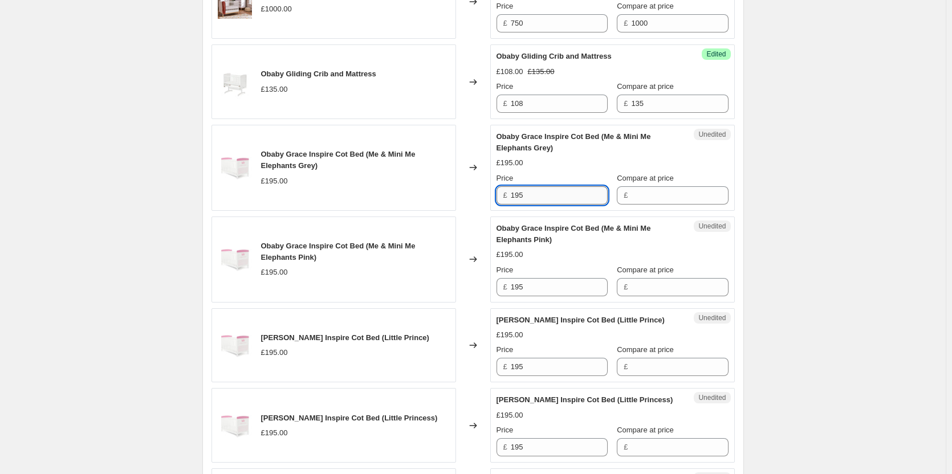
click at [561, 188] on input "195" at bounding box center [559, 195] width 97 height 18
click at [654, 193] on input "Compare at price" at bounding box center [679, 195] width 97 height 18
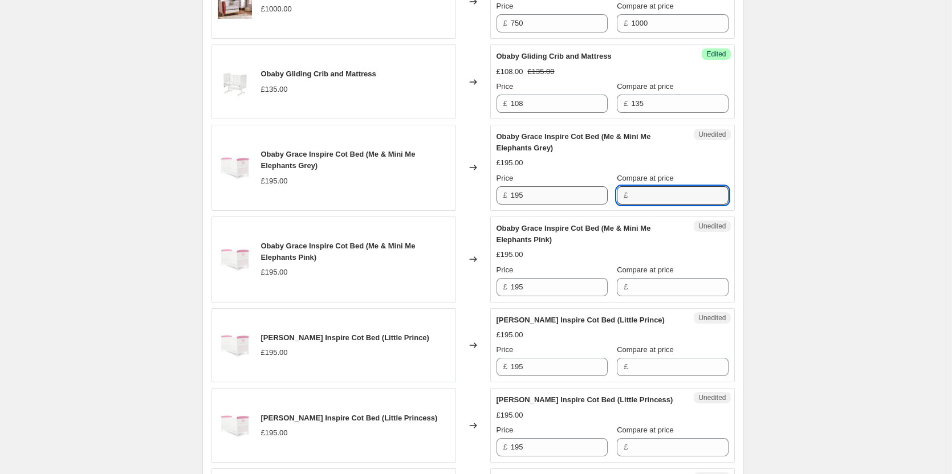
paste input "195"
type input "195"
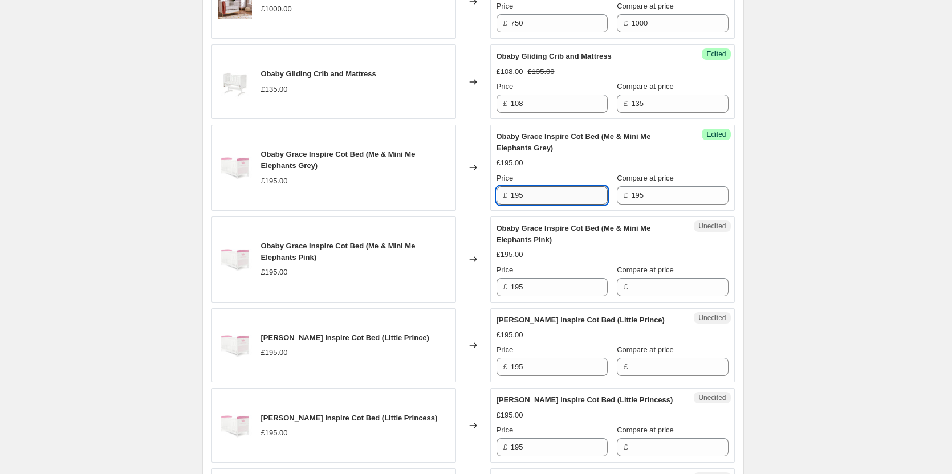
click at [572, 197] on input "195" at bounding box center [559, 195] width 97 height 18
type input "156"
click at [548, 299] on div "Unedited Obaby Grace Inspire Cot Bed (Me & Mini Me Elephants Pink) £195.00 Pric…" at bounding box center [612, 260] width 245 height 86
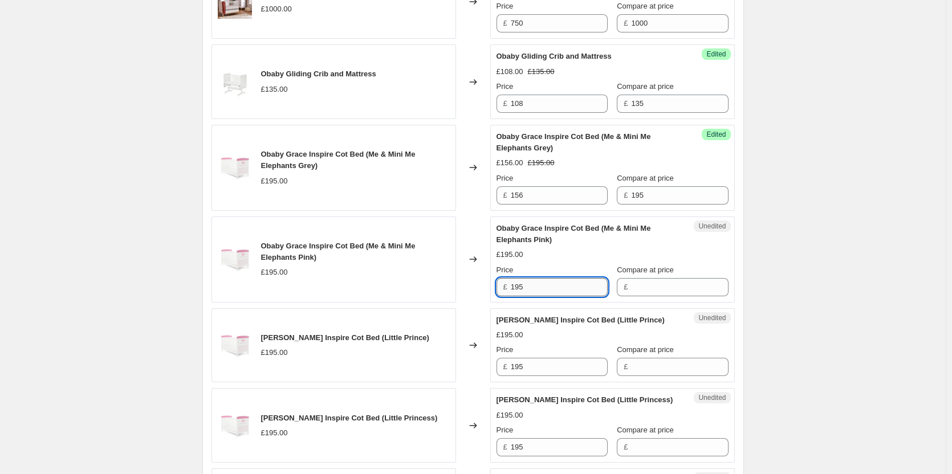
click at [549, 287] on input "195" at bounding box center [559, 287] width 97 height 18
paste input "56"
type input "156"
click at [546, 369] on div "Obaby Grace Inspire Cot Bed (Little Prince) £195.00 Price £ 195 Compare at pric…" at bounding box center [612, 346] width 232 height 62
paste input "56"
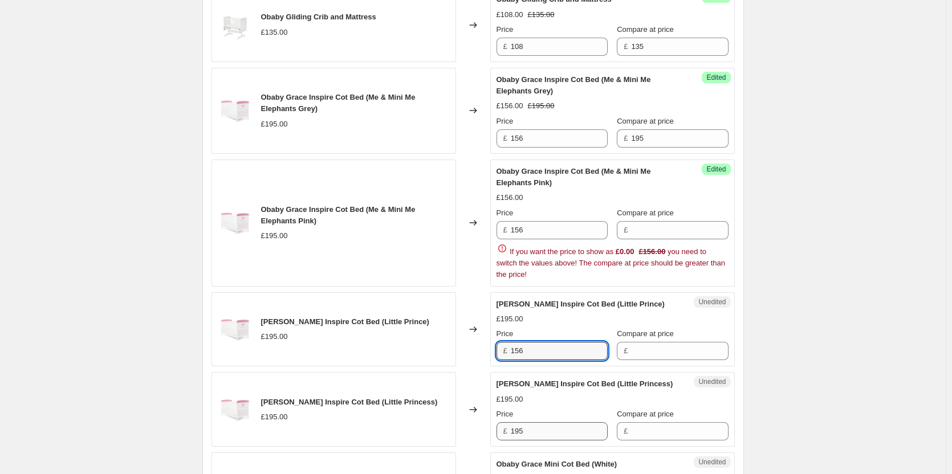
type input "156"
click at [539, 428] on div "Obaby Grace Inspire Cot Bed (Little Princess) £195.00 Price £ 195 Compare at pr…" at bounding box center [612, 409] width 232 height 62
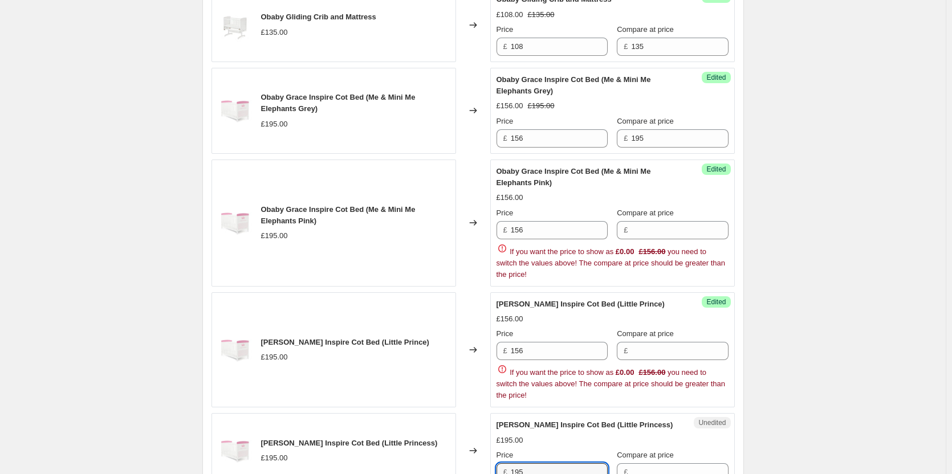
paste input "56"
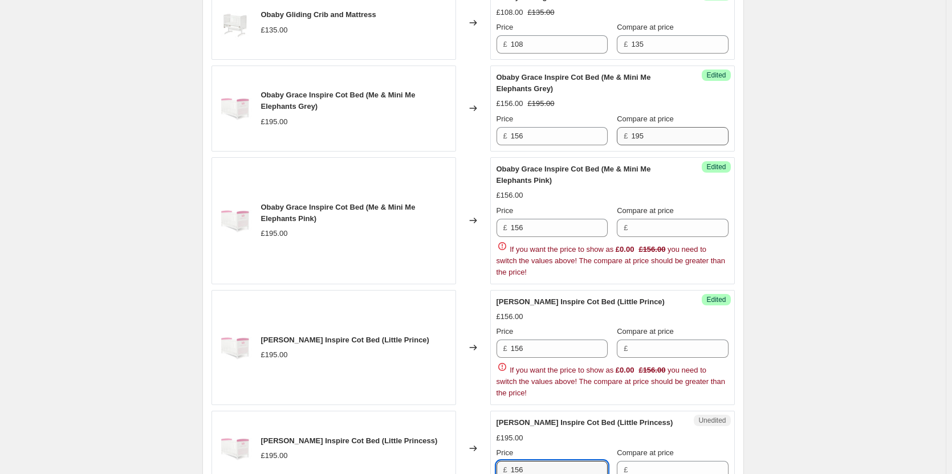
type input "156"
click at [655, 131] on input "195" at bounding box center [679, 136] width 97 height 18
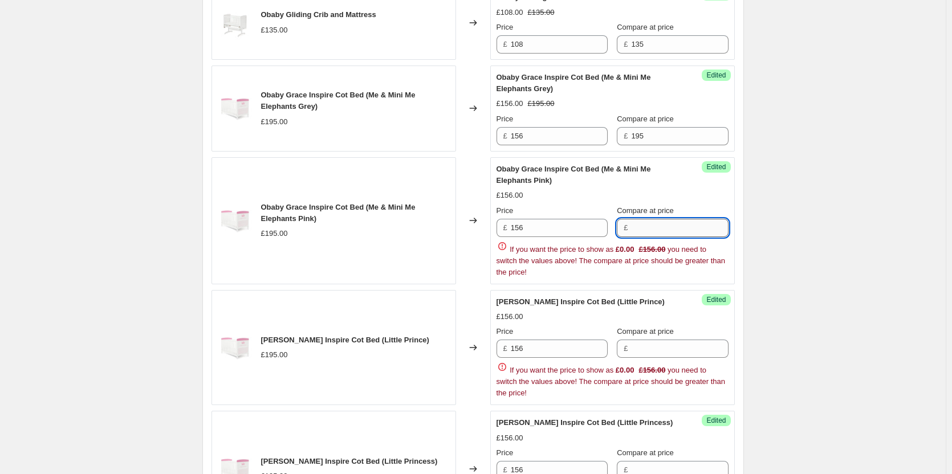
click at [669, 230] on input "Compare at price" at bounding box center [679, 228] width 97 height 18
paste input "195"
type input "195"
click at [659, 345] on div "Price £ 156 Compare at price £ If you want the price to show as £0.00 £156.00 y…" at bounding box center [612, 362] width 232 height 73
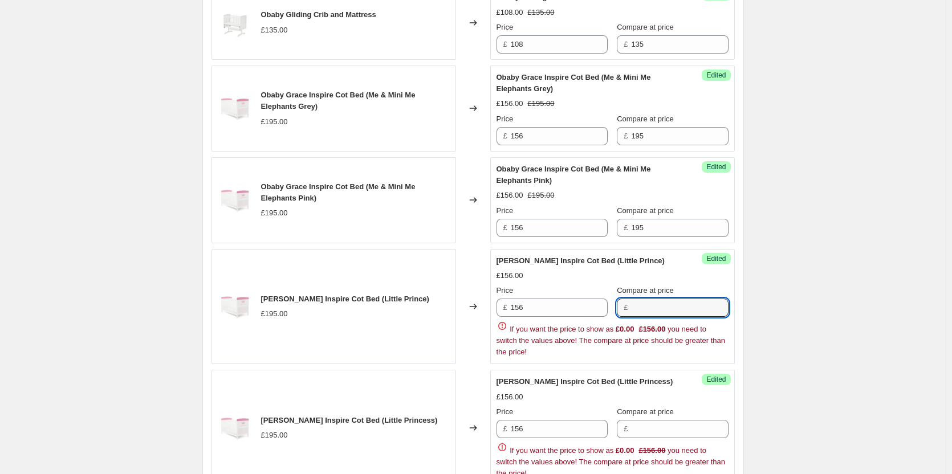
paste input "195"
type input "195"
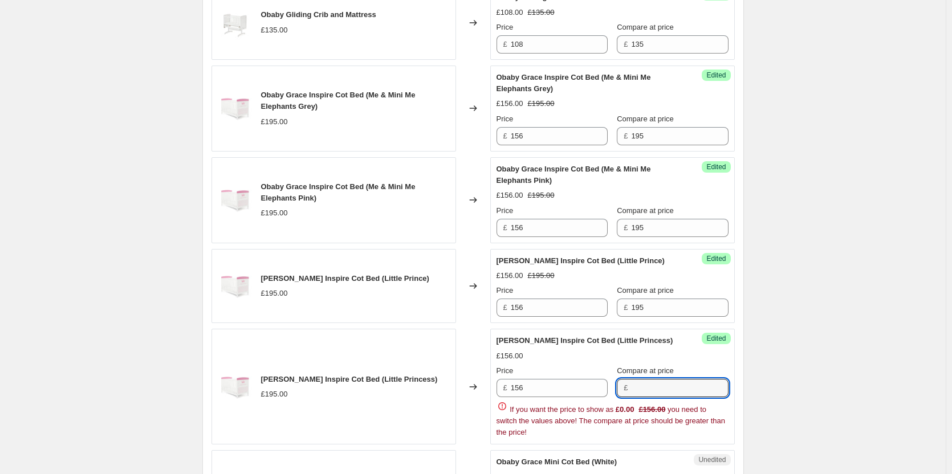
click at [661, 424] on div "Price £ 156 Compare at price £ If you want the price to show as £0.00 £156.00 y…" at bounding box center [612, 401] width 232 height 73
paste input "195"
type input "195"
click at [793, 323] on div "Create new price change job. This page is ready Create new price change job Dra…" at bounding box center [473, 409] width 946 height 2533
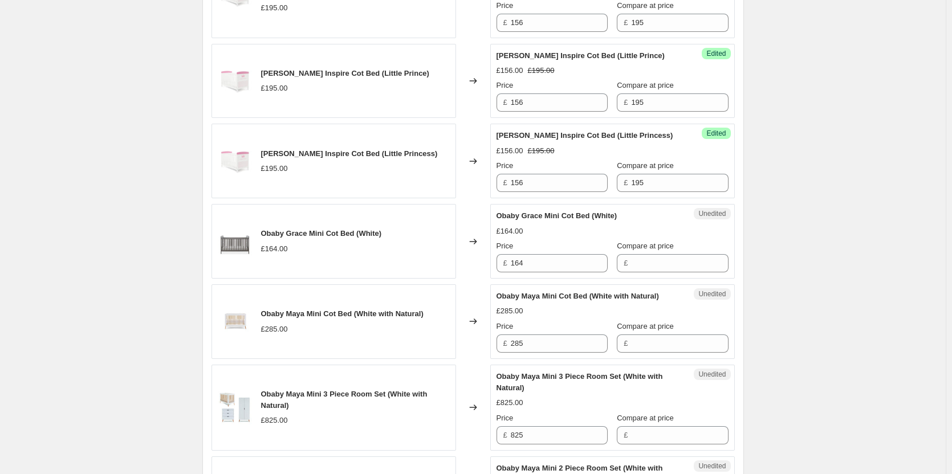
scroll to position [1085, 0]
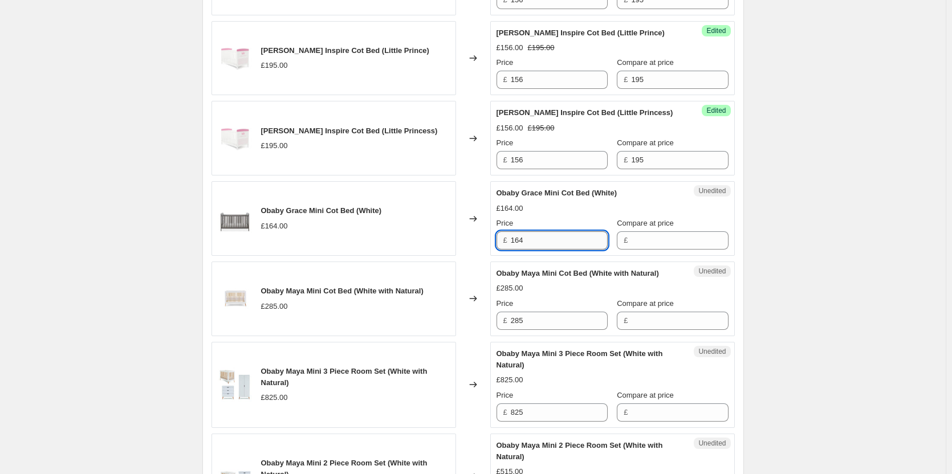
click at [556, 247] on input "164" at bounding box center [559, 240] width 97 height 18
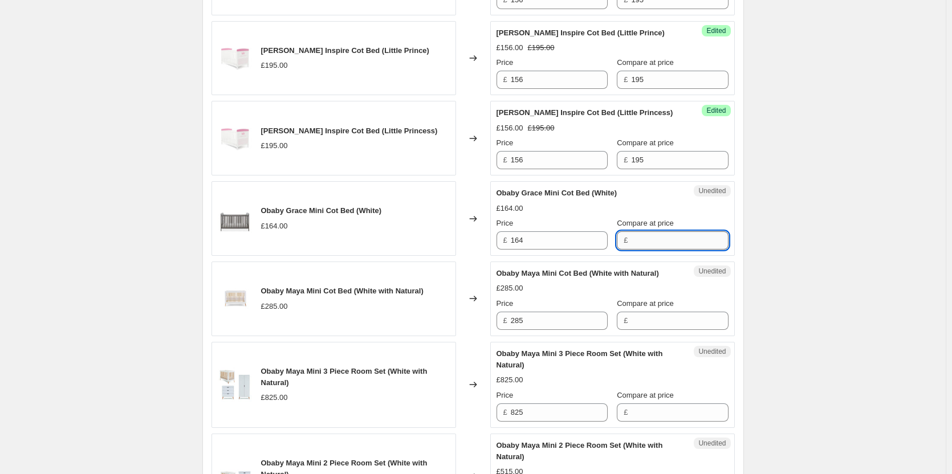
click at [643, 239] on input "Compare at price" at bounding box center [679, 240] width 97 height 18
paste input "164"
type input "164"
click at [581, 240] on input "164" at bounding box center [559, 240] width 97 height 18
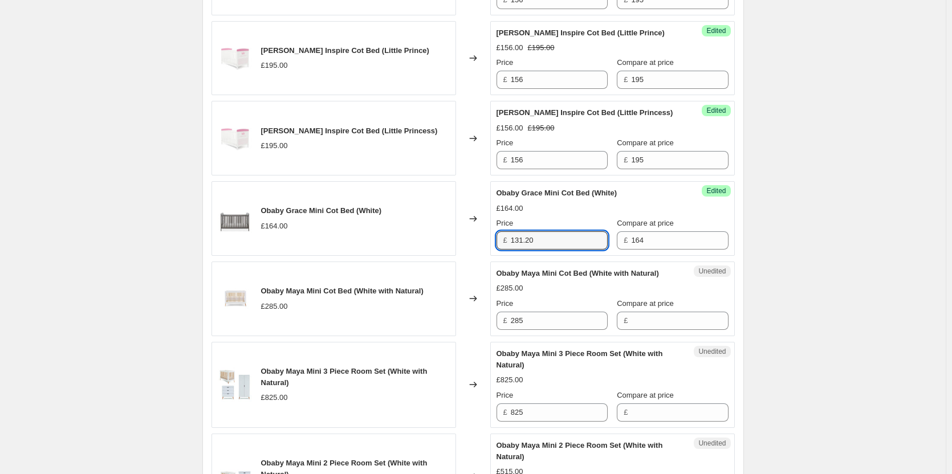
type input "131.20"
click at [544, 326] on input "285" at bounding box center [559, 321] width 97 height 18
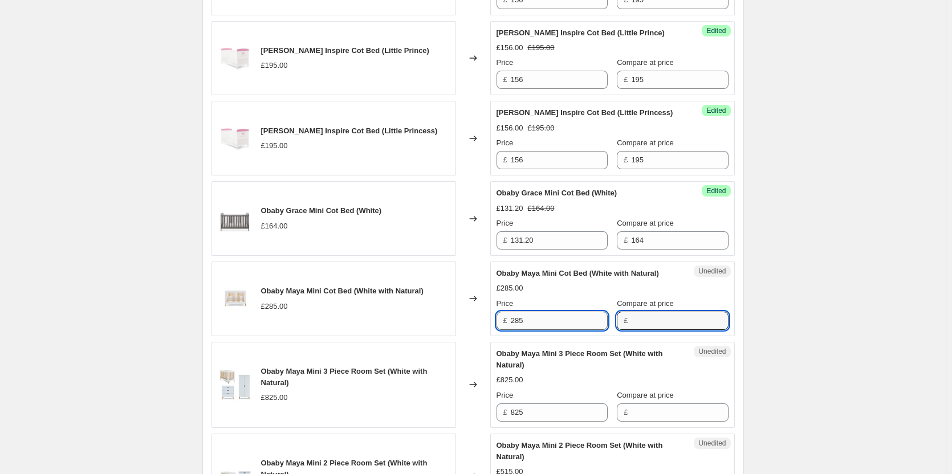
drag, startPoint x: 663, startPoint y: 336, endPoint x: 557, endPoint y: 336, distance: 106.0
click at [661, 330] on input "Compare at price" at bounding box center [679, 321] width 97 height 18
paste input "285"
type input "285"
click at [535, 330] on input "285" at bounding box center [559, 321] width 97 height 18
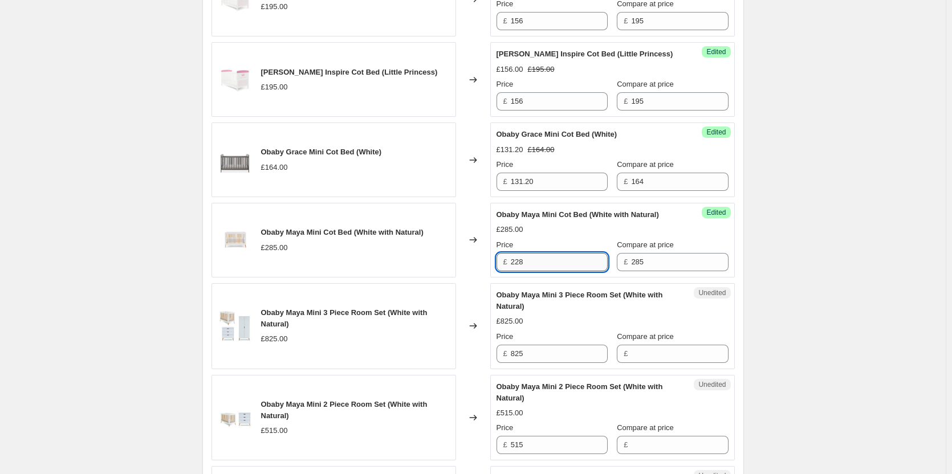
scroll to position [1313, 0]
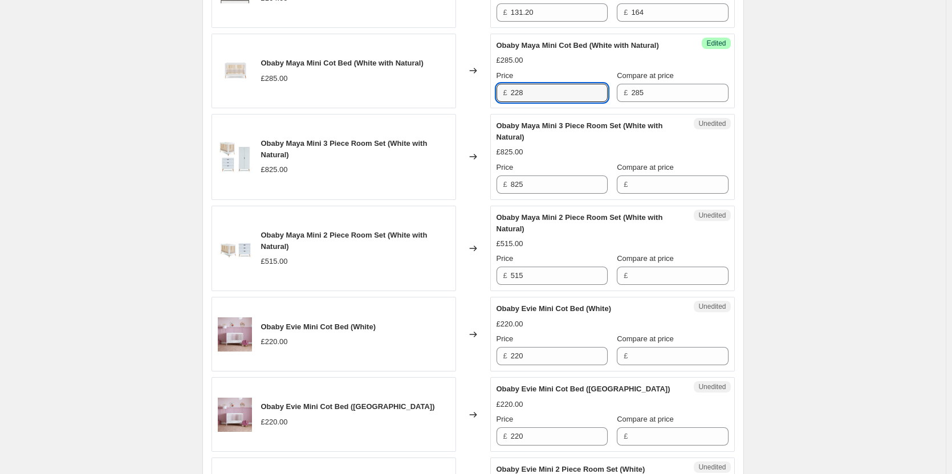
type input "228"
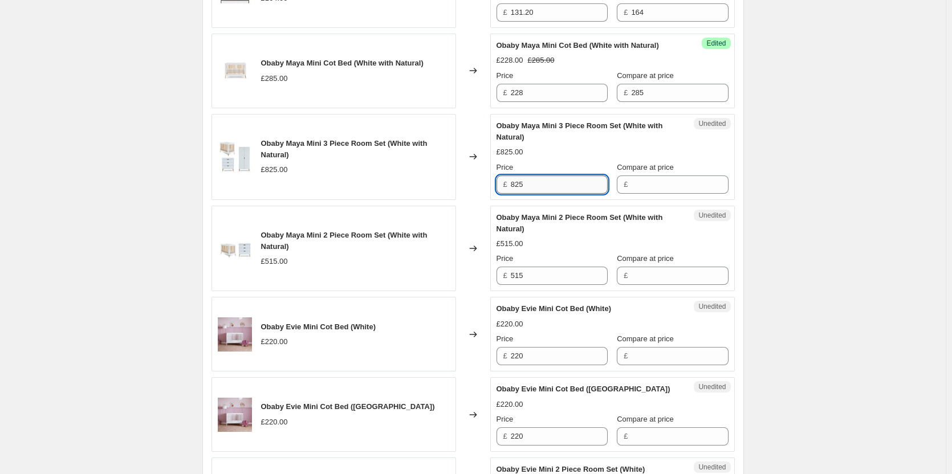
click at [548, 194] on input "825" at bounding box center [559, 185] width 97 height 18
click at [655, 194] on input "Compare at price" at bounding box center [679, 185] width 97 height 18
paste input "825"
type input "825"
click at [562, 194] on input "825" at bounding box center [559, 185] width 97 height 18
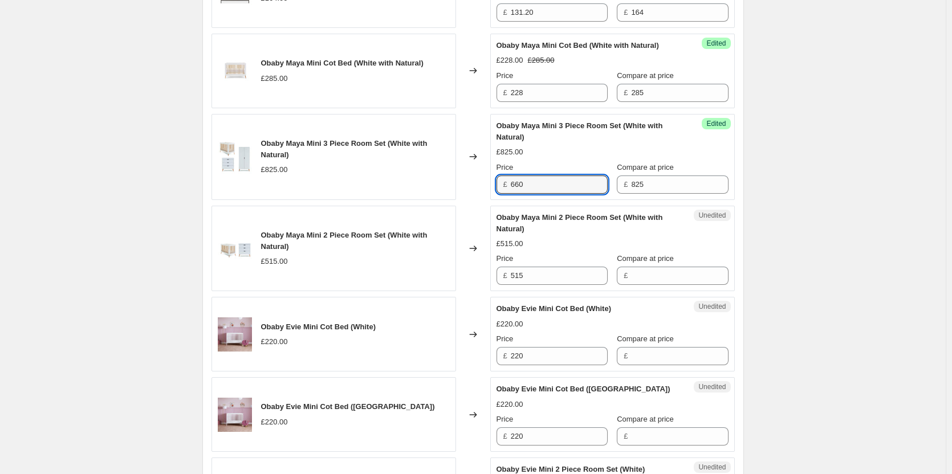
type input "660"
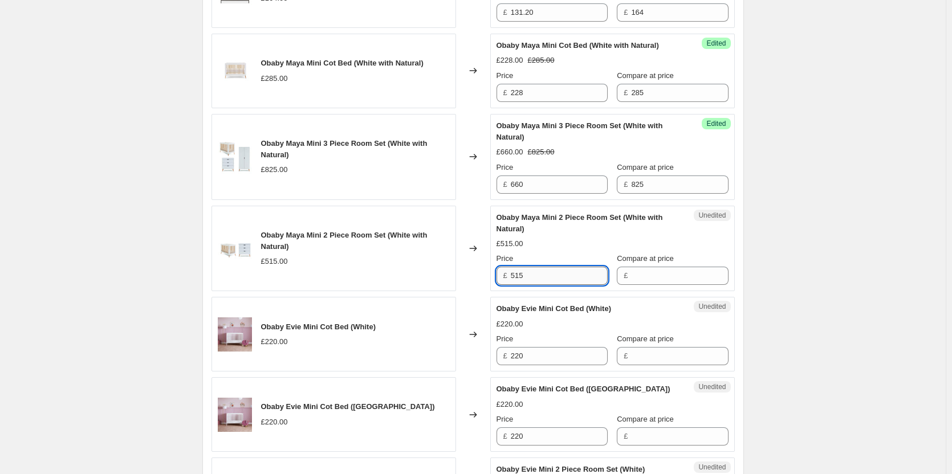
click at [576, 283] on input "515" at bounding box center [559, 276] width 97 height 18
drag, startPoint x: 664, startPoint y: 287, endPoint x: 590, endPoint y: 292, distance: 73.7
click at [663, 285] on input "Compare at price" at bounding box center [679, 276] width 97 height 18
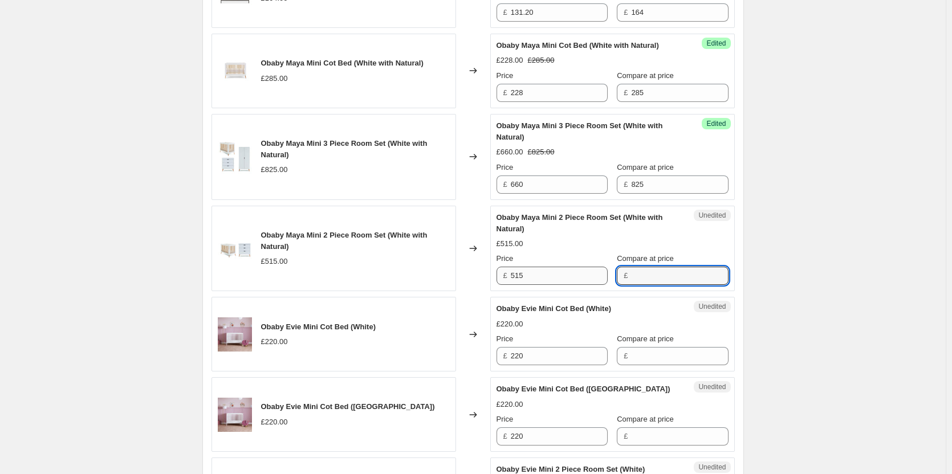
paste input "515"
type input "515"
click at [544, 285] on input "515" at bounding box center [559, 276] width 97 height 18
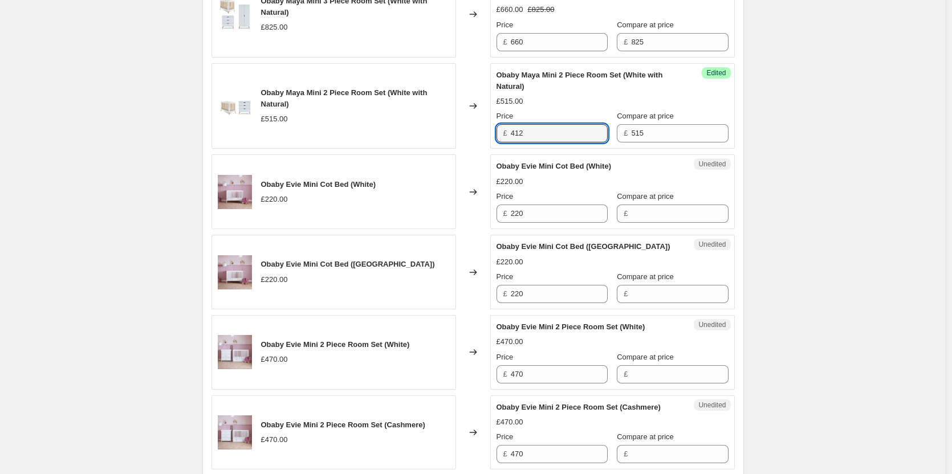
scroll to position [1484, 0]
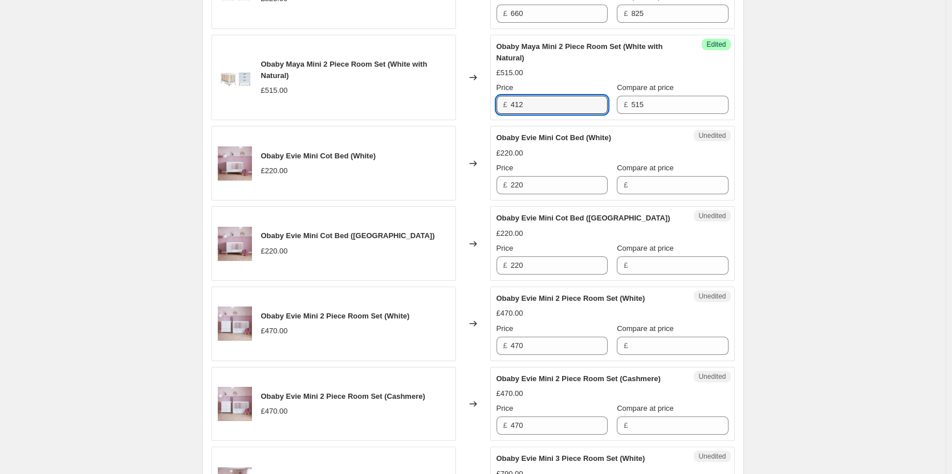
type input "412"
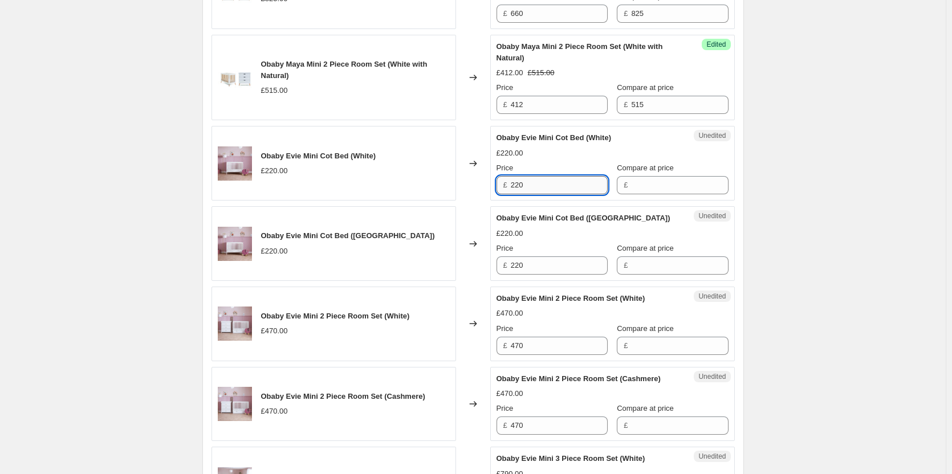
click at [573, 194] on input "220" at bounding box center [559, 185] width 97 height 18
click at [648, 194] on input "Compare at price" at bounding box center [679, 185] width 97 height 18
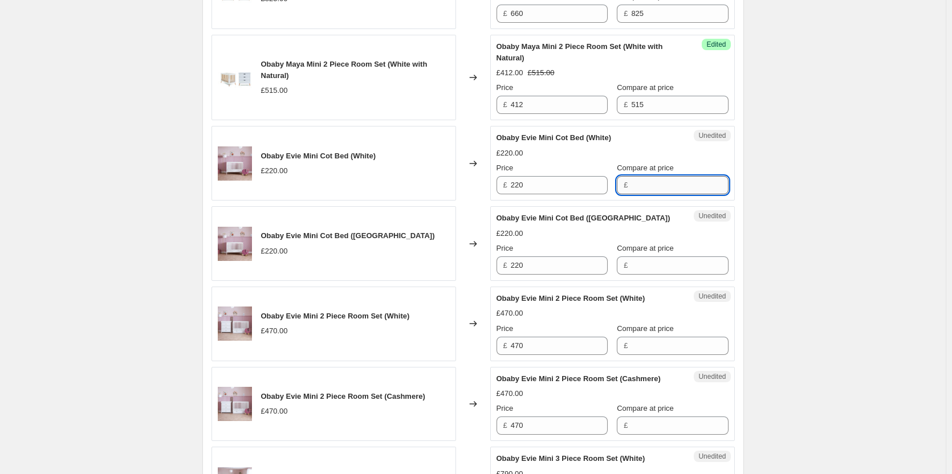
paste input "220"
type input "220"
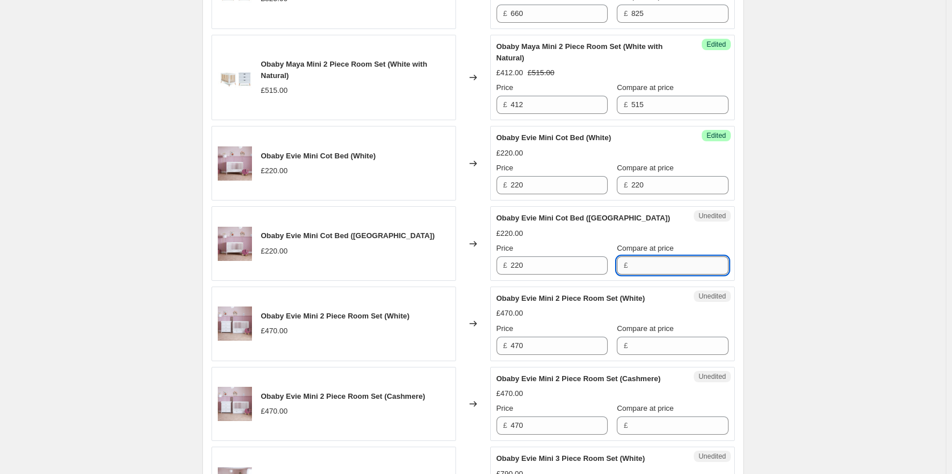
drag, startPoint x: 640, startPoint y: 280, endPoint x: 629, endPoint y: 275, distance: 12.2
click at [640, 275] on input "Compare at price" at bounding box center [679, 265] width 97 height 18
paste input "220"
type input "220"
click at [529, 194] on input "220" at bounding box center [559, 185] width 97 height 18
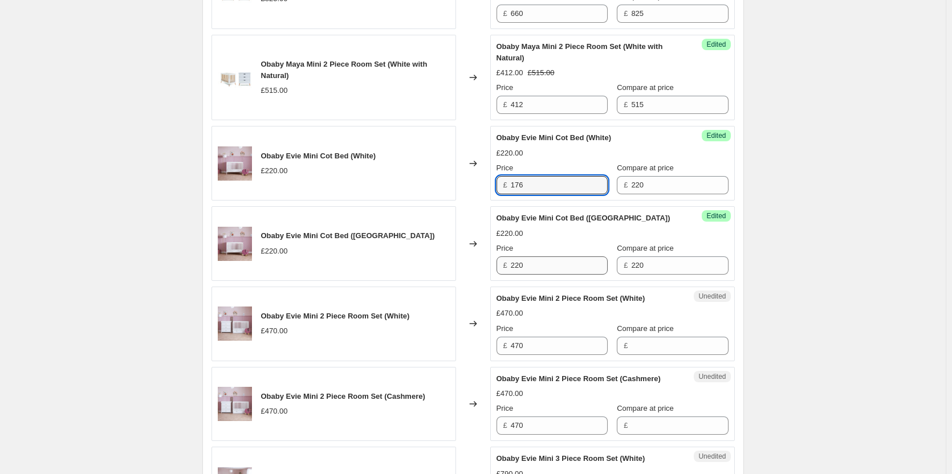
type input "176"
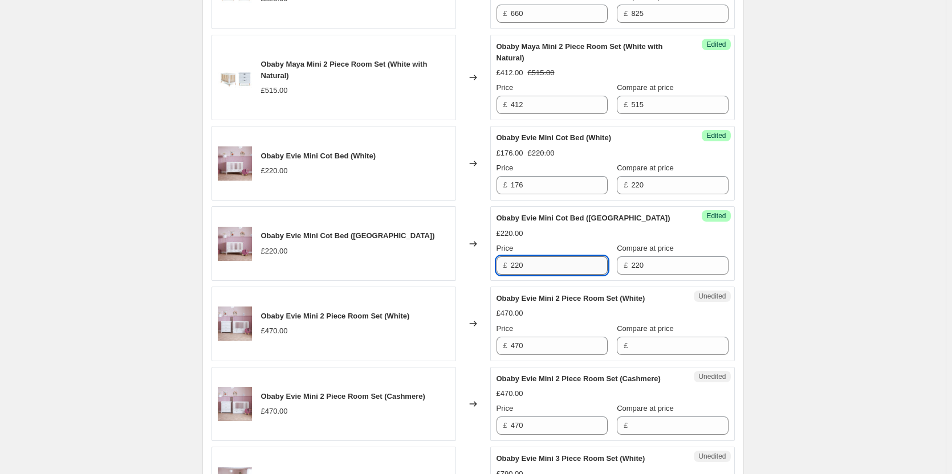
click at [535, 275] on input "220" at bounding box center [559, 265] width 97 height 18
paste input "176"
type input "176"
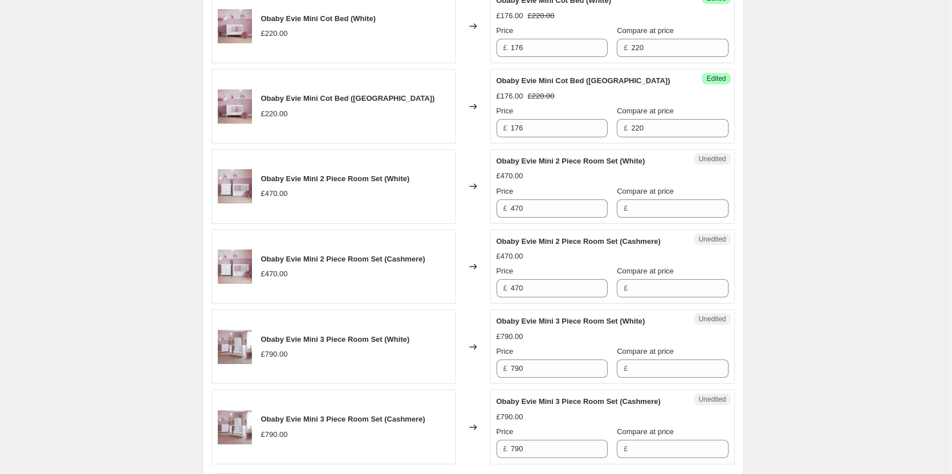
scroll to position [1655, 0]
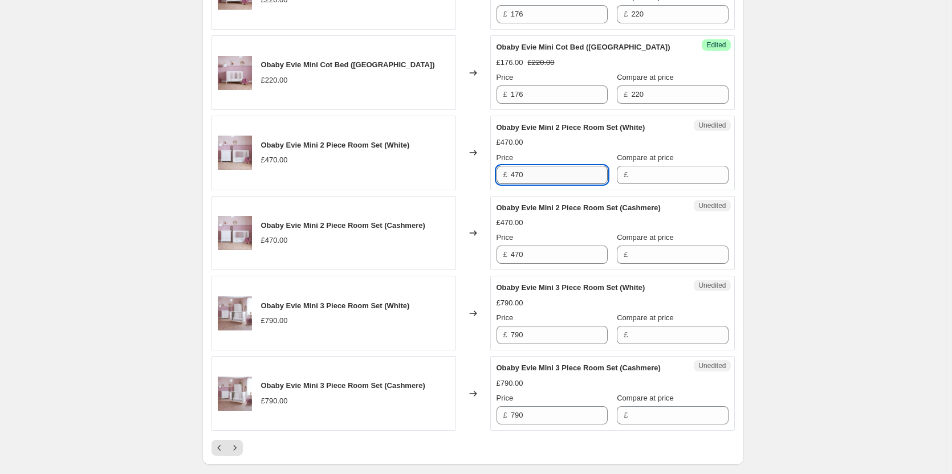
click at [556, 184] on input "470" at bounding box center [559, 175] width 97 height 18
click at [652, 184] on input "Compare at price" at bounding box center [679, 175] width 97 height 18
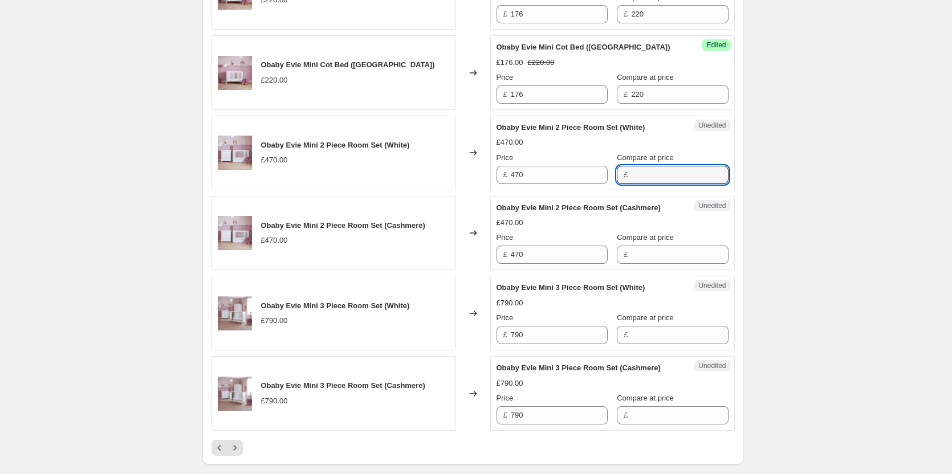
paste input "470"
type input "470"
drag, startPoint x: 646, startPoint y: 256, endPoint x: 636, endPoint y: 256, distance: 10.8
click at [646, 256] on div "Compare at price £" at bounding box center [672, 248] width 111 height 32
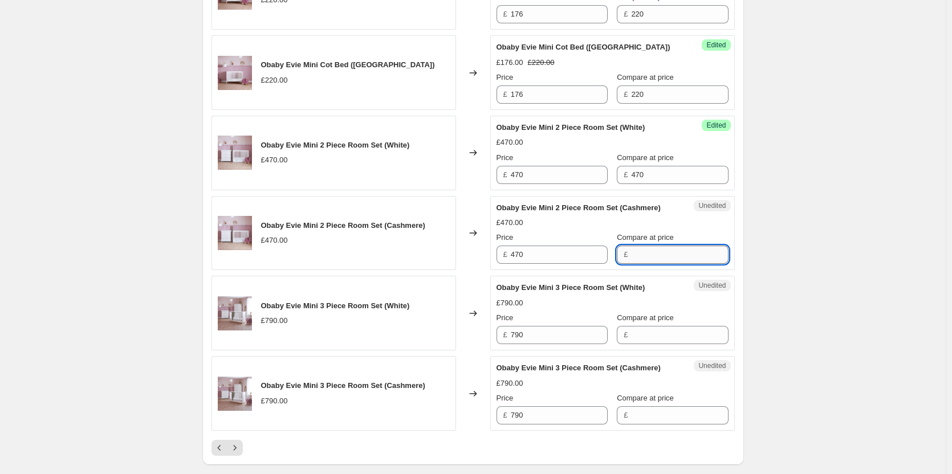
click at [631, 260] on input "Compare at price" at bounding box center [679, 255] width 97 height 18
paste input "470"
type input "470"
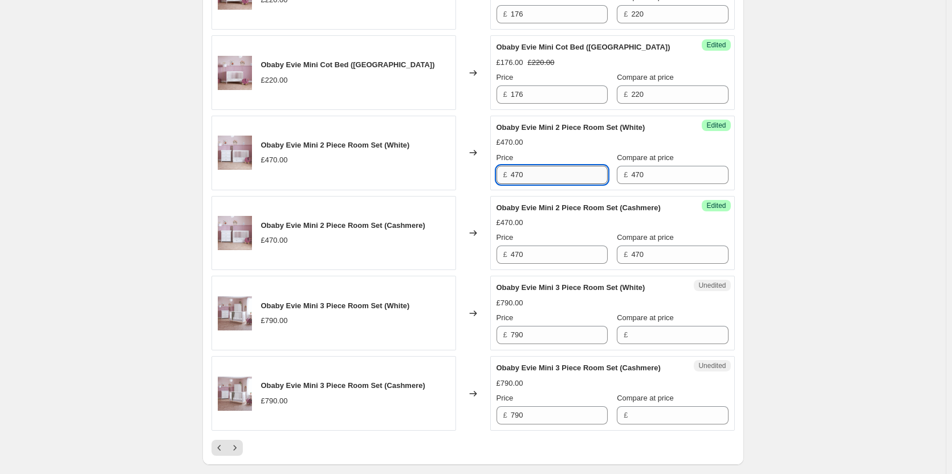
click at [557, 184] on input "470" at bounding box center [559, 175] width 97 height 18
type input "376"
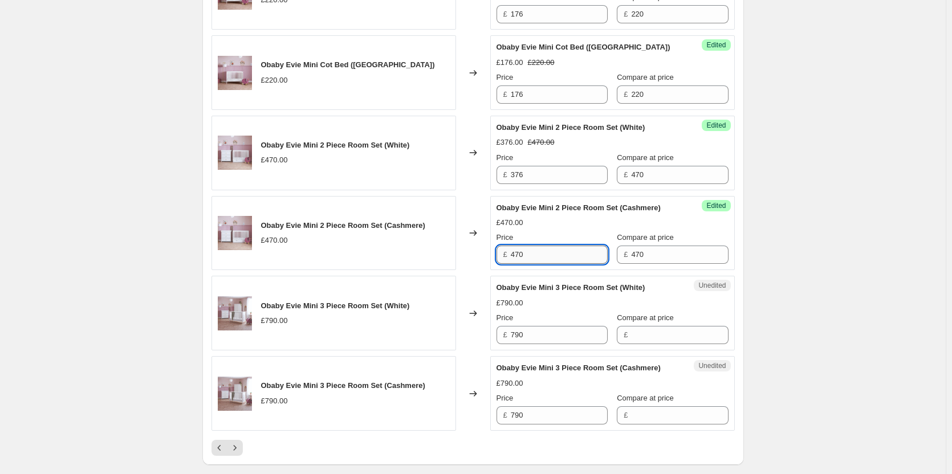
click at [553, 264] on input "470" at bounding box center [559, 255] width 97 height 18
paste input "376"
type input "376"
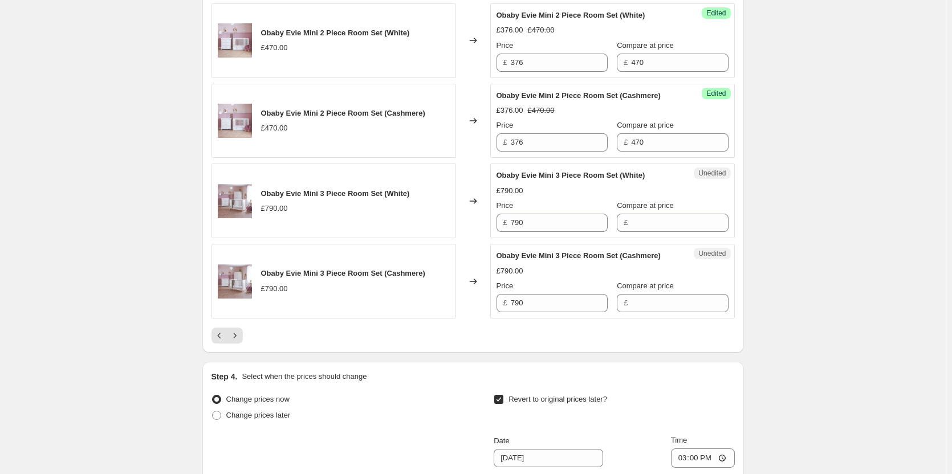
scroll to position [1769, 0]
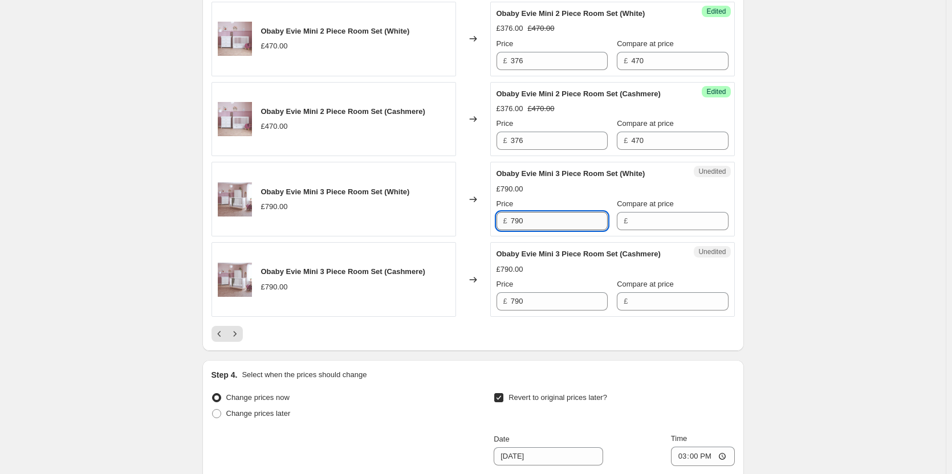
click at [568, 230] on input "790" at bounding box center [559, 221] width 97 height 18
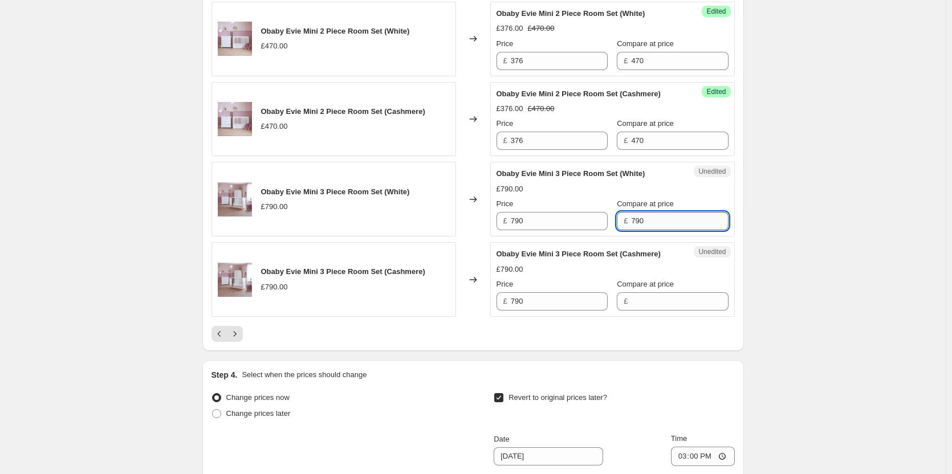
click at [658, 230] on input "790" at bounding box center [679, 221] width 97 height 18
type input "790"
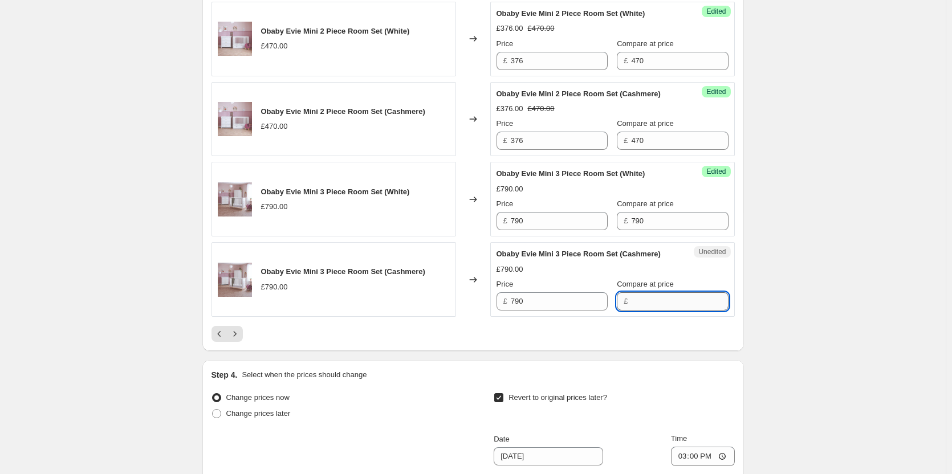
click at [645, 311] on input "Compare at price" at bounding box center [679, 301] width 97 height 18
paste input "790"
type input "790"
click at [531, 230] on input "790" at bounding box center [559, 221] width 97 height 18
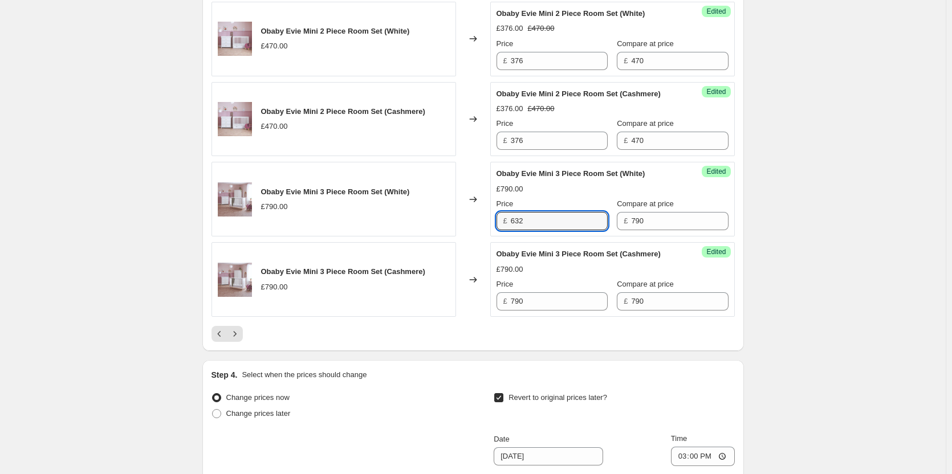
type input "632"
click at [536, 317] on div "Success Edited Obaby Evie Mini 3 Piece Room Set (Cashmere) £790.00 Price £ 790 …" at bounding box center [612, 279] width 245 height 75
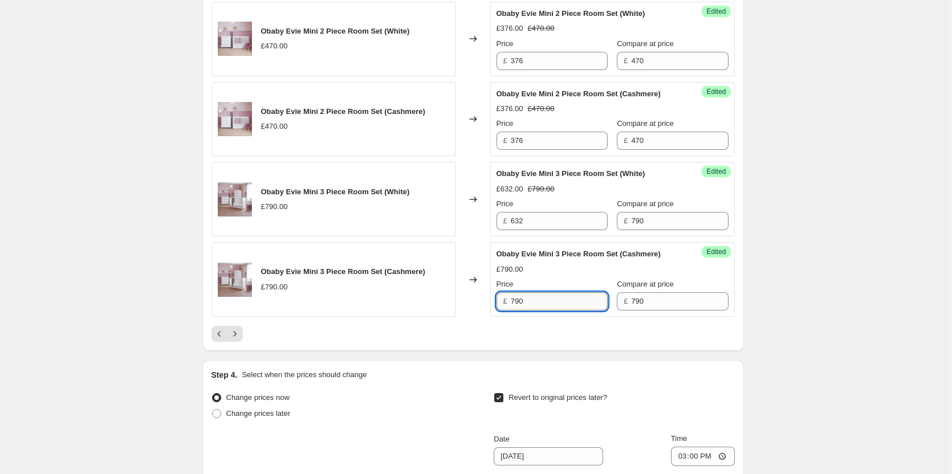
click at [544, 311] on input "790" at bounding box center [559, 301] width 97 height 18
paste input "632"
type input "632"
click at [236, 340] on icon "Next" at bounding box center [234, 333] width 11 height 11
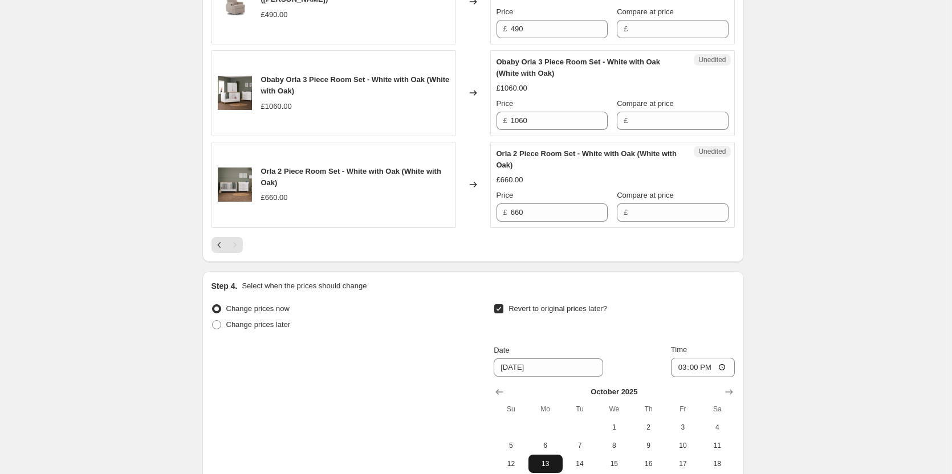
scroll to position [312, 0]
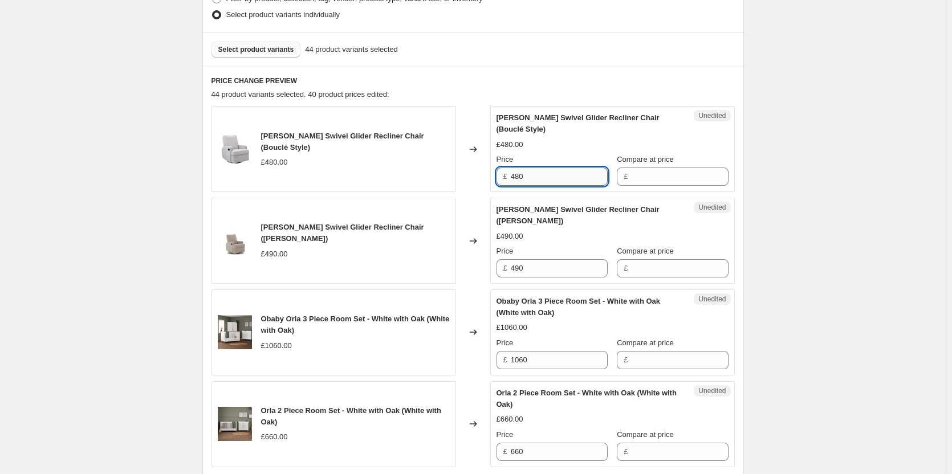
click at [533, 176] on input "480" at bounding box center [559, 177] width 97 height 18
click at [703, 174] on input "Compare at price" at bounding box center [679, 177] width 97 height 18
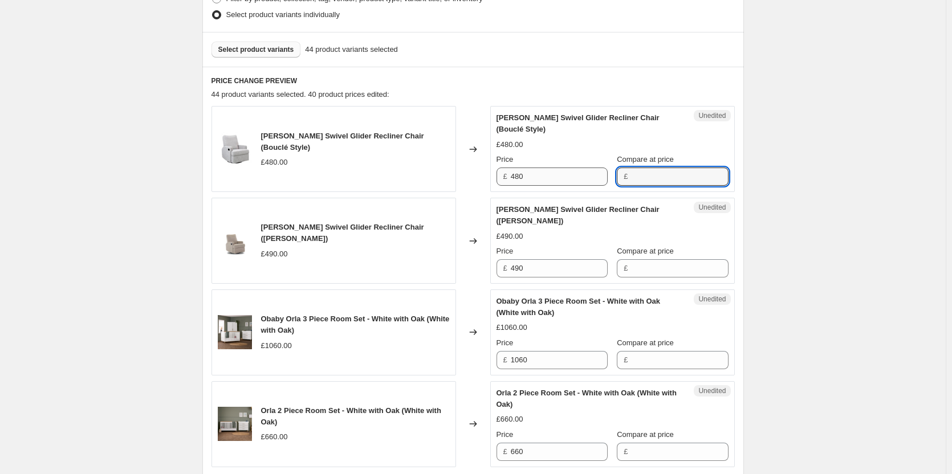
paste input "480"
type input "480"
click at [544, 176] on input "480" at bounding box center [559, 177] width 97 height 18
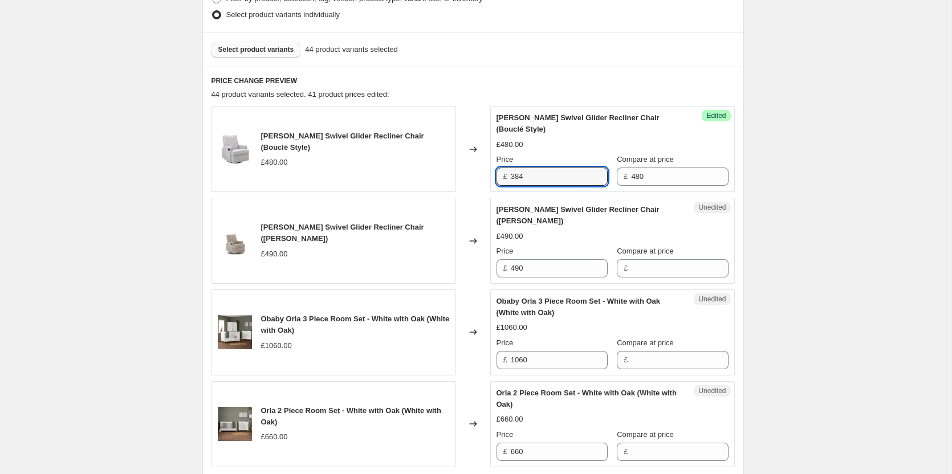
type input "384"
click at [841, 211] on div "Create new price change job. This page is ready Create new price change job Dra…" at bounding box center [473, 281] width 946 height 1186
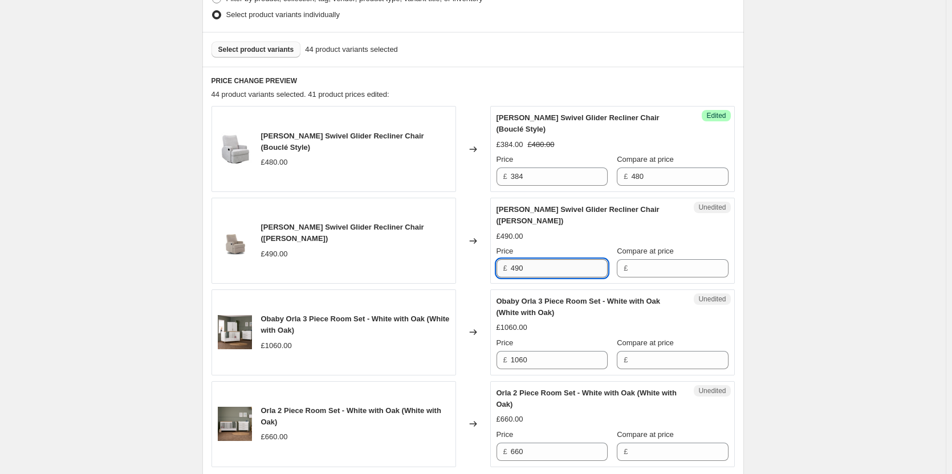
click at [544, 270] on input "490" at bounding box center [559, 268] width 97 height 18
click at [661, 269] on input "Compare at price" at bounding box center [679, 268] width 97 height 18
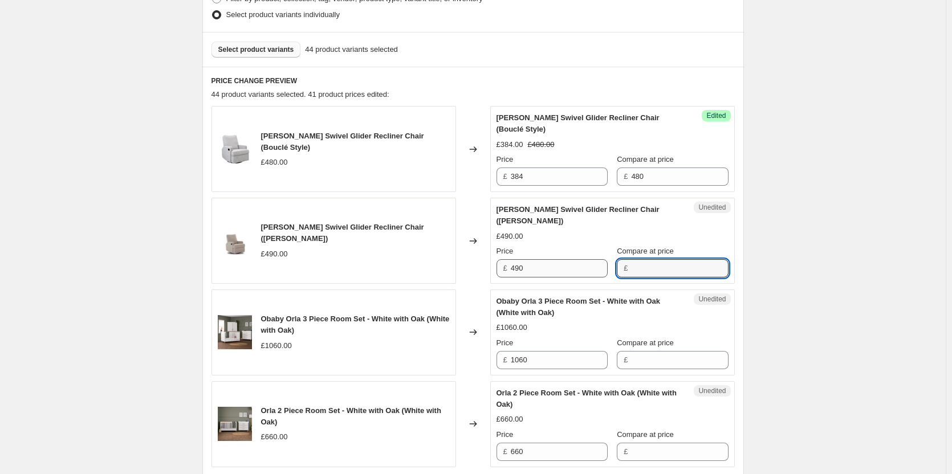
paste input "490"
type input "490"
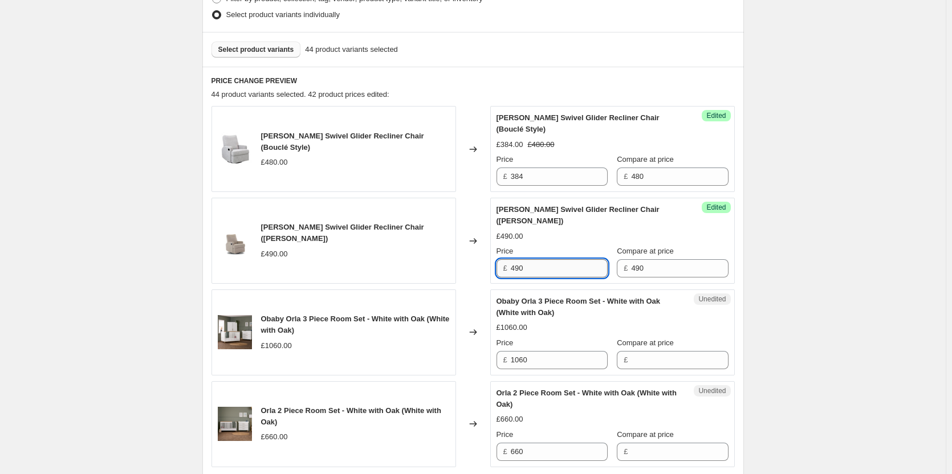
click at [581, 268] on input "490" at bounding box center [559, 268] width 97 height 18
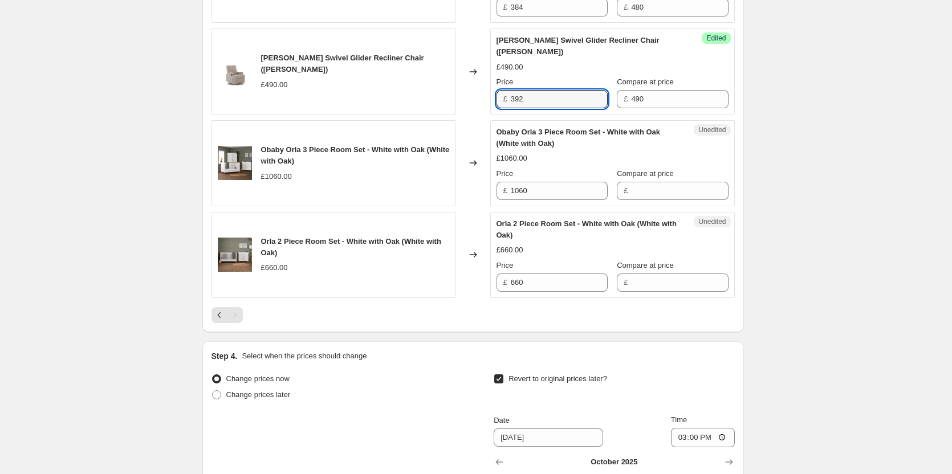
scroll to position [483, 0]
type input "392"
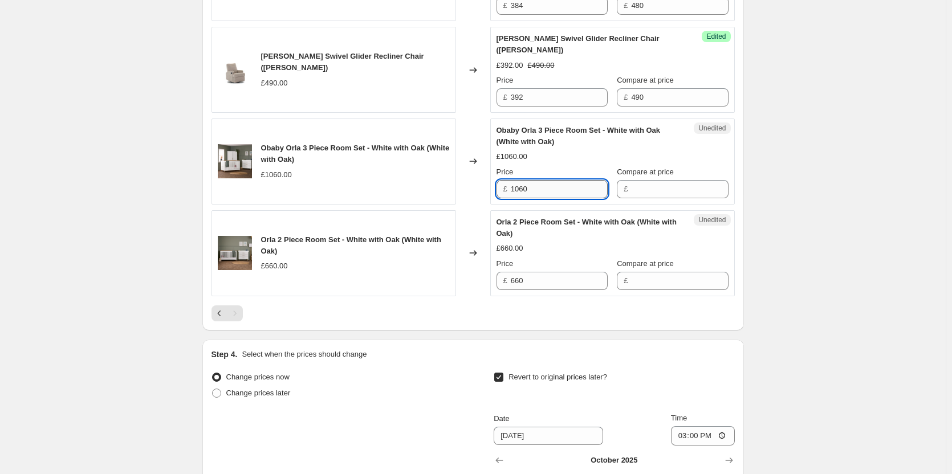
click at [540, 187] on input "1060" at bounding box center [559, 189] width 97 height 18
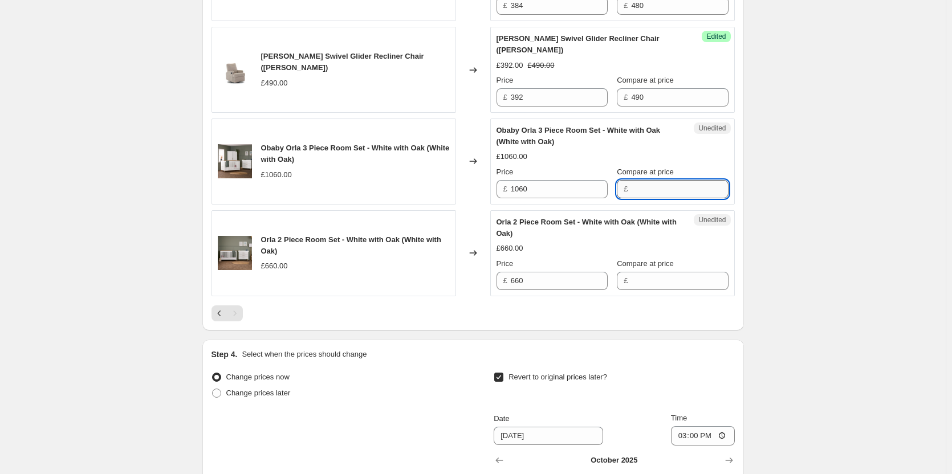
click at [675, 189] on input "Compare at price" at bounding box center [679, 189] width 97 height 18
paste input "1060"
type input "1060"
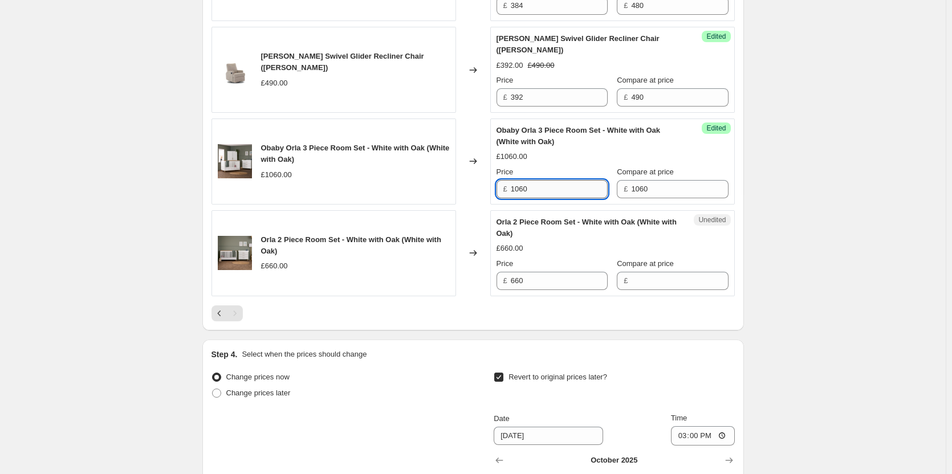
click at [577, 193] on input "1060" at bounding box center [559, 189] width 97 height 18
type input "848"
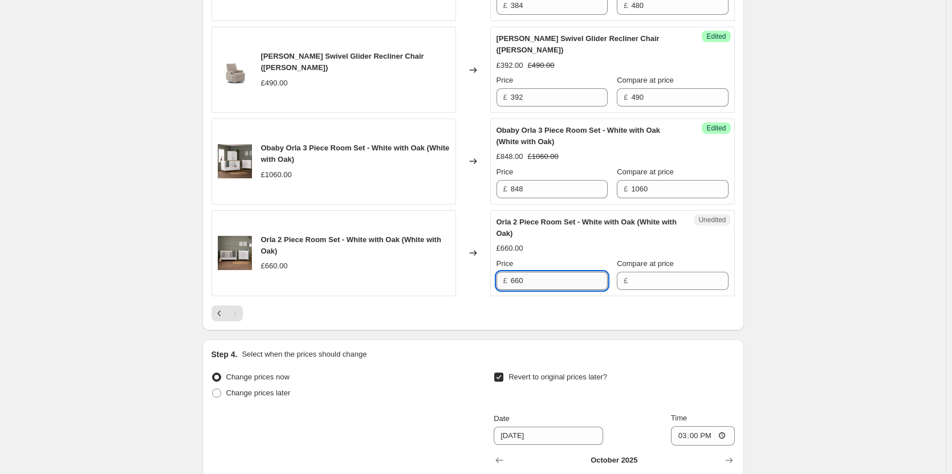
click at [555, 278] on input "660" at bounding box center [559, 281] width 97 height 18
drag, startPoint x: 664, startPoint y: 285, endPoint x: 527, endPoint y: 288, distance: 136.8
click at [663, 285] on input "Compare at price" at bounding box center [679, 281] width 97 height 18
click at [525, 288] on input "660" at bounding box center [559, 281] width 97 height 18
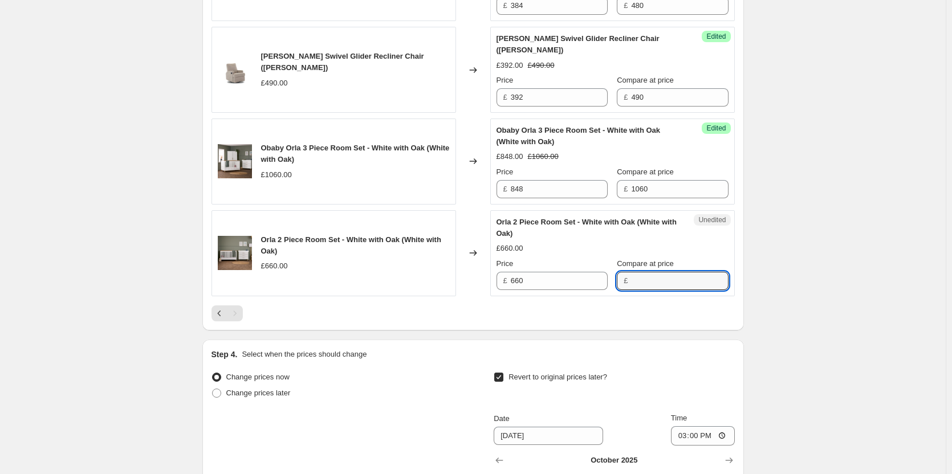
drag, startPoint x: 645, startPoint y: 286, endPoint x: 609, endPoint y: 287, distance: 36.5
click at [645, 286] on input "Compare at price" at bounding box center [679, 281] width 97 height 18
paste input "660"
type input "660"
click at [563, 280] on input "660" at bounding box center [559, 281] width 97 height 18
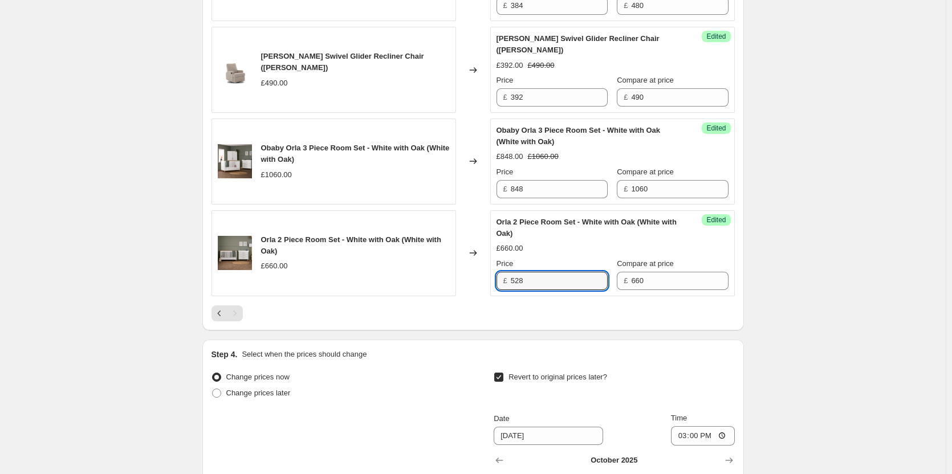
type input "528"
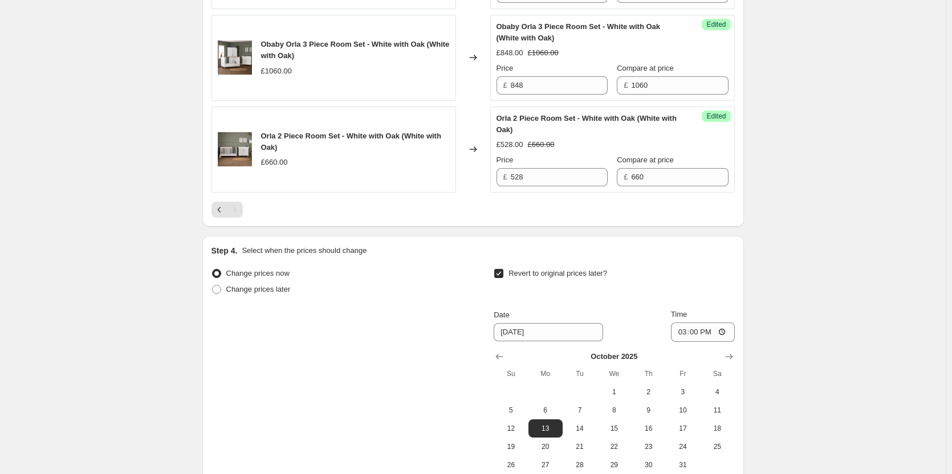
scroll to position [711, 0]
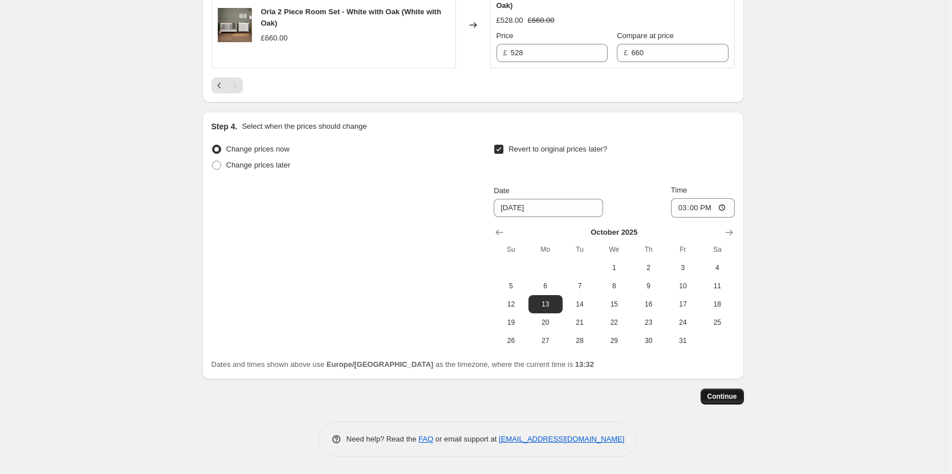
click at [728, 396] on span "Continue" at bounding box center [722, 396] width 30 height 9
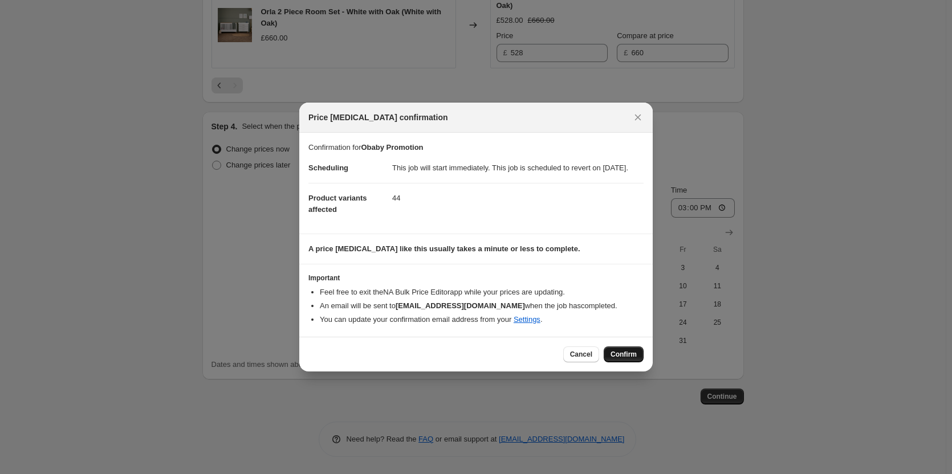
click at [618, 355] on button "Confirm" at bounding box center [624, 355] width 40 height 16
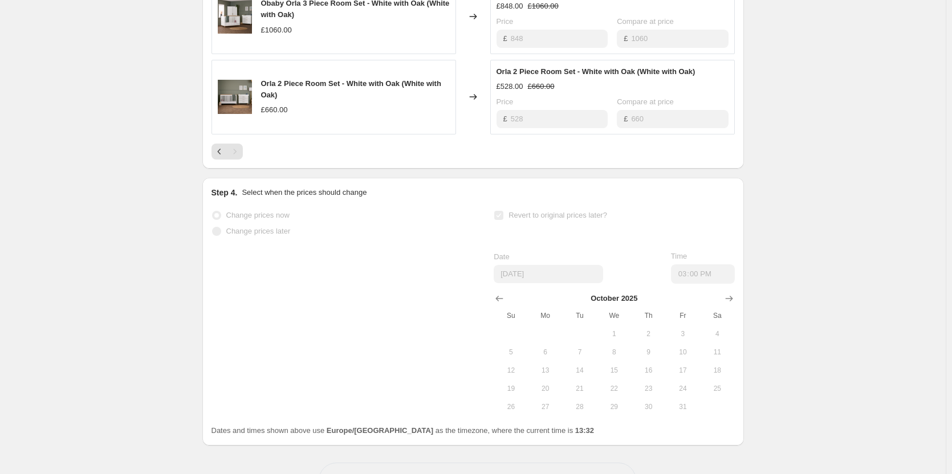
scroll to position [723, 0]
